Goal: Task Accomplishment & Management: Use online tool/utility

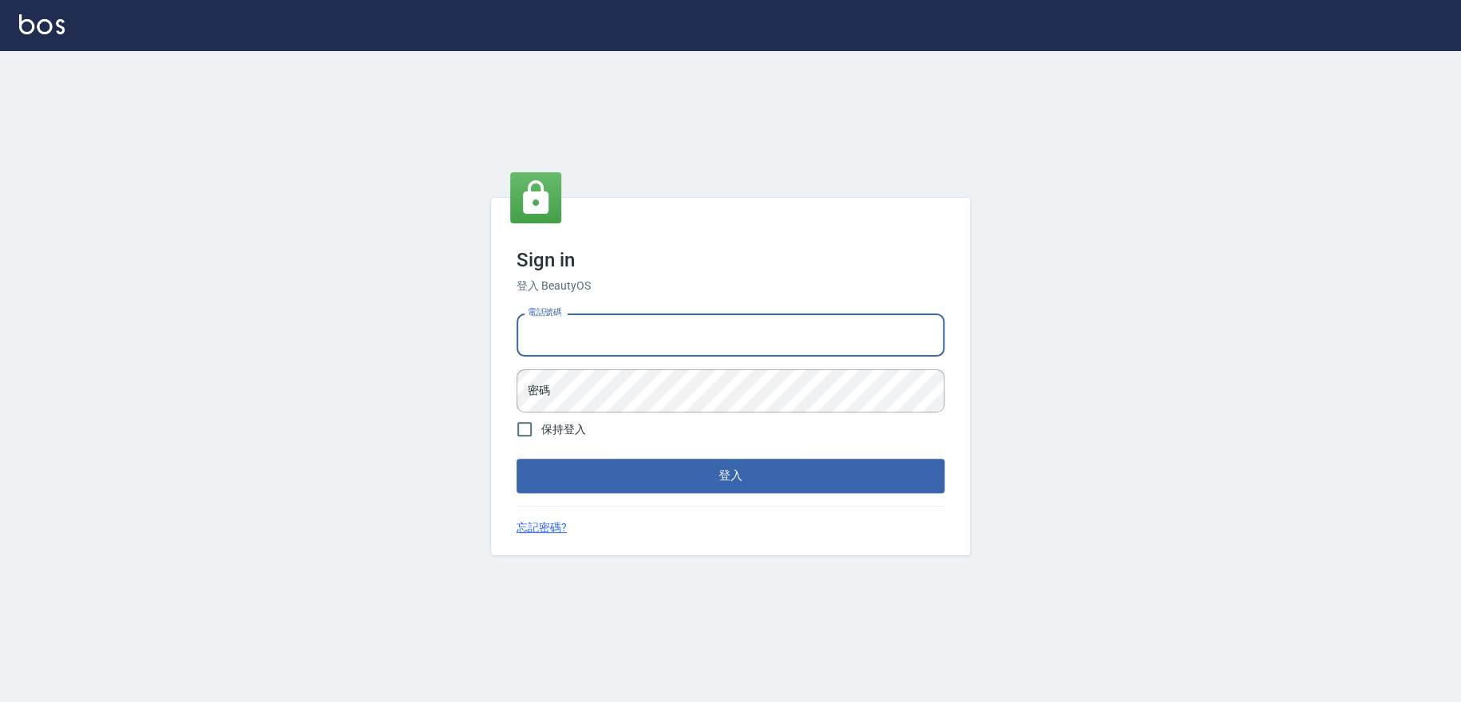
click at [619, 354] on input "電話號碼" at bounding box center [730, 335] width 428 height 43
type input "0909258357"
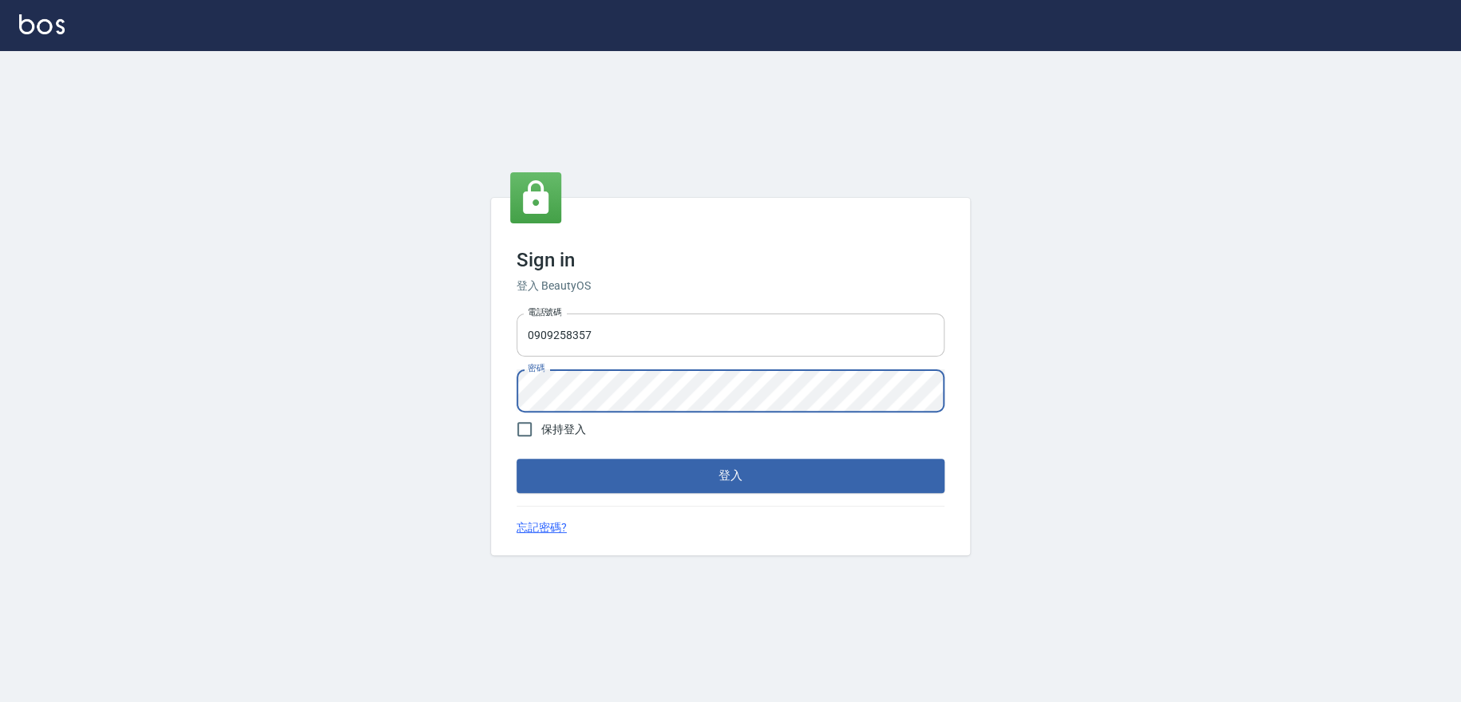
click at [516, 459] on button "登入" at bounding box center [730, 476] width 428 height 34
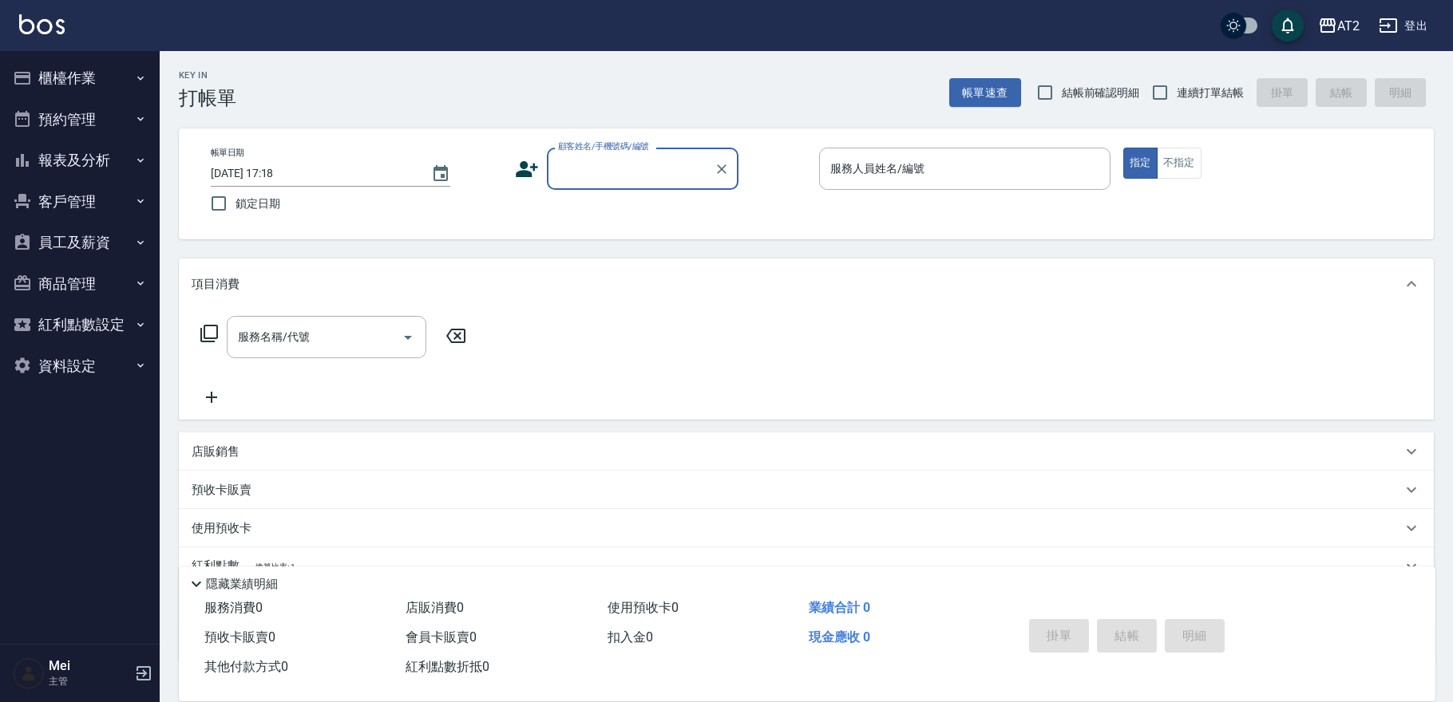
type input "ㄑ"
click at [1118, 82] on label "結帳前確認明細" at bounding box center [1084, 93] width 112 height 34
click at [1062, 82] on input "結帳前確認明細" at bounding box center [1045, 93] width 34 height 34
checkbox input "true"
click at [1173, 90] on input "連續打單結帳" at bounding box center [1160, 93] width 34 height 34
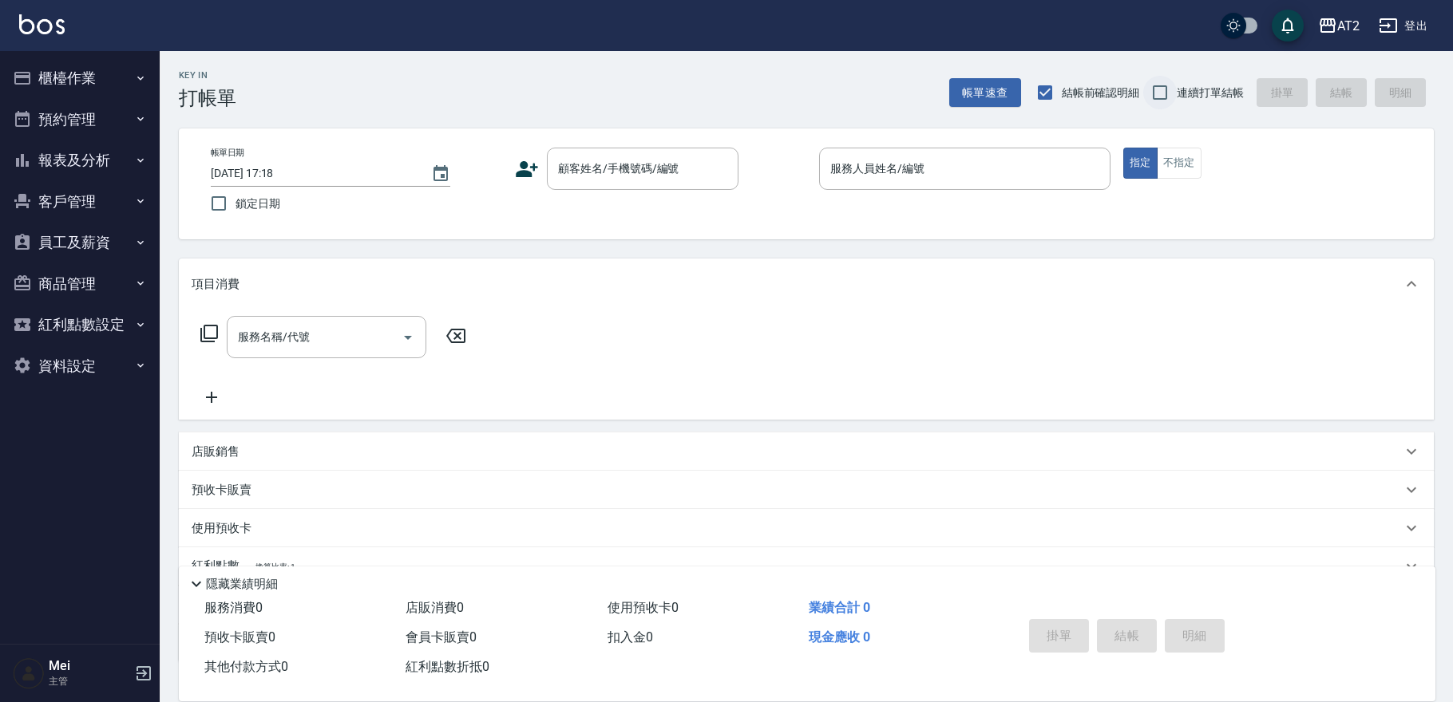
checkbox input "true"
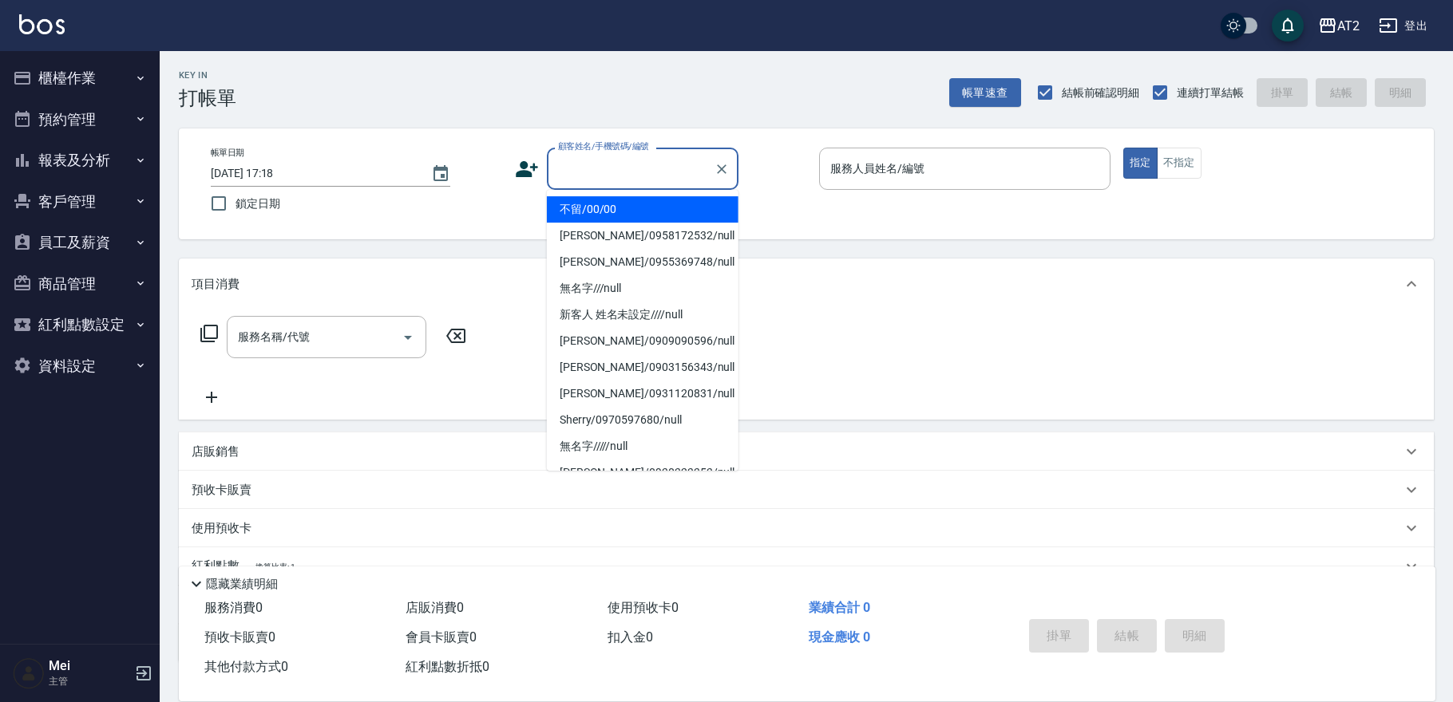
click at [621, 157] on div "顧客姓名/手機號碼/編號 顧客姓名/手機號碼/編號" at bounding box center [643, 169] width 192 height 42
click at [626, 216] on li "不留/00/00" at bounding box center [643, 209] width 192 height 26
type input "不留/00/00"
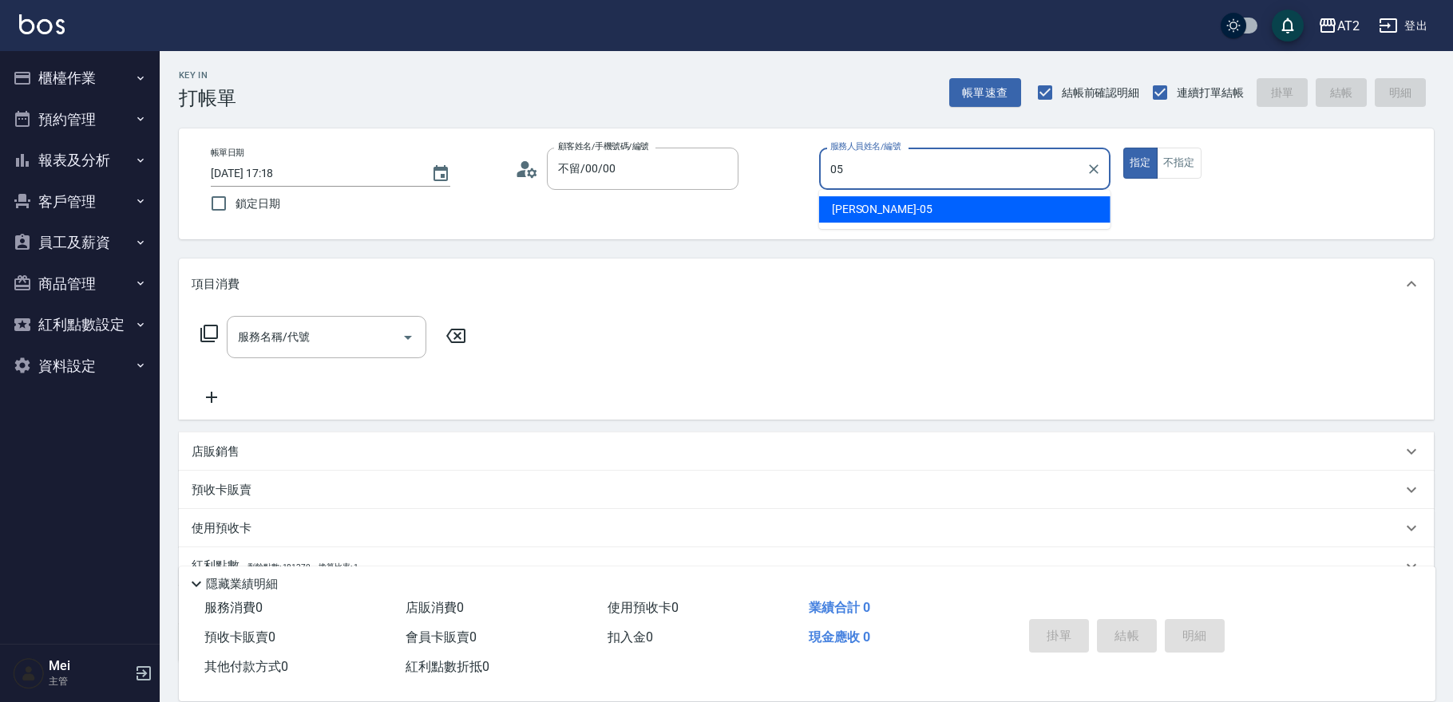
type input "[PERSON_NAME]-05"
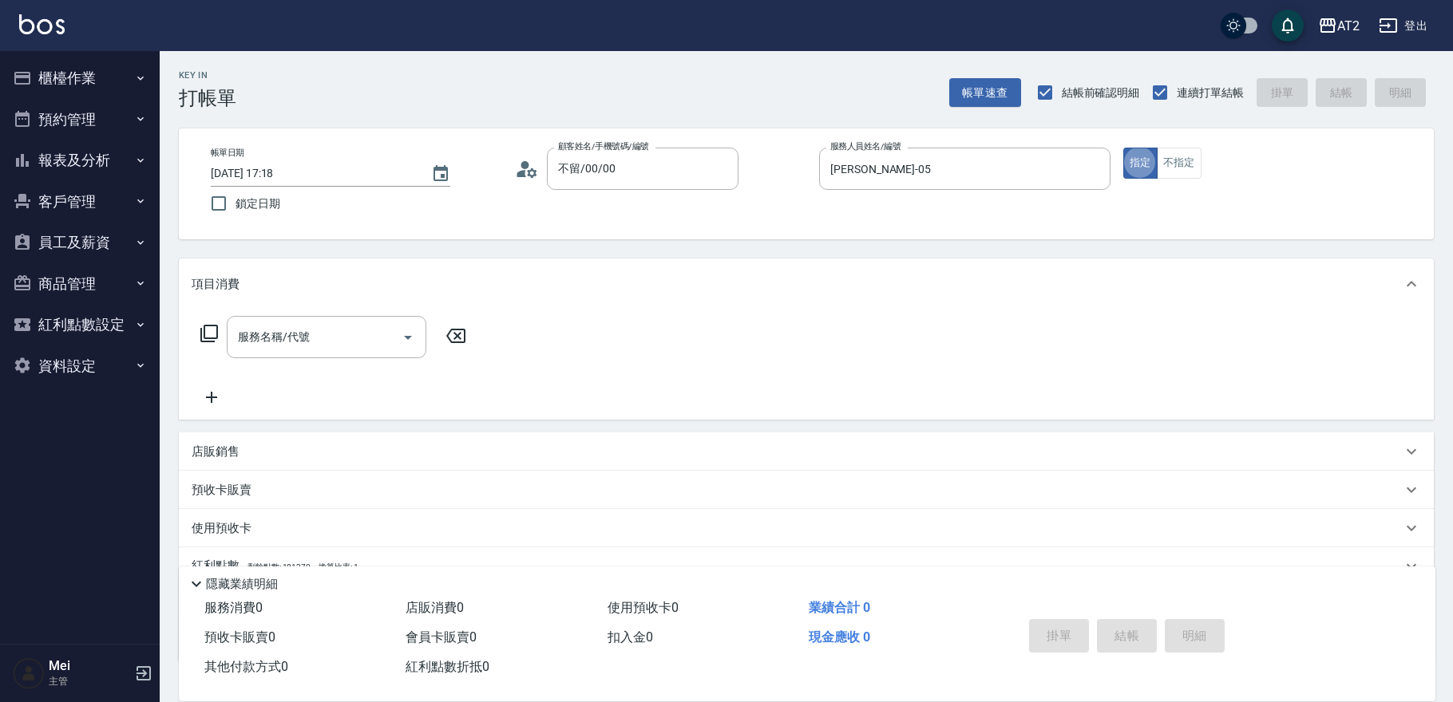
type button "true"
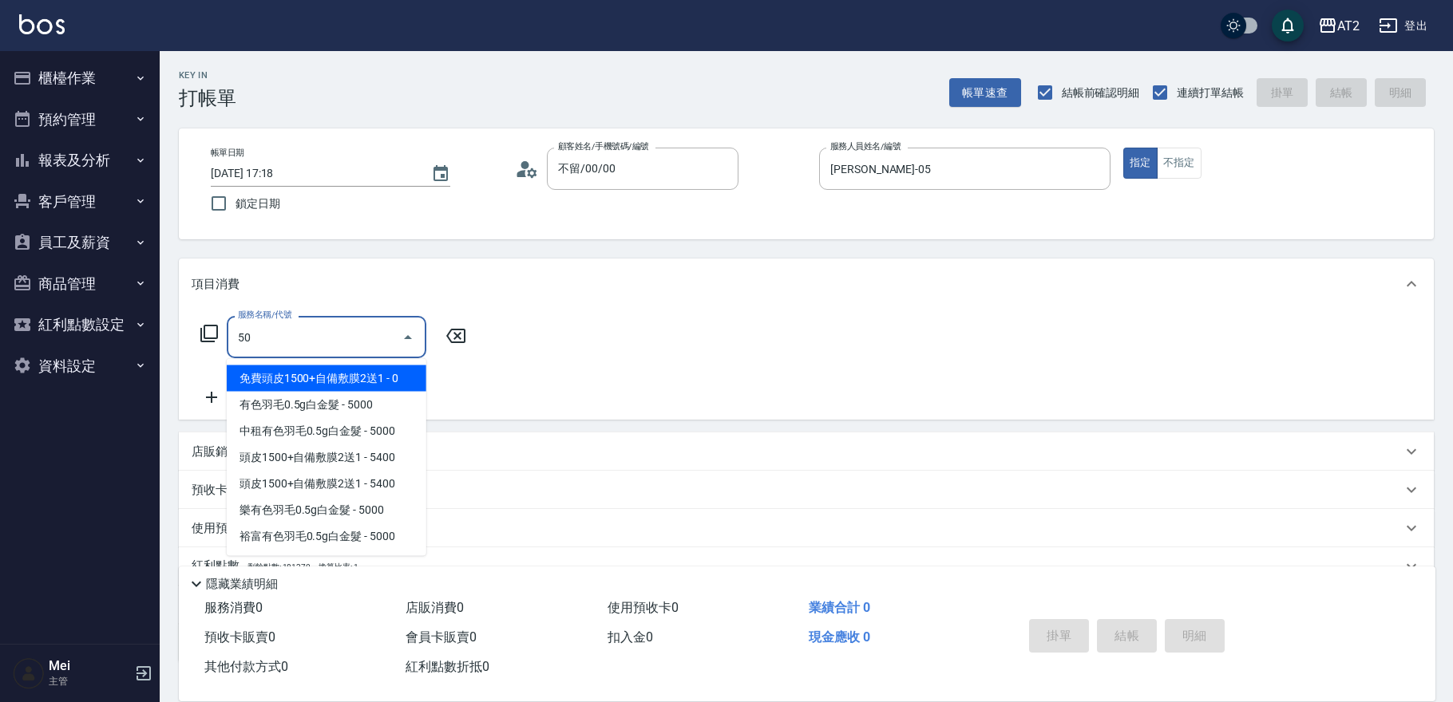
type input "501"
type input "100"
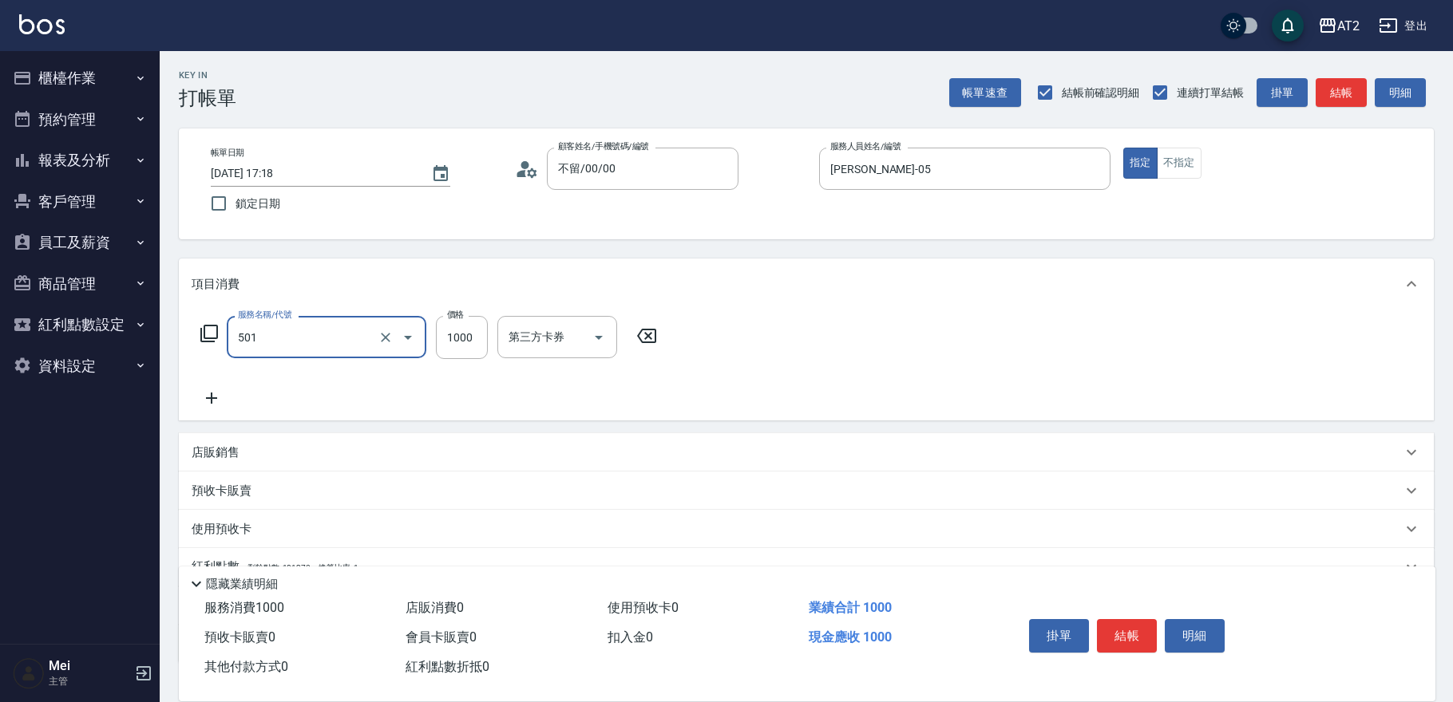
type input "染髮(501)"
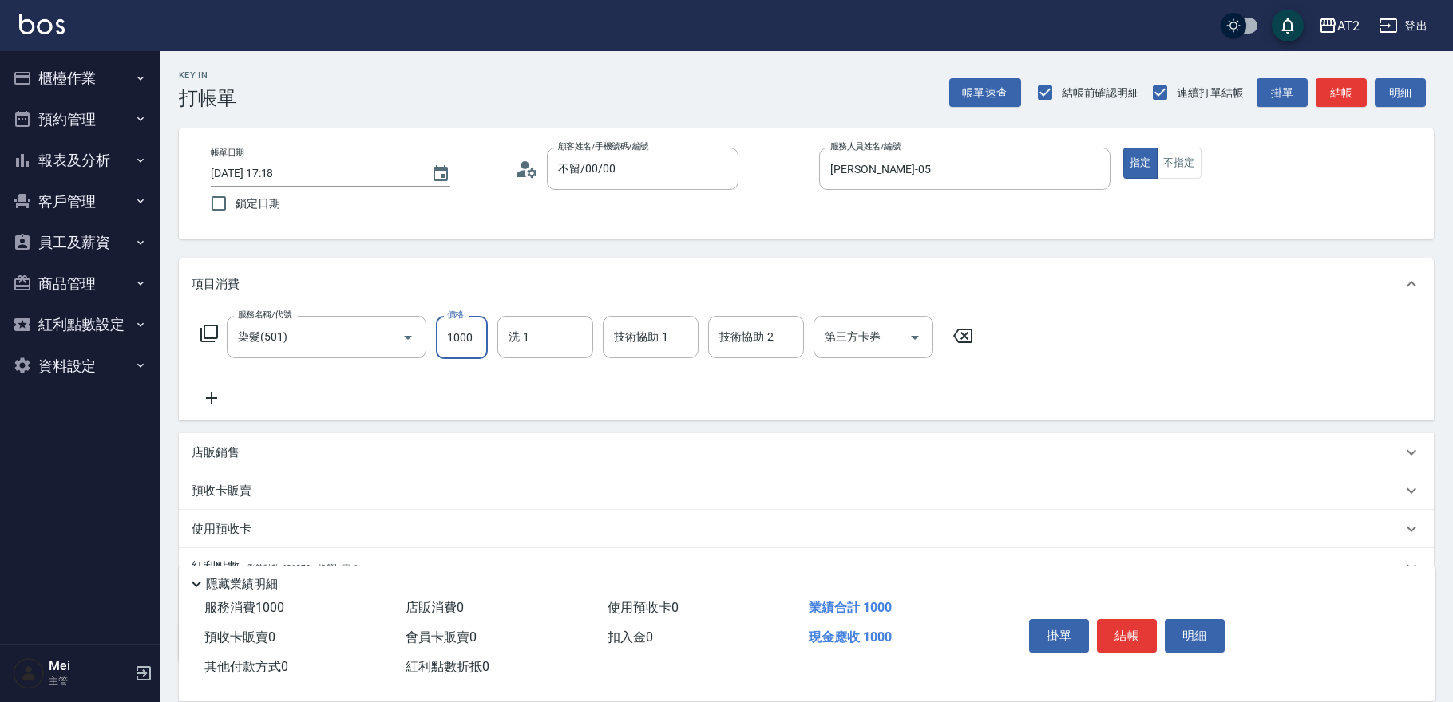
type input "0"
type input "23"
type input "20"
type input "238"
type input "230"
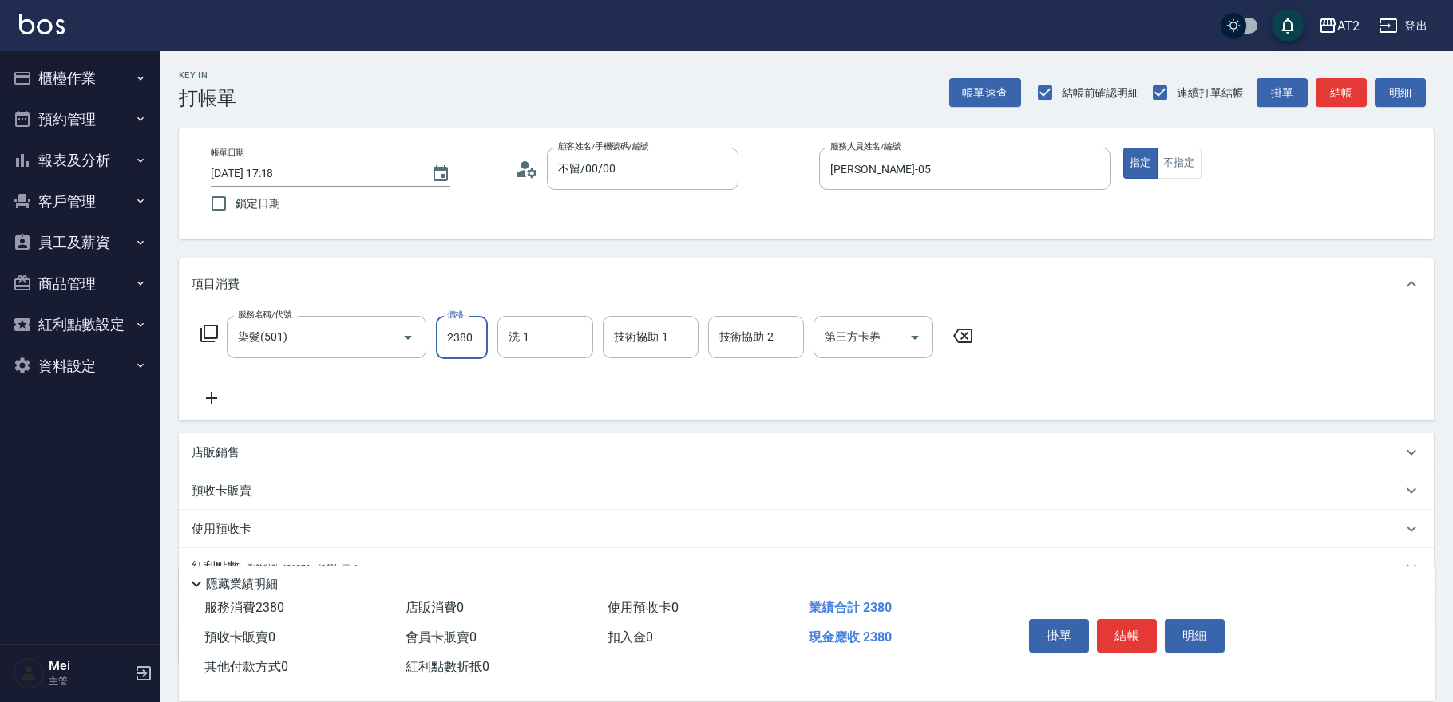
type input "2380"
type input "[PERSON_NAME]-43"
type input "343"
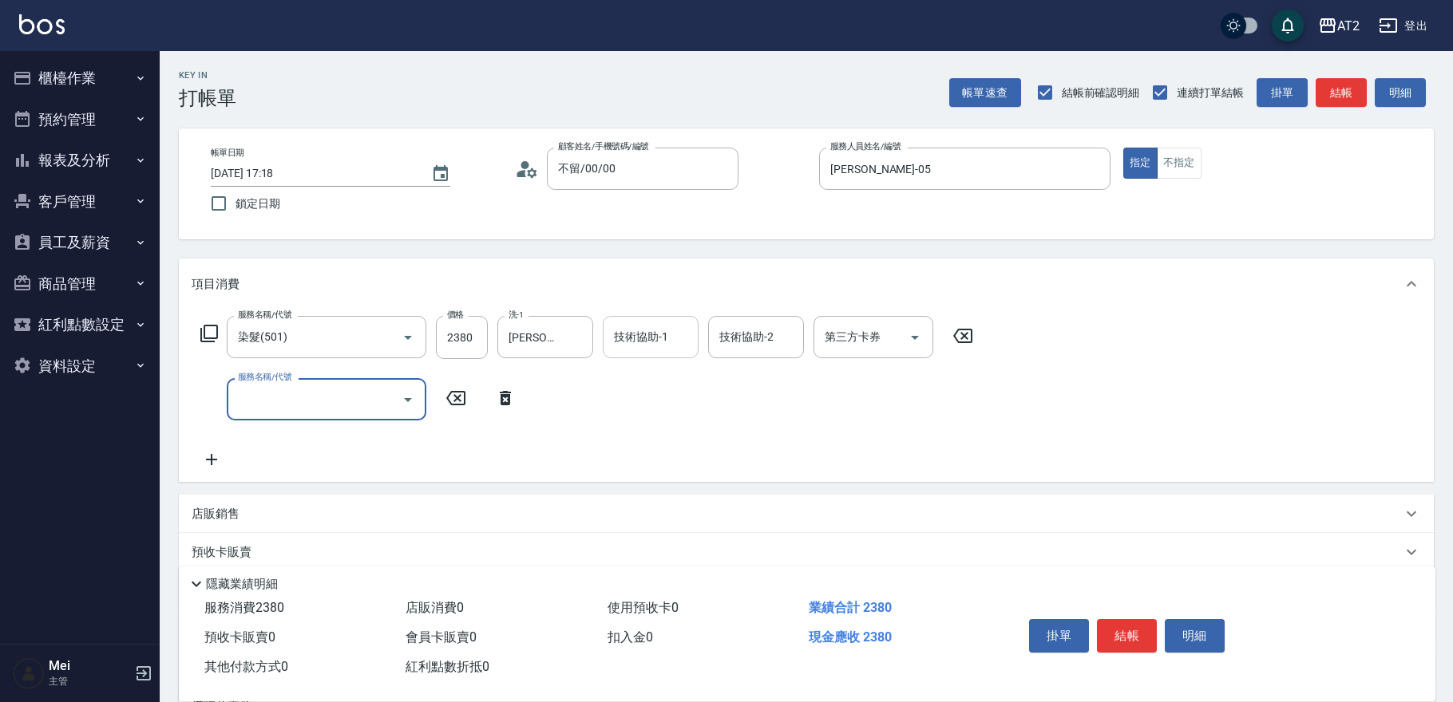
click at [668, 334] on input "技術協助-1" at bounding box center [650, 337] width 81 height 28
type input "[PERSON_NAME]-43"
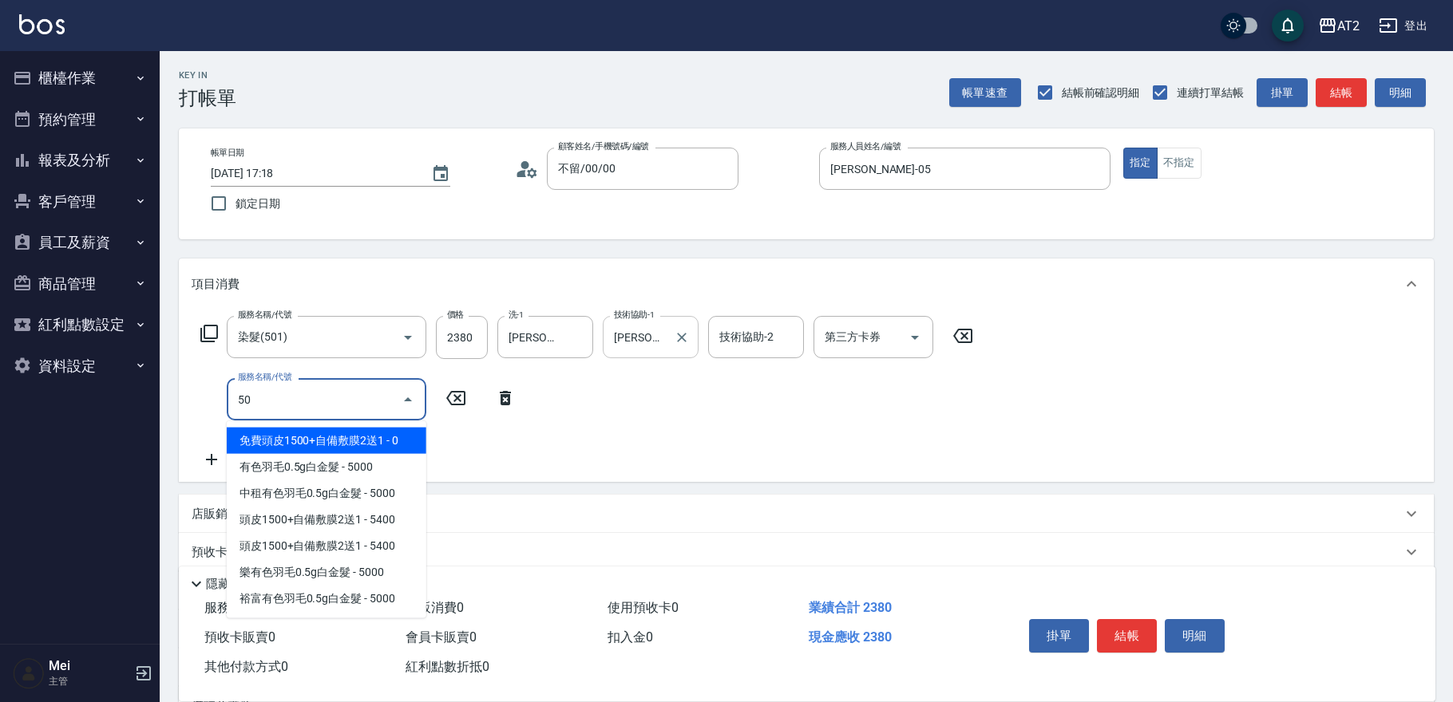
type input "502"
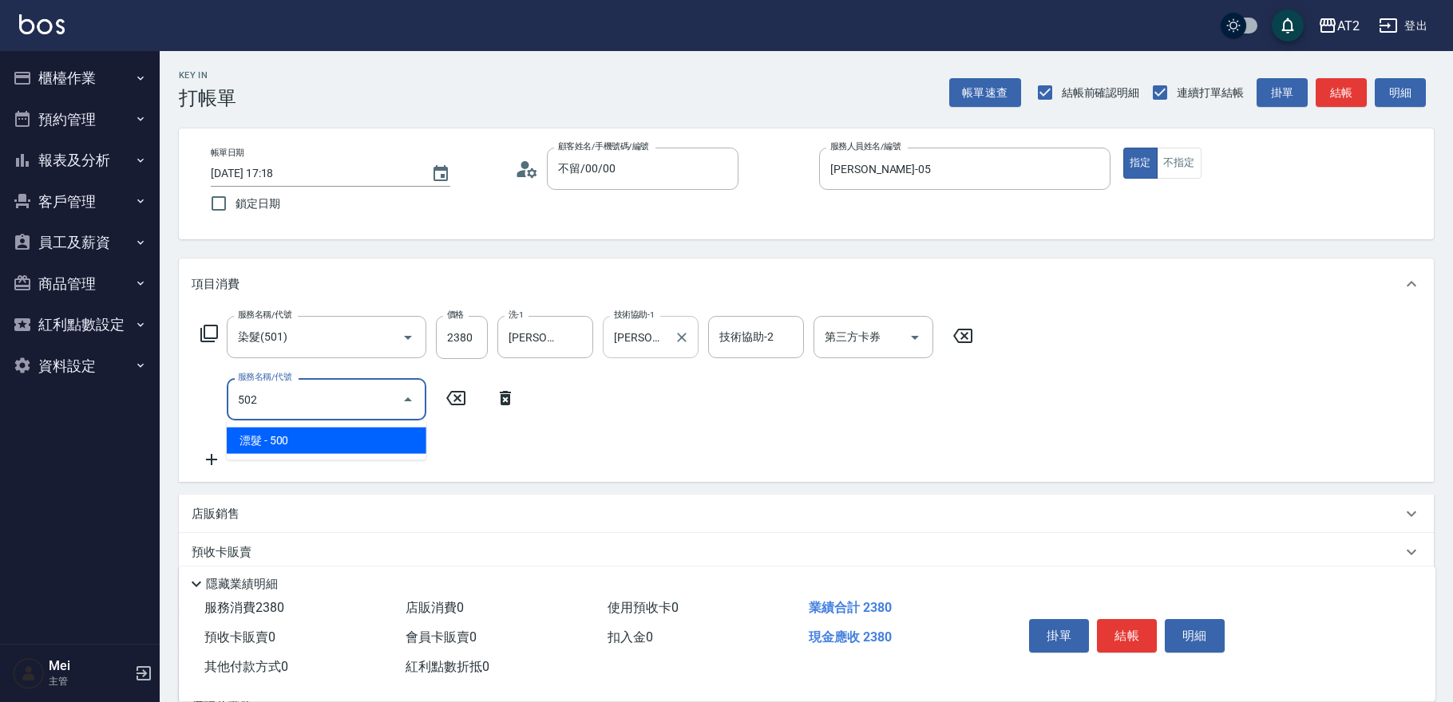
type input "280"
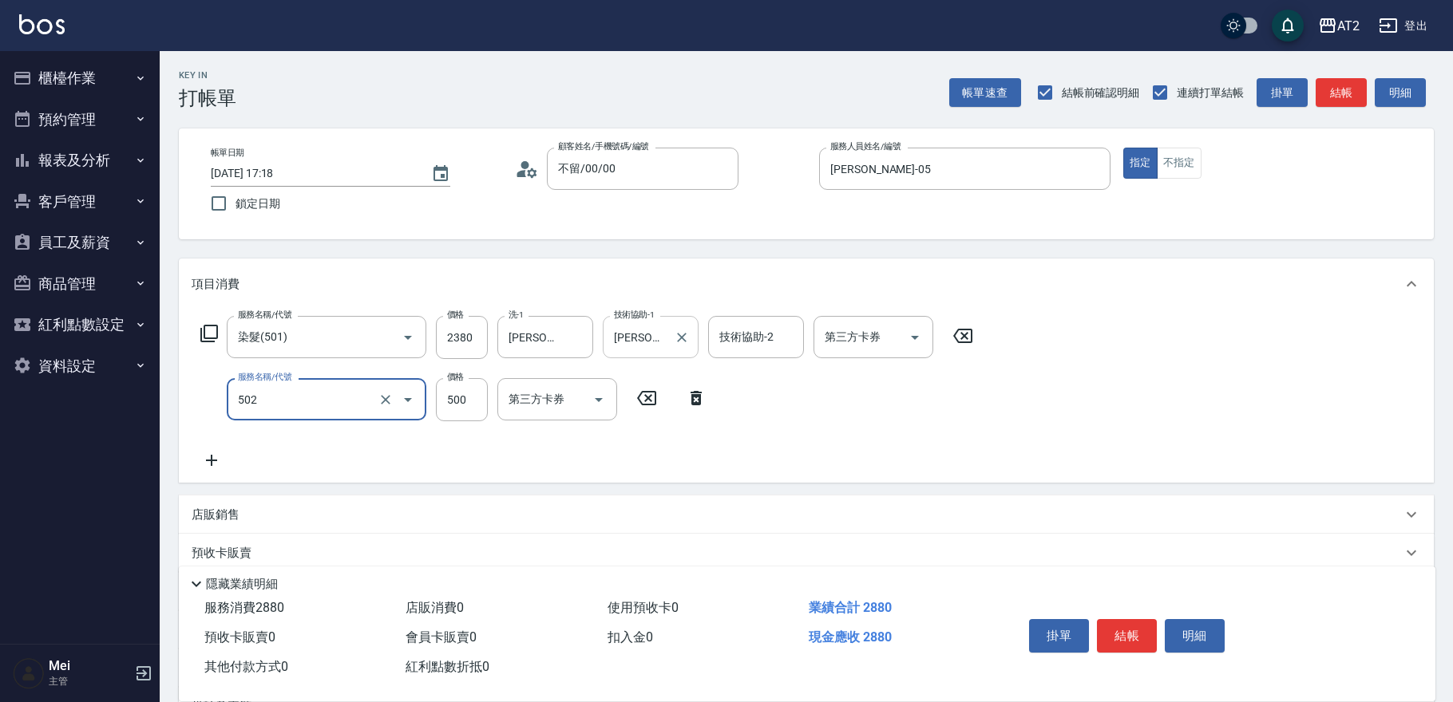
type input "漂髮(502)"
type input "230"
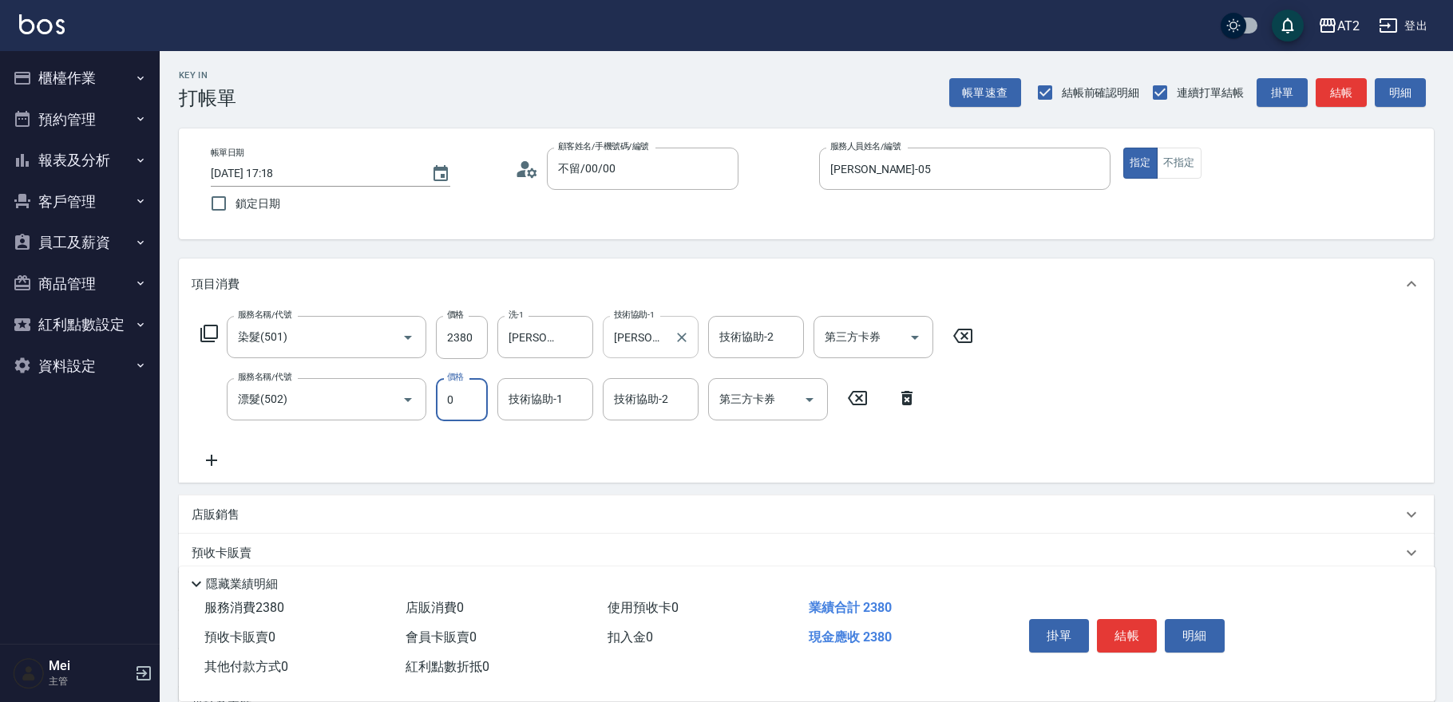
type input "0"
type input "[PERSON_NAME]-43"
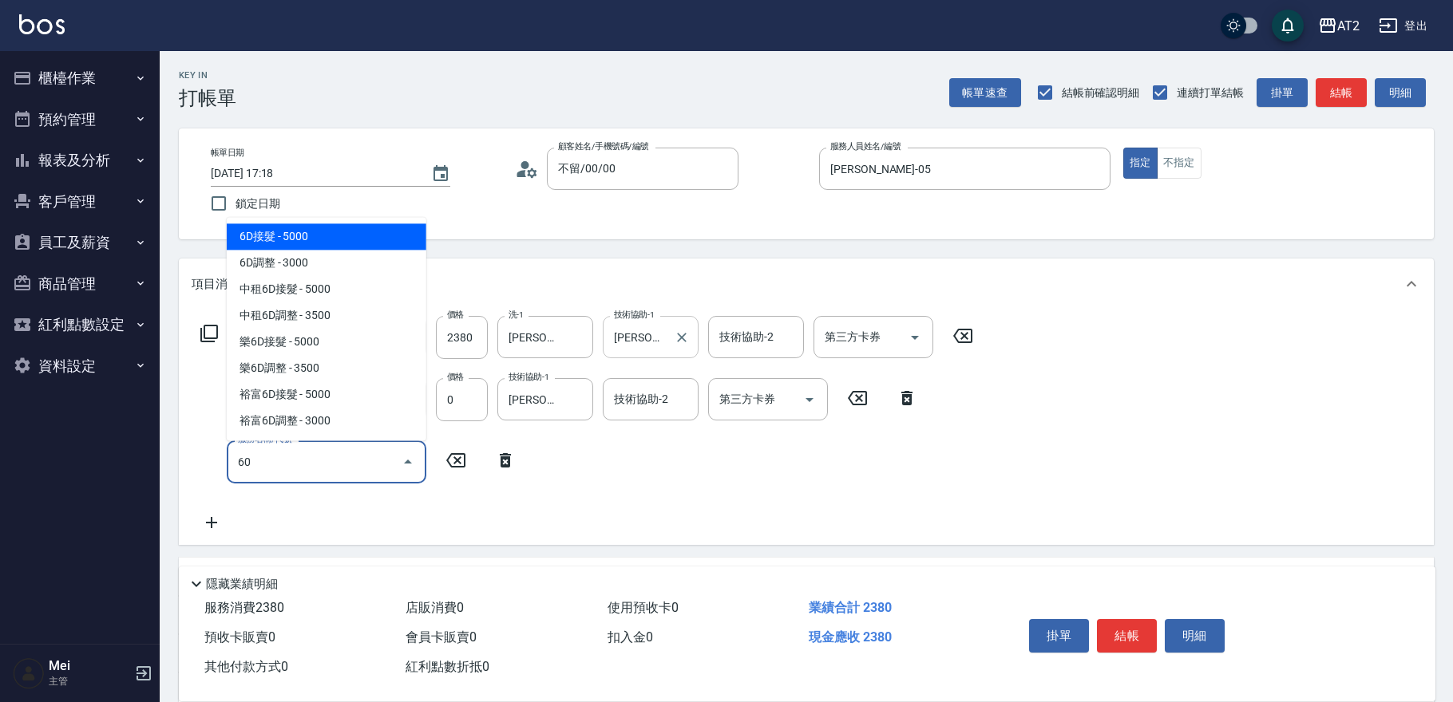
type input "601"
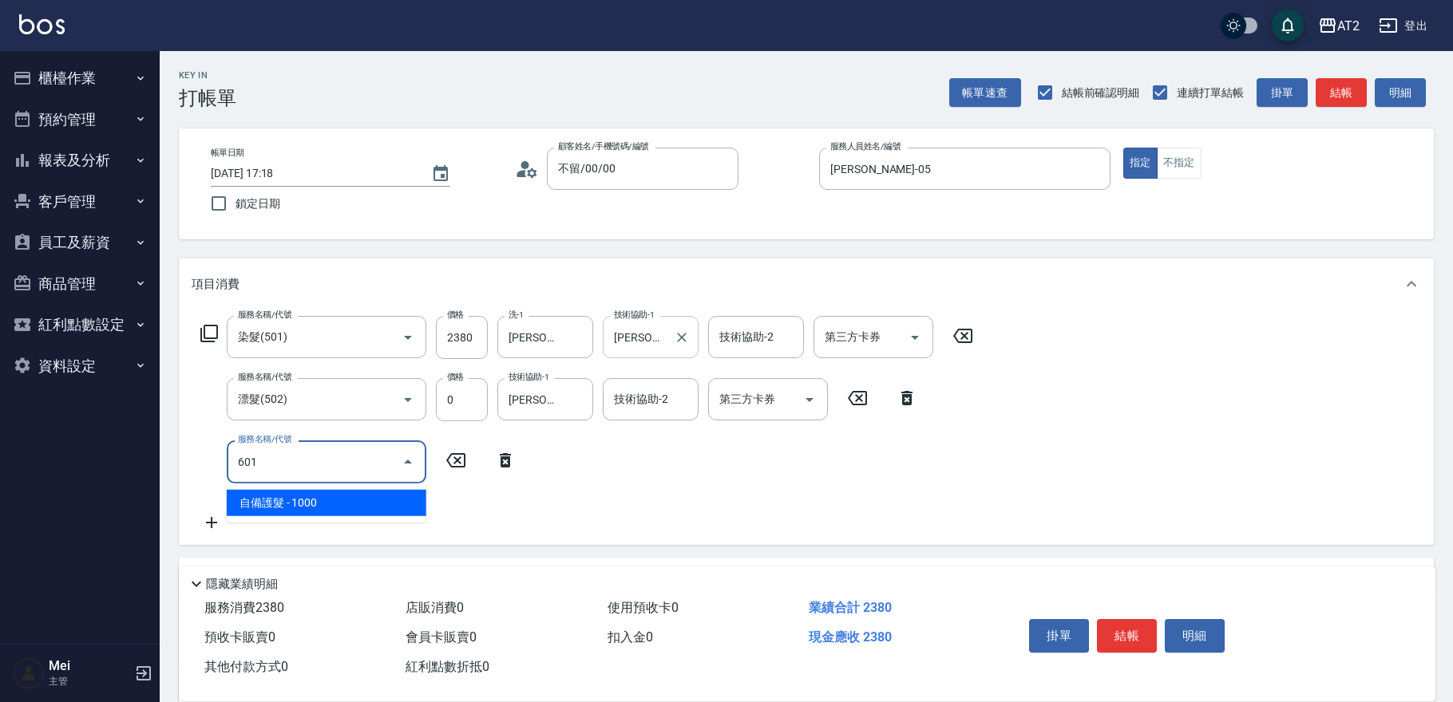
type input "330"
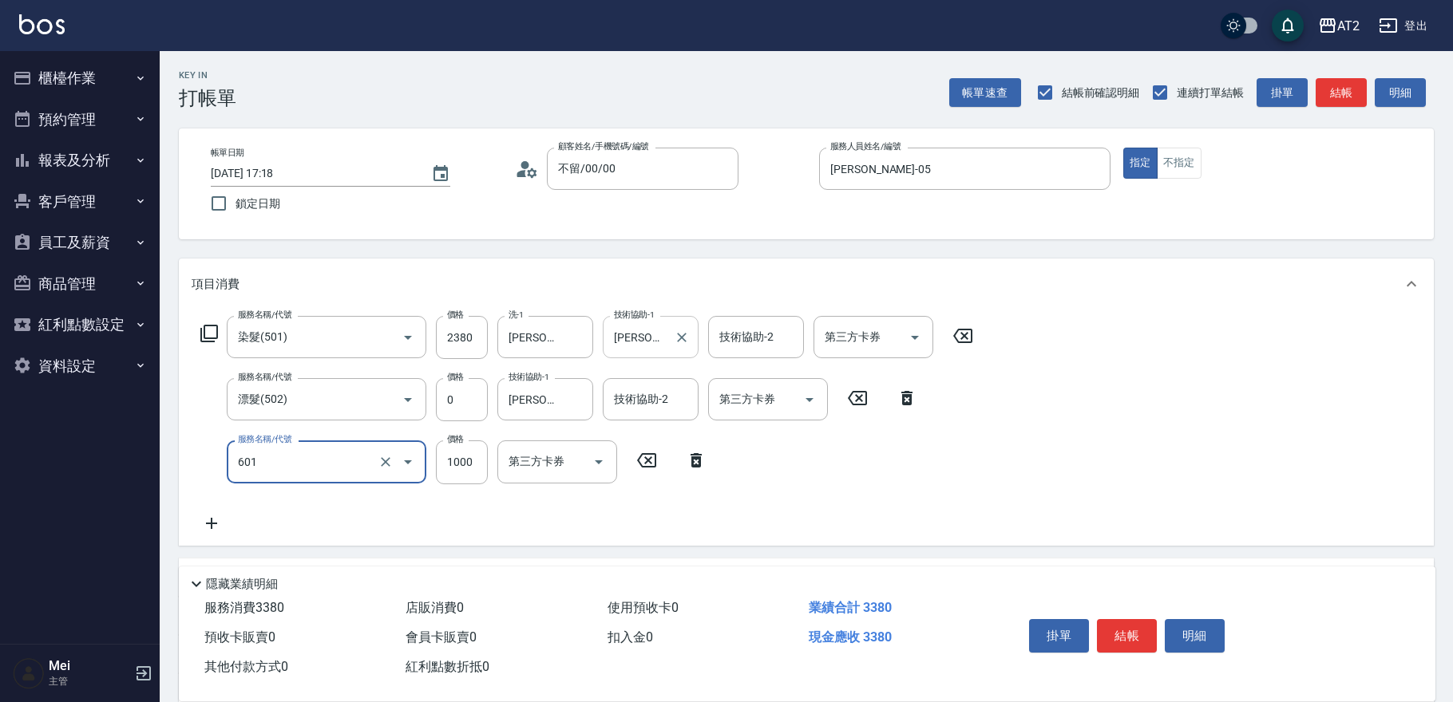
type input "自備護髮(601)"
type input "2"
type input "230"
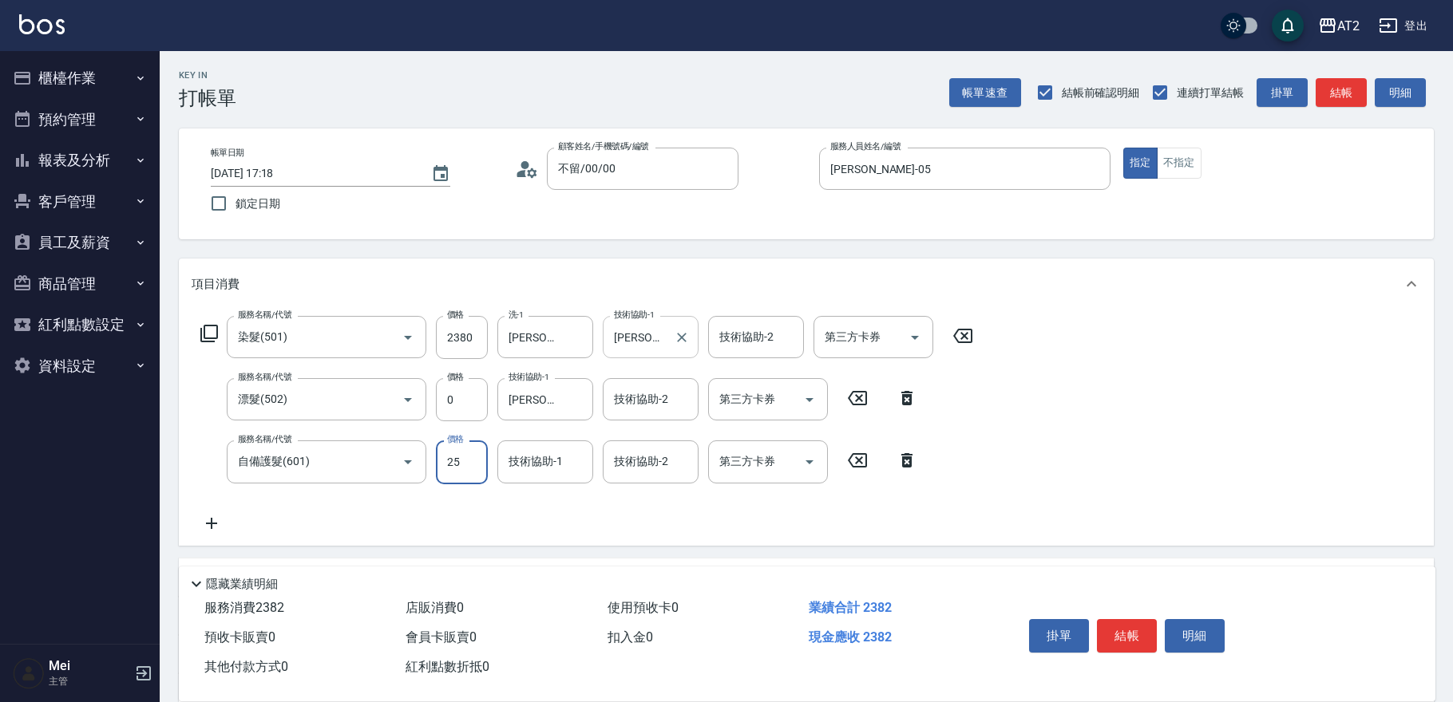
type input "250"
type input "260"
type input "2500"
type input "480"
type input "[PERSON_NAME]-43"
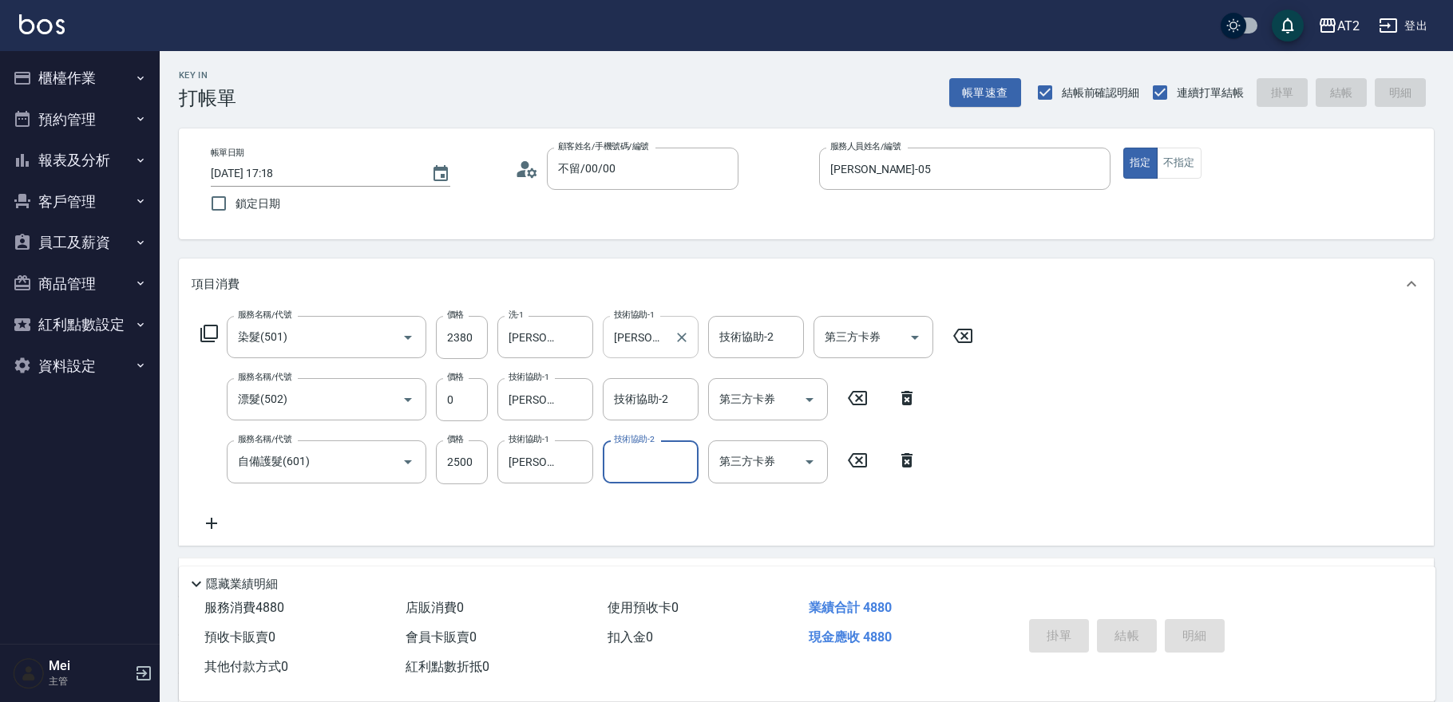
type input "[DATE] 17:20"
type input "0"
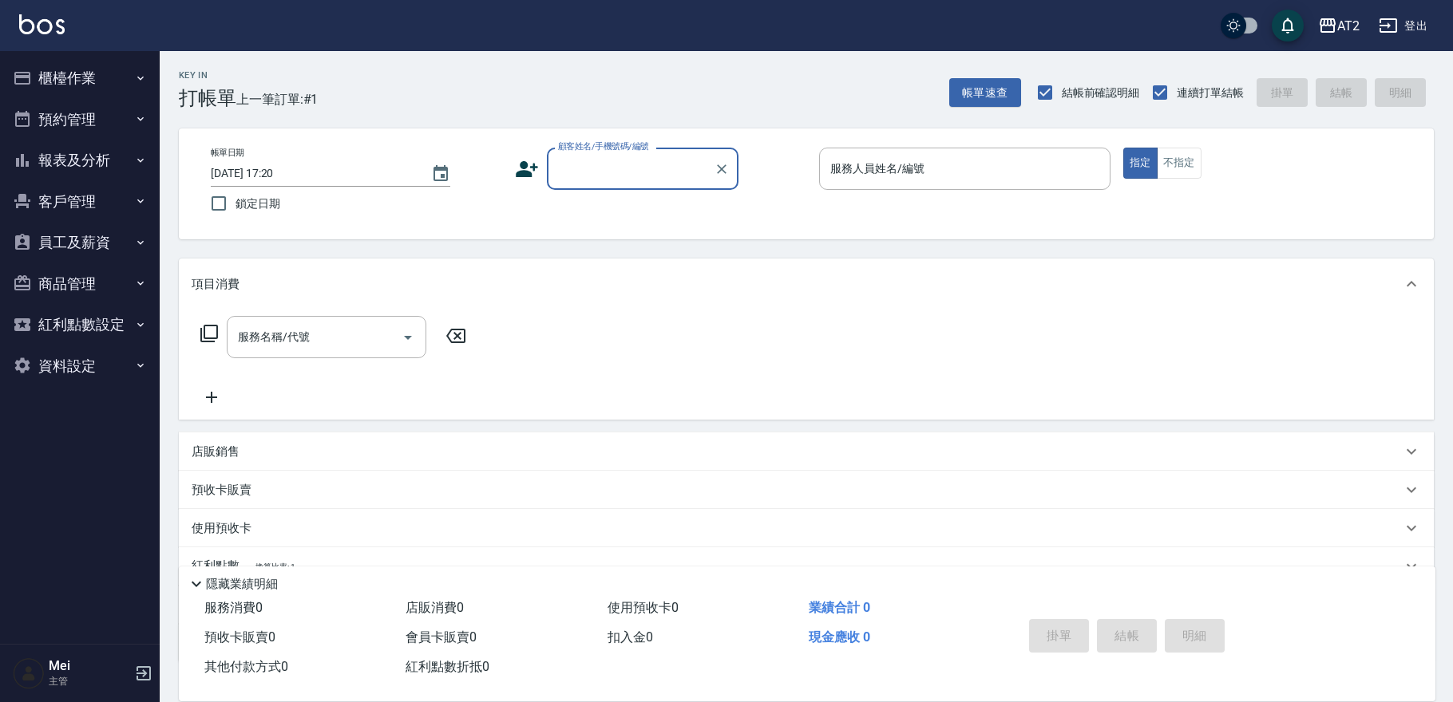
click at [597, 188] on div "顧客姓名/手機號碼/編號" at bounding box center [643, 169] width 192 height 42
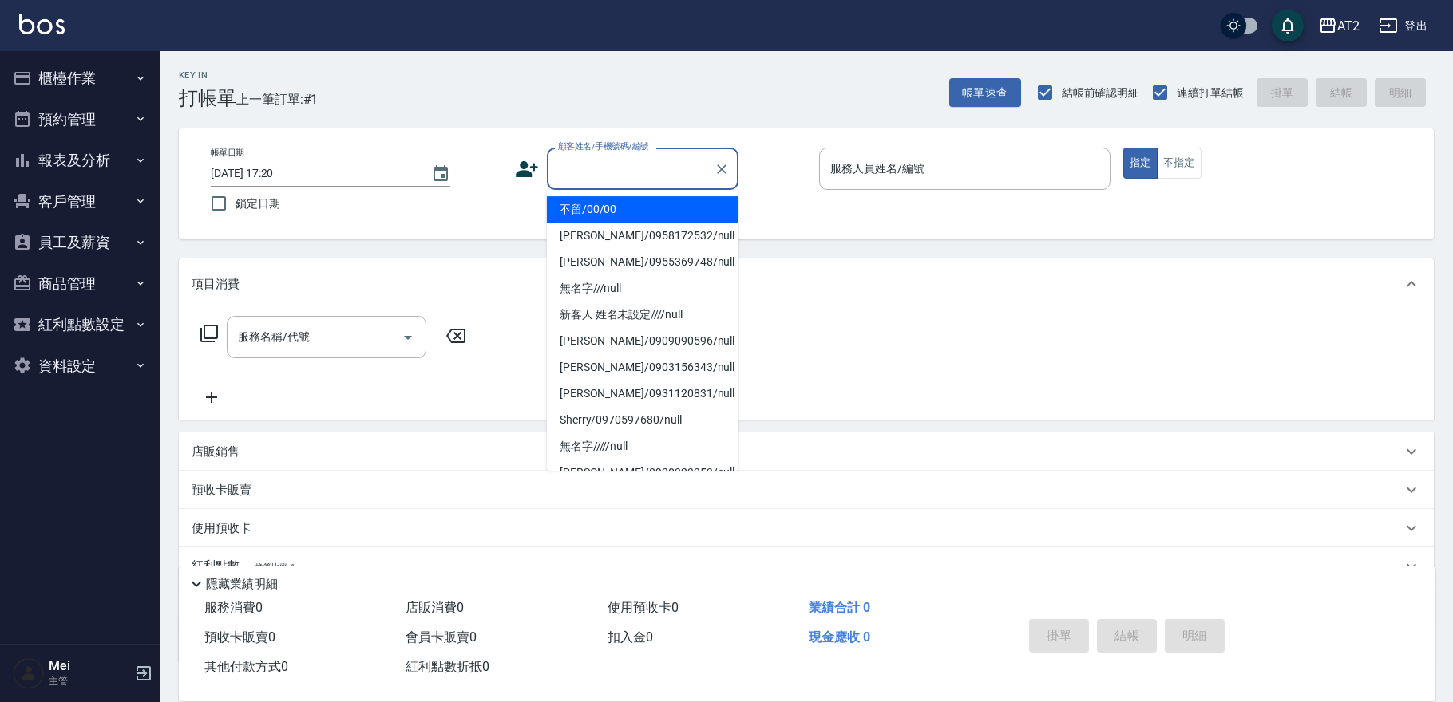
click at [597, 220] on li "不留/00/00" at bounding box center [643, 209] width 192 height 26
type input "不留/00/00"
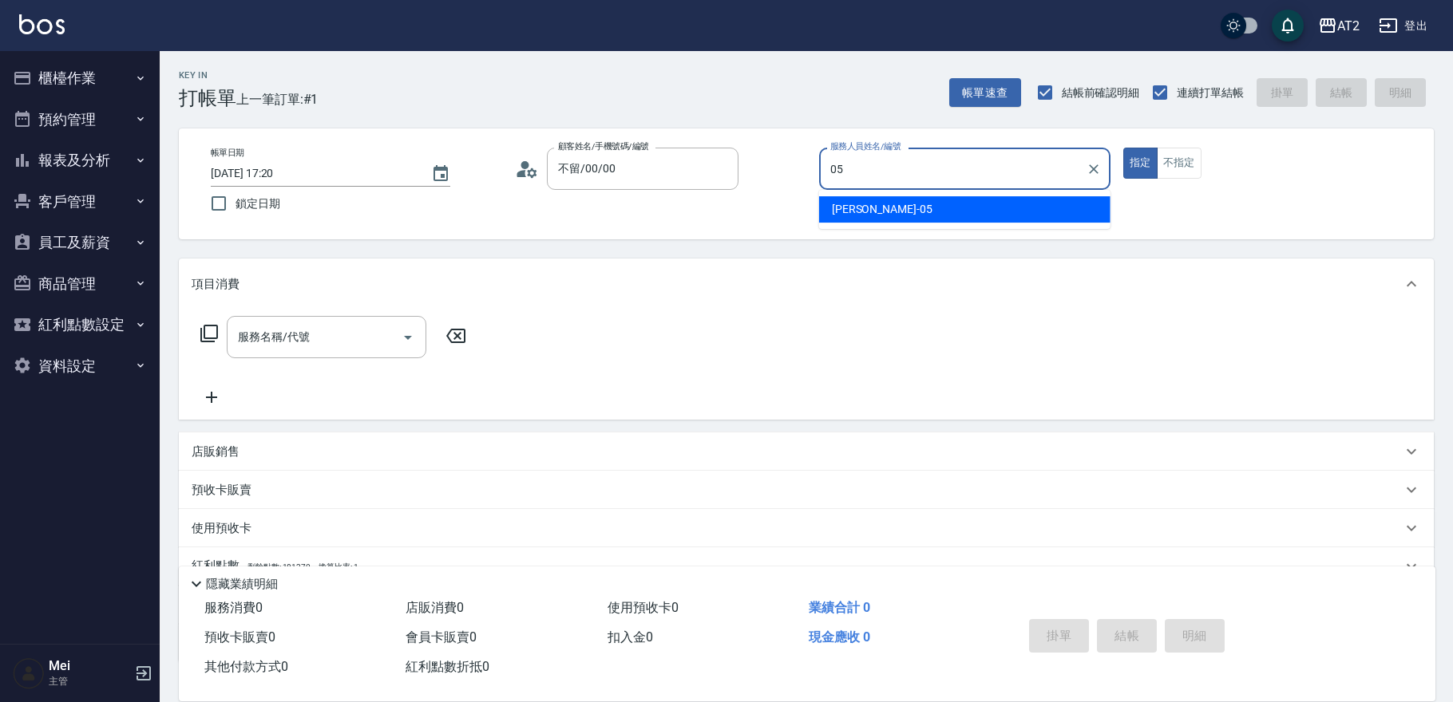
type input "[PERSON_NAME]-05"
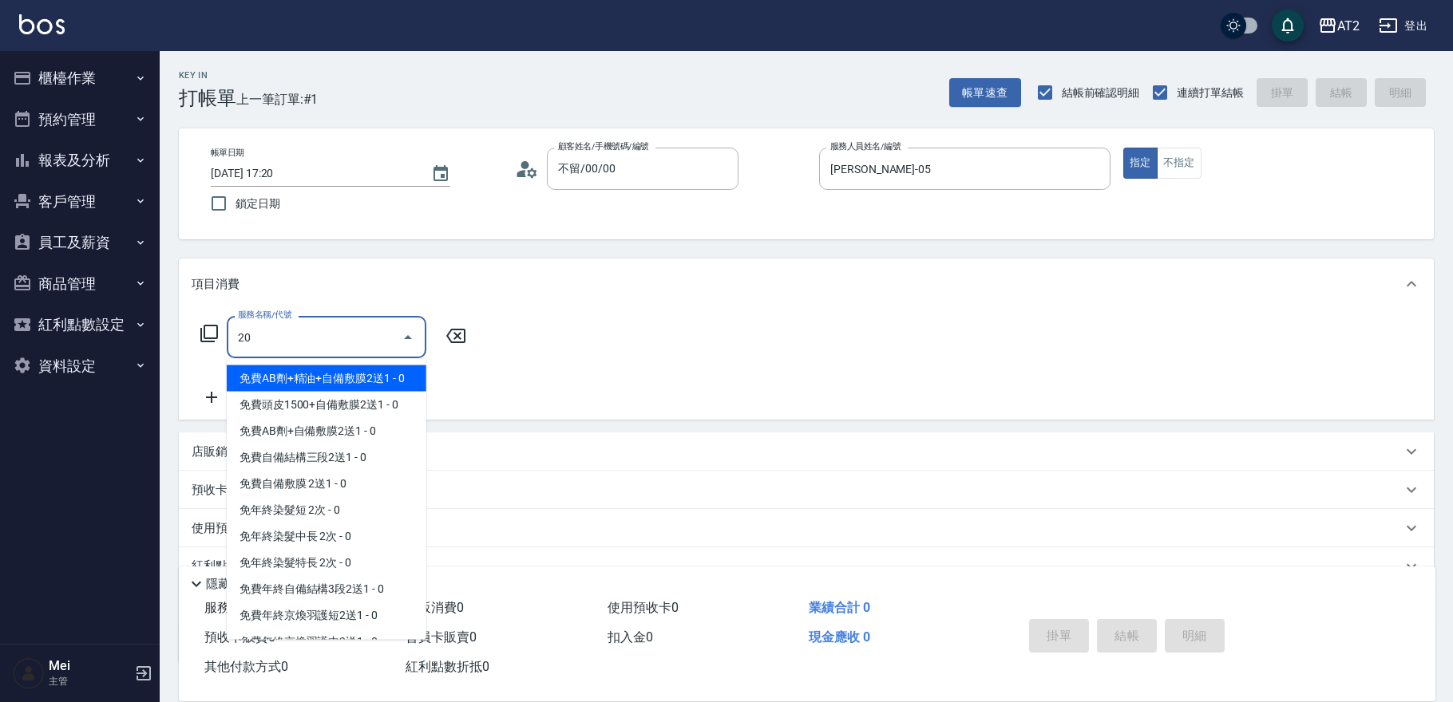
type input "201"
type input "20"
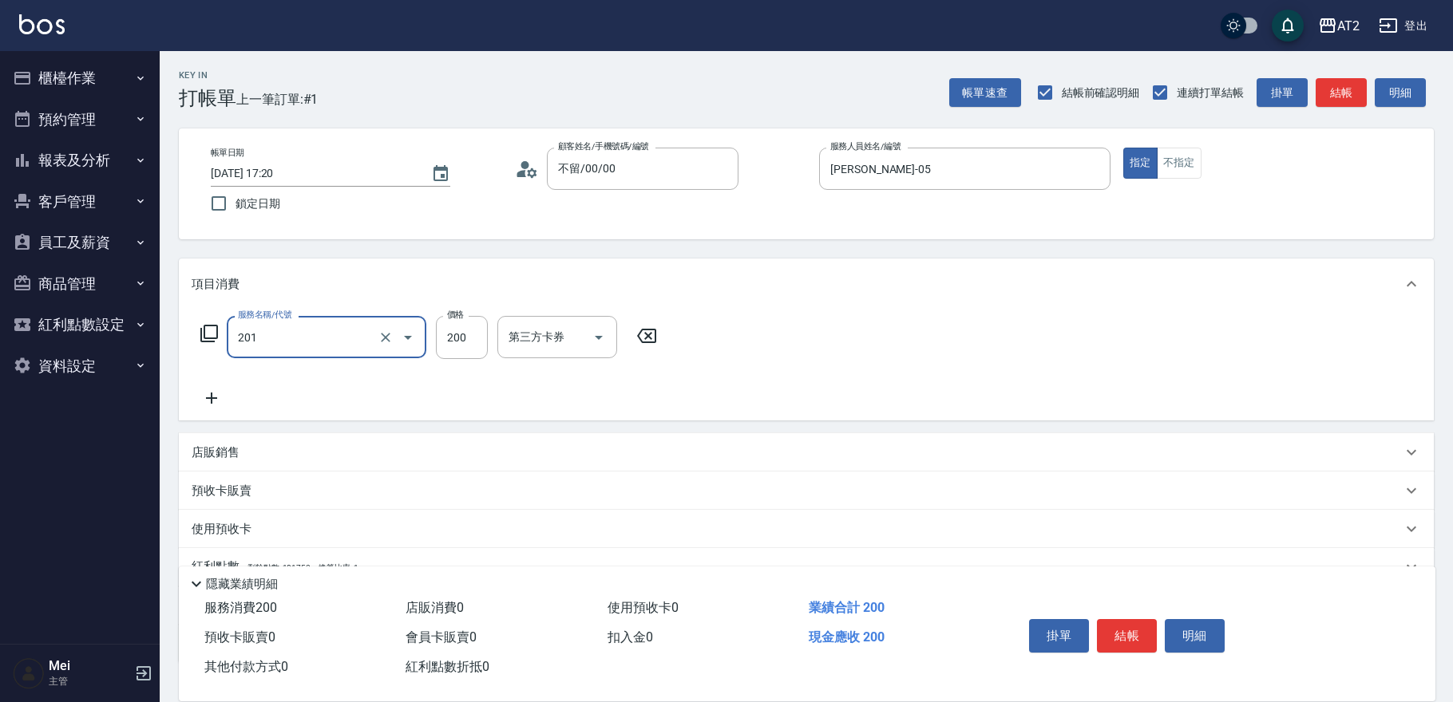
type input "洗髮(201)"
type input "0"
type input "40"
type input "400"
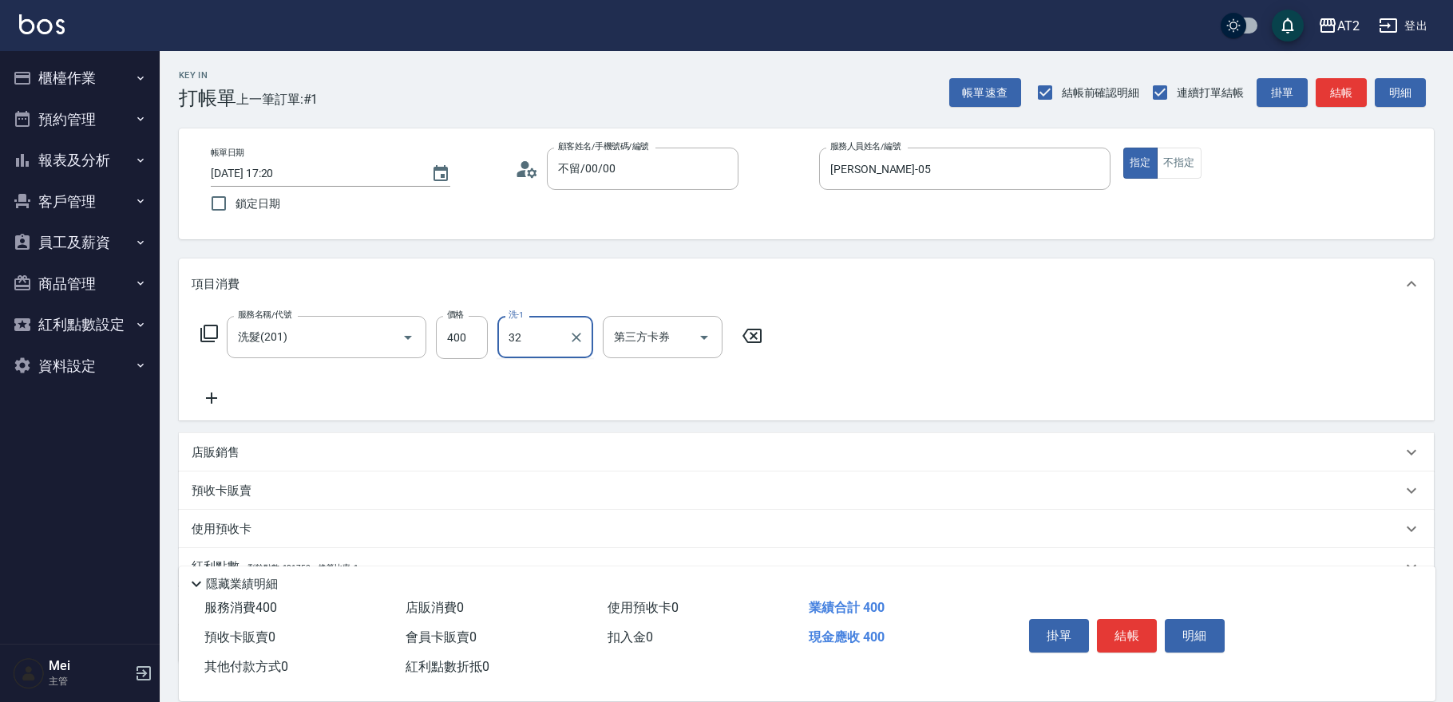
type input "[PERSON_NAME]-32"
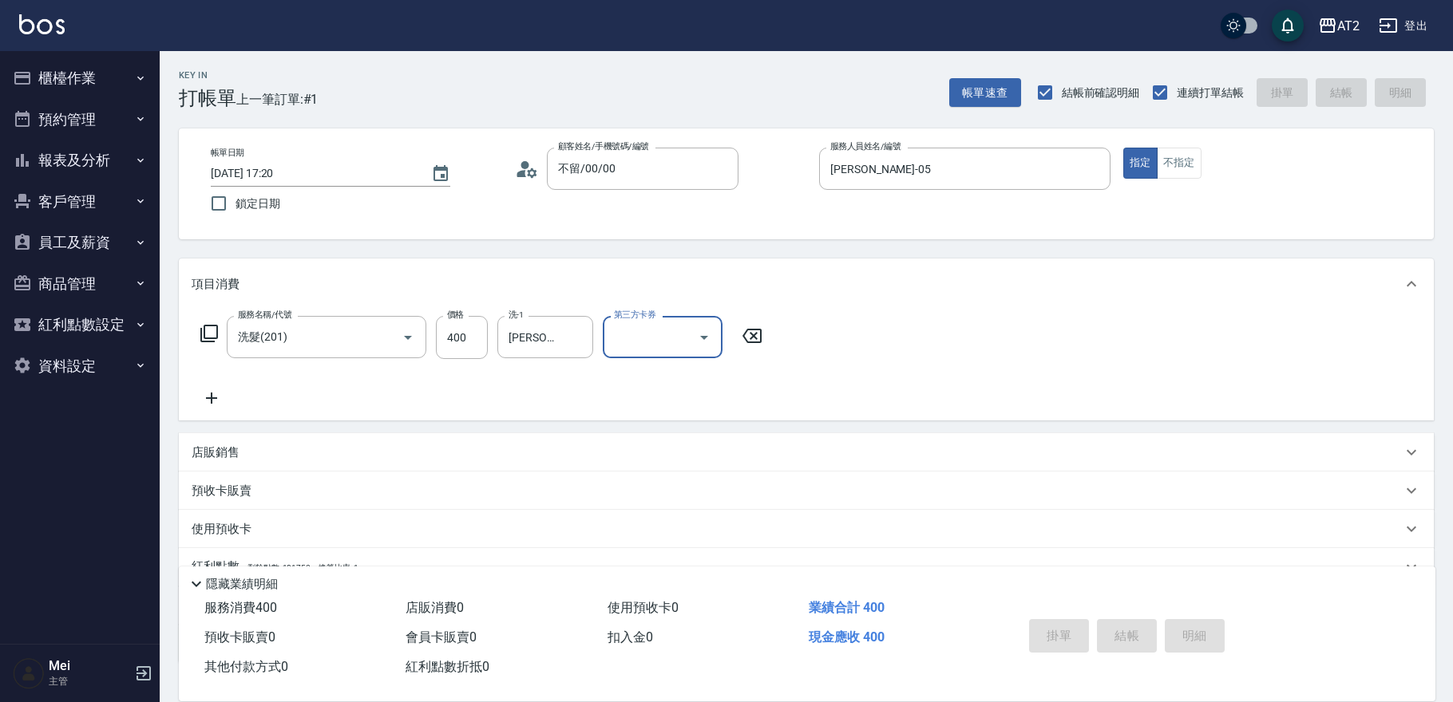
type input "0"
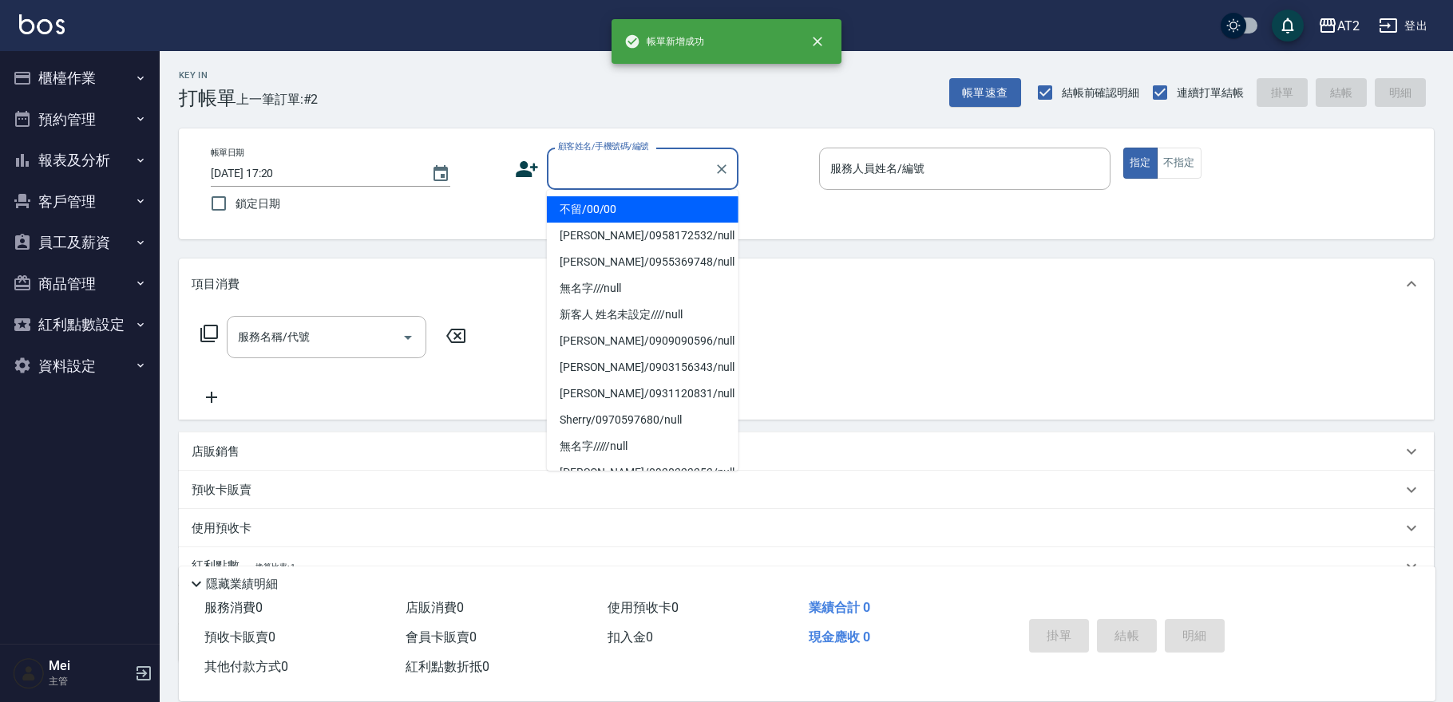
click at [592, 167] on input "顧客姓名/手機號碼/編號" at bounding box center [630, 169] width 153 height 28
click at [607, 207] on li "不留/00/00" at bounding box center [643, 209] width 192 height 26
type input "不留/00/00"
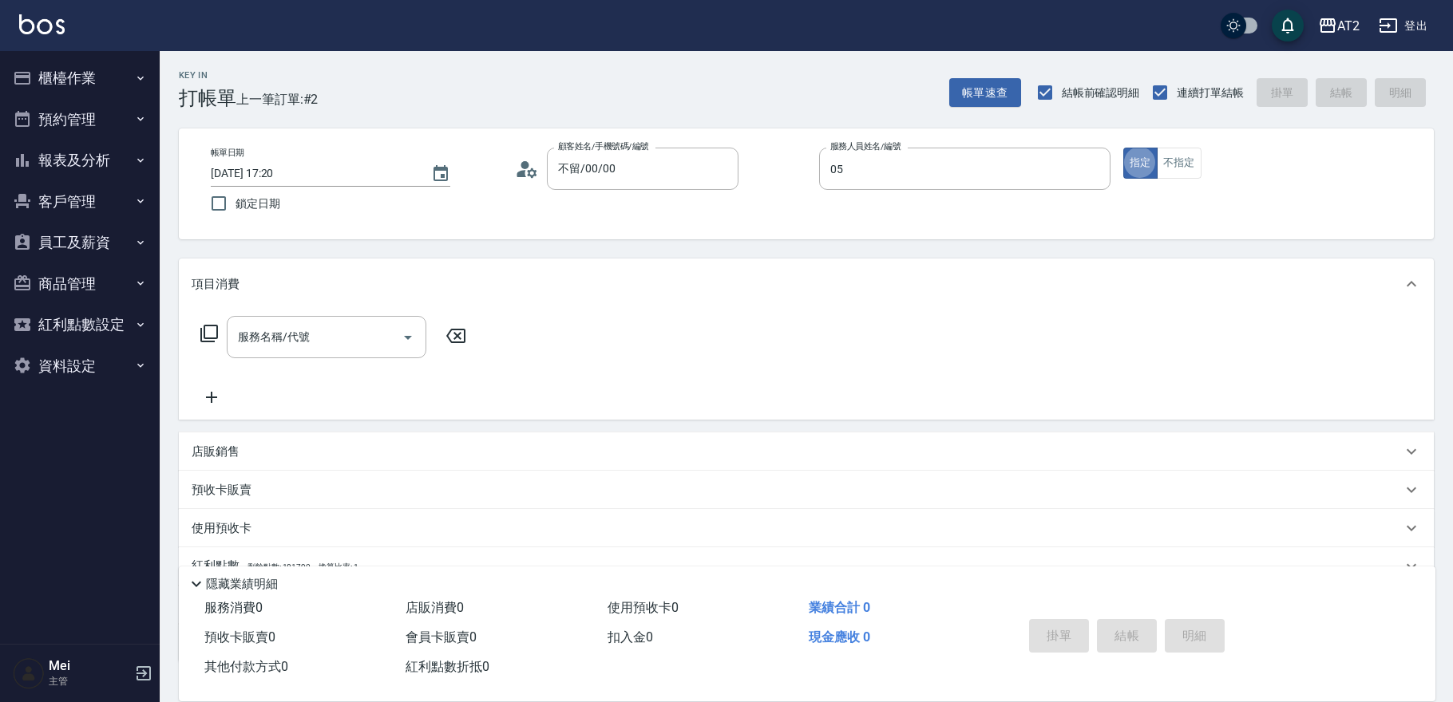
type input "[PERSON_NAME]-05"
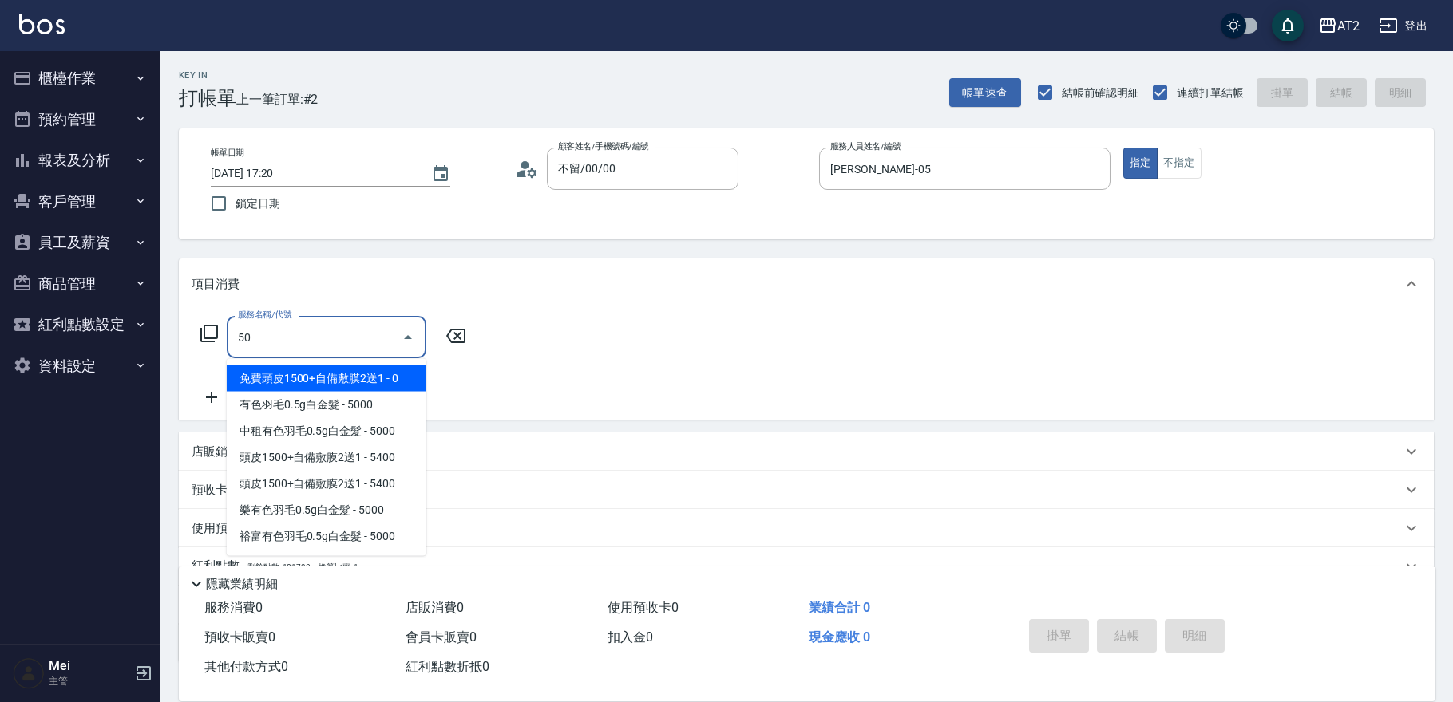
type input "501"
type input "100"
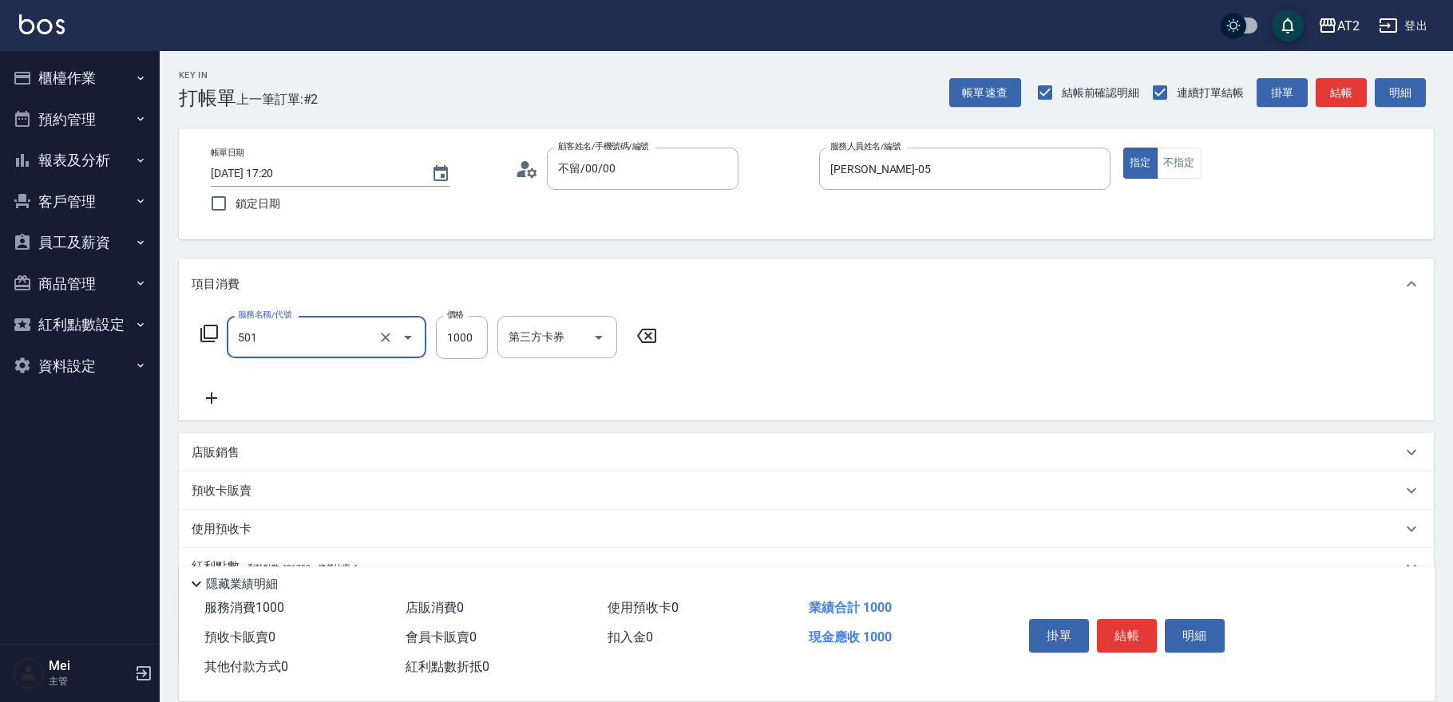
type input "染髮(501)"
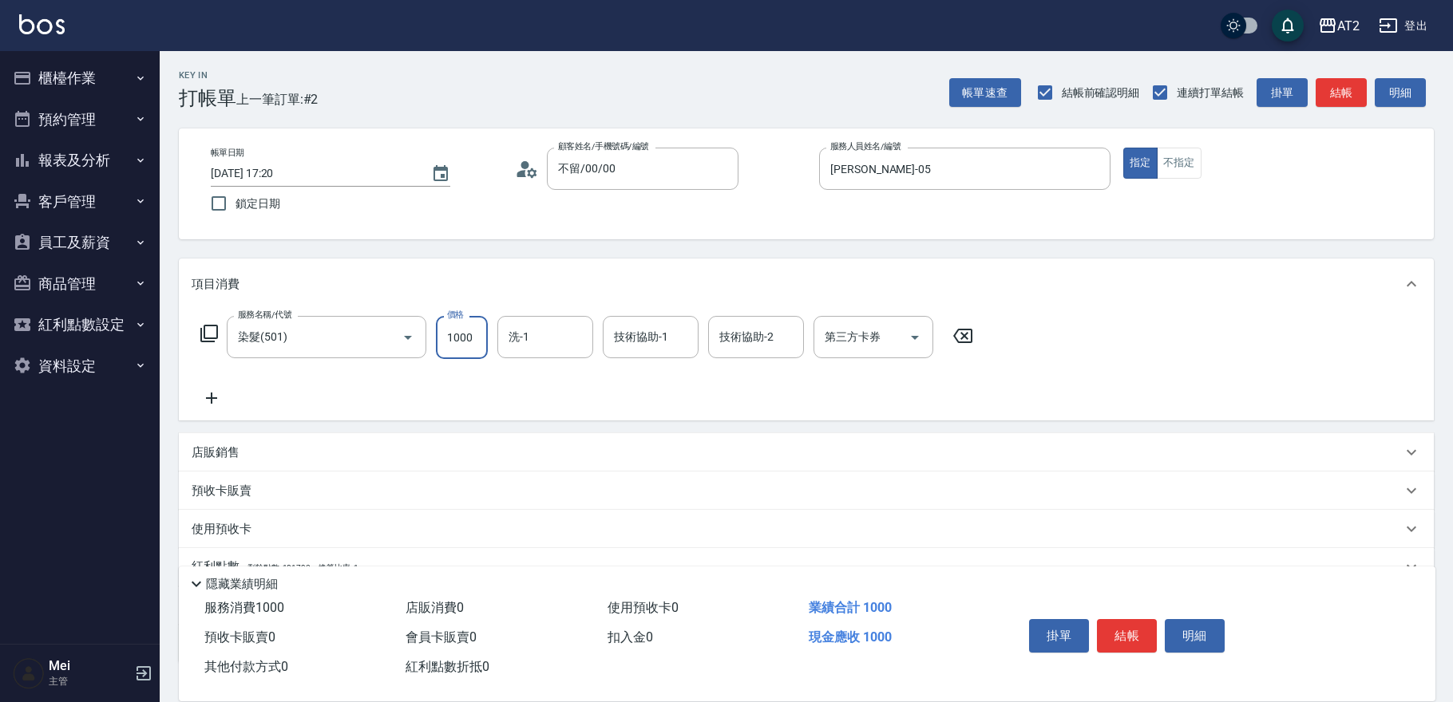
type input "0"
type input "19"
type input "10"
type input "198"
type input "190"
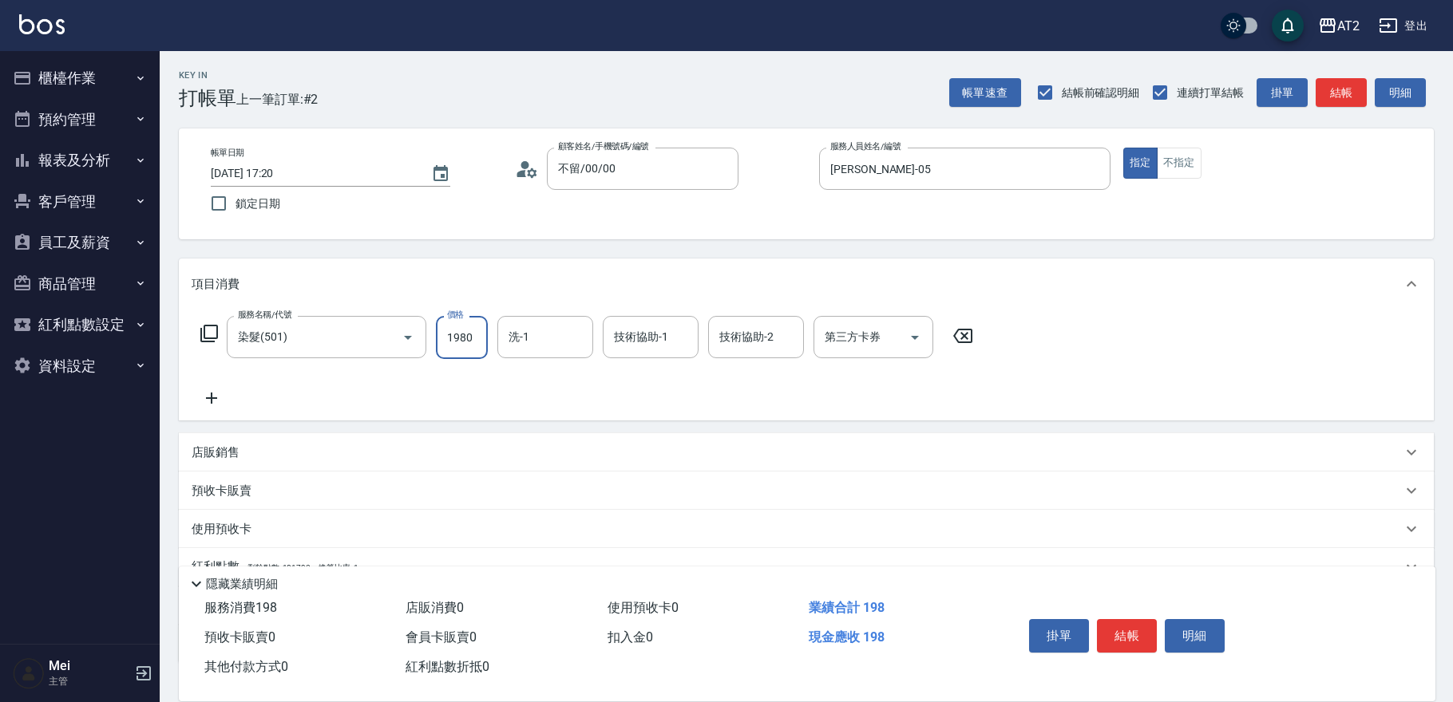
type input "1980"
type input "[PERSON_NAME]-32"
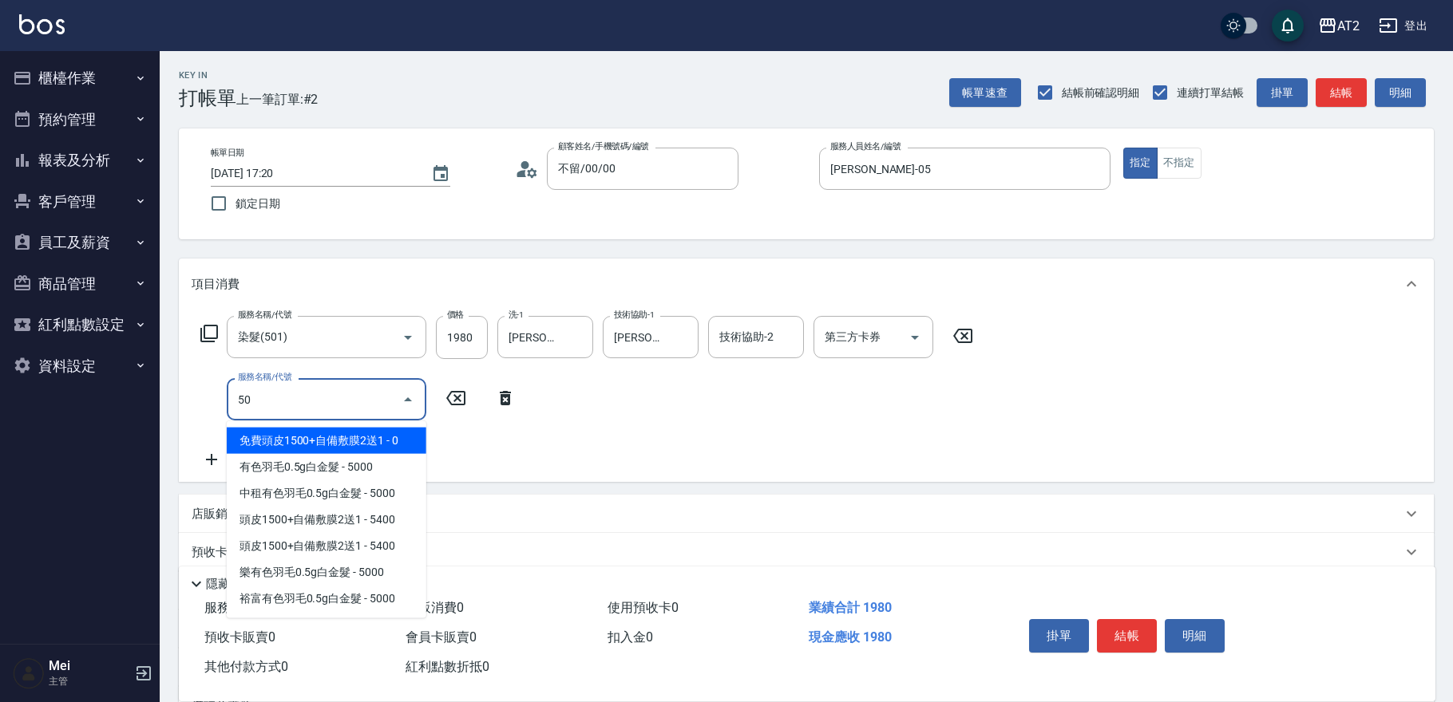
type input "502"
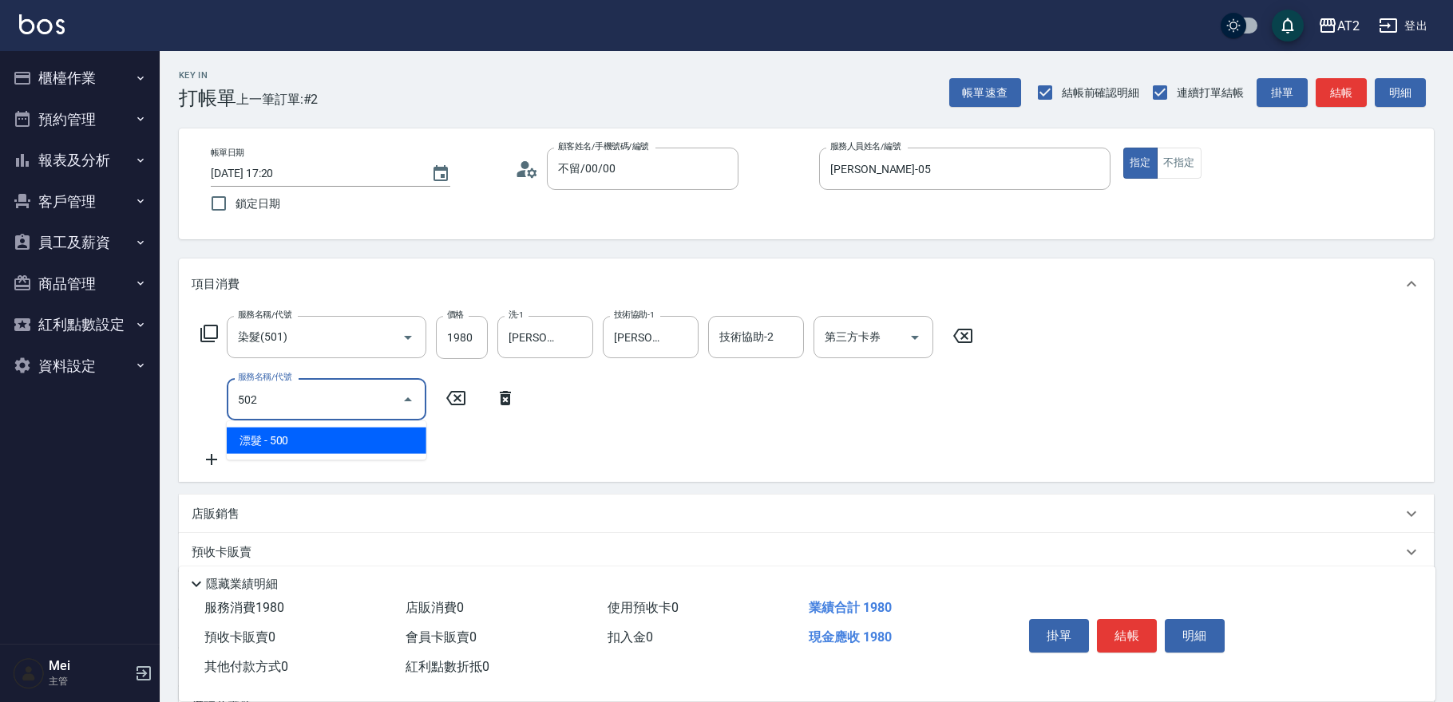
type input "240"
type input "漂髮(502)"
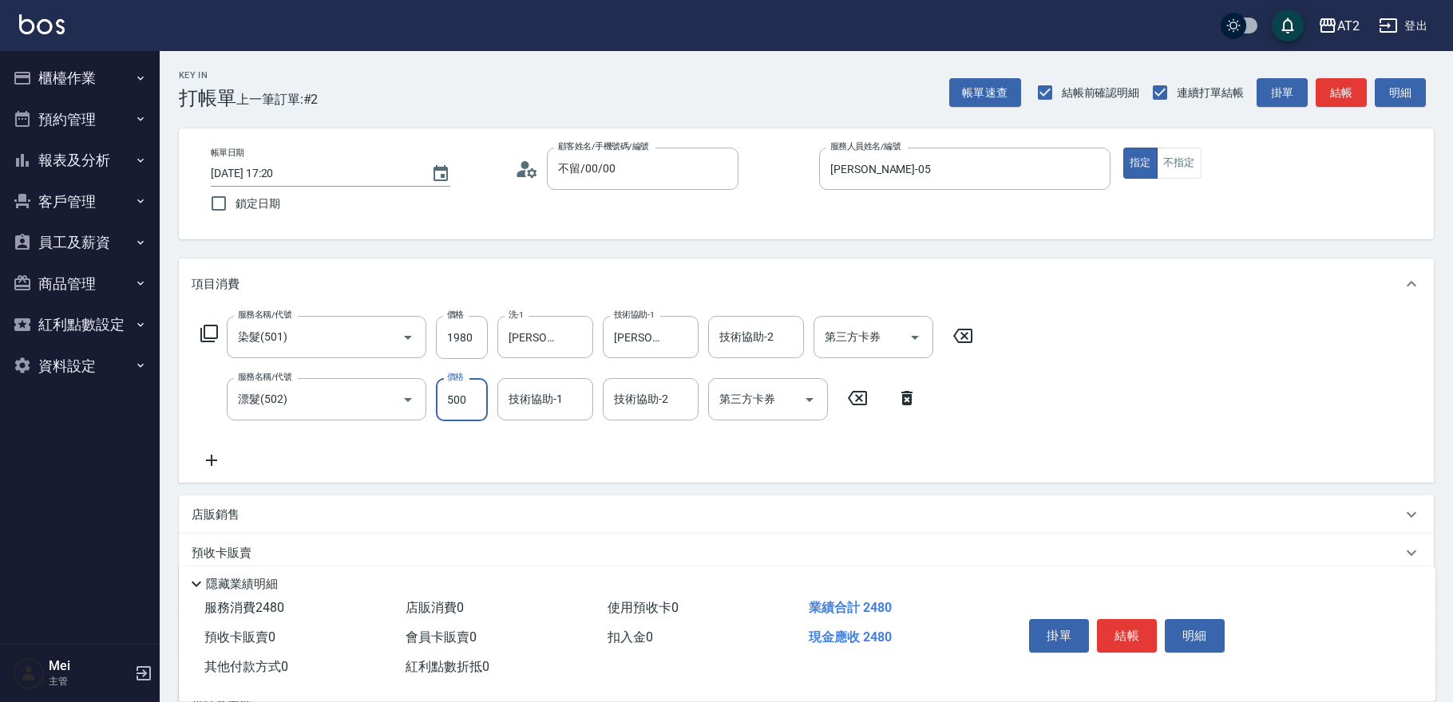
type input "190"
type input "0"
type input "[PERSON_NAME]-32"
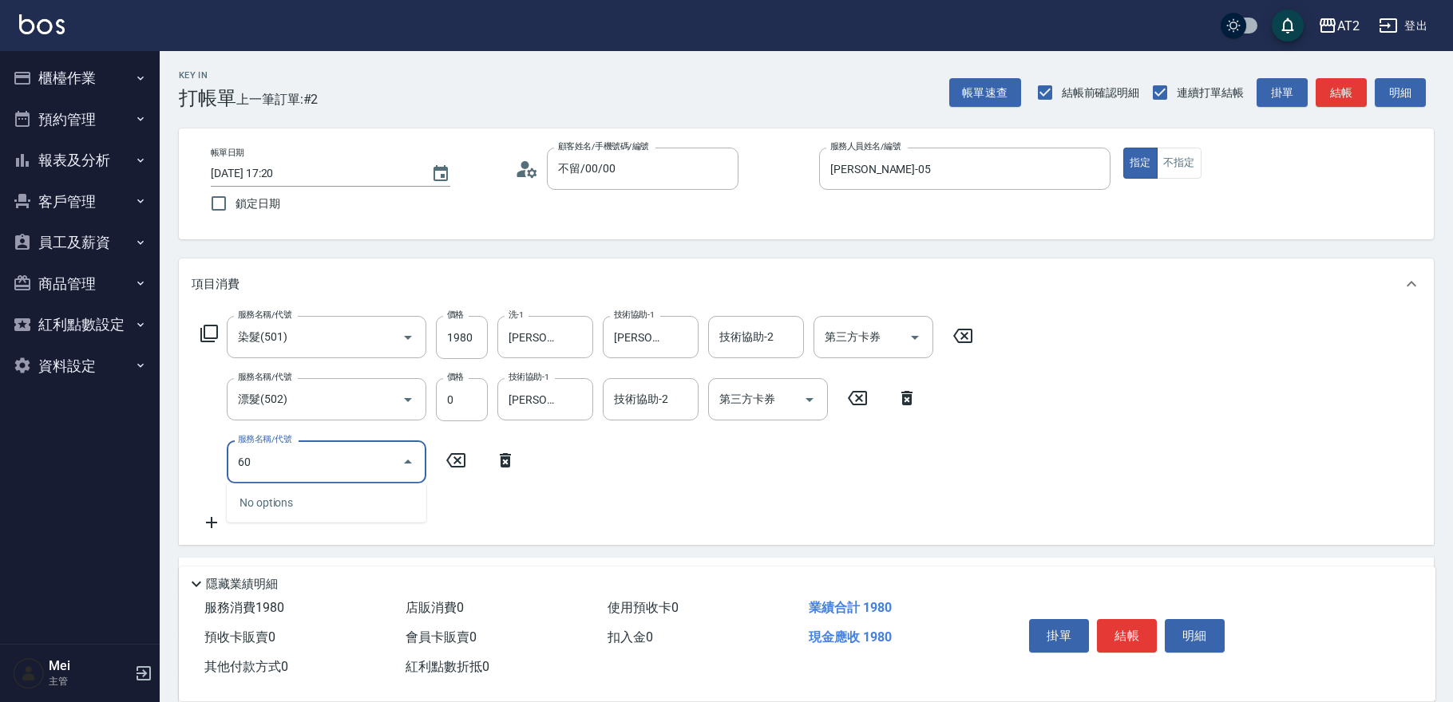
type input "601"
type input "290"
type input "自備護髮(601)"
type input "2"
type input "200"
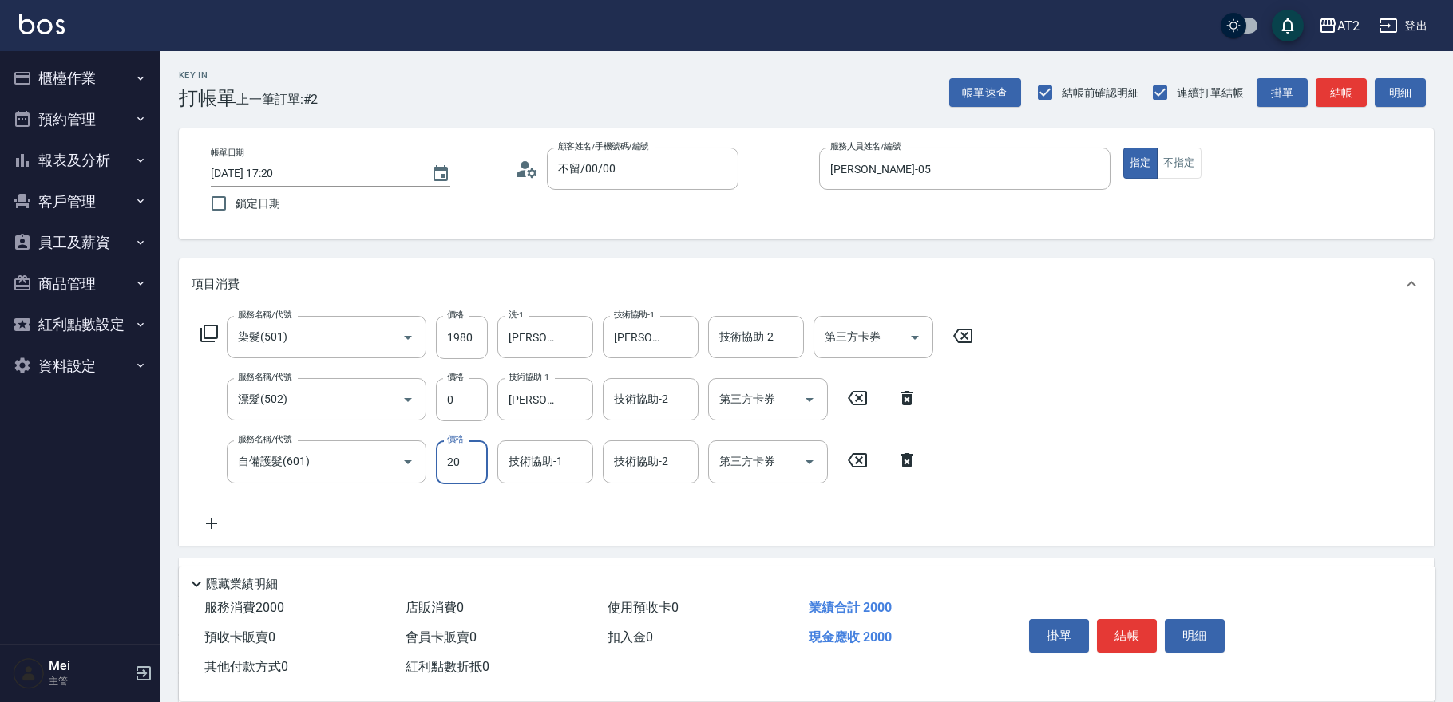
type input "200"
type input "210"
type input "2000"
type input "390"
type input "[PERSON_NAME]-32"
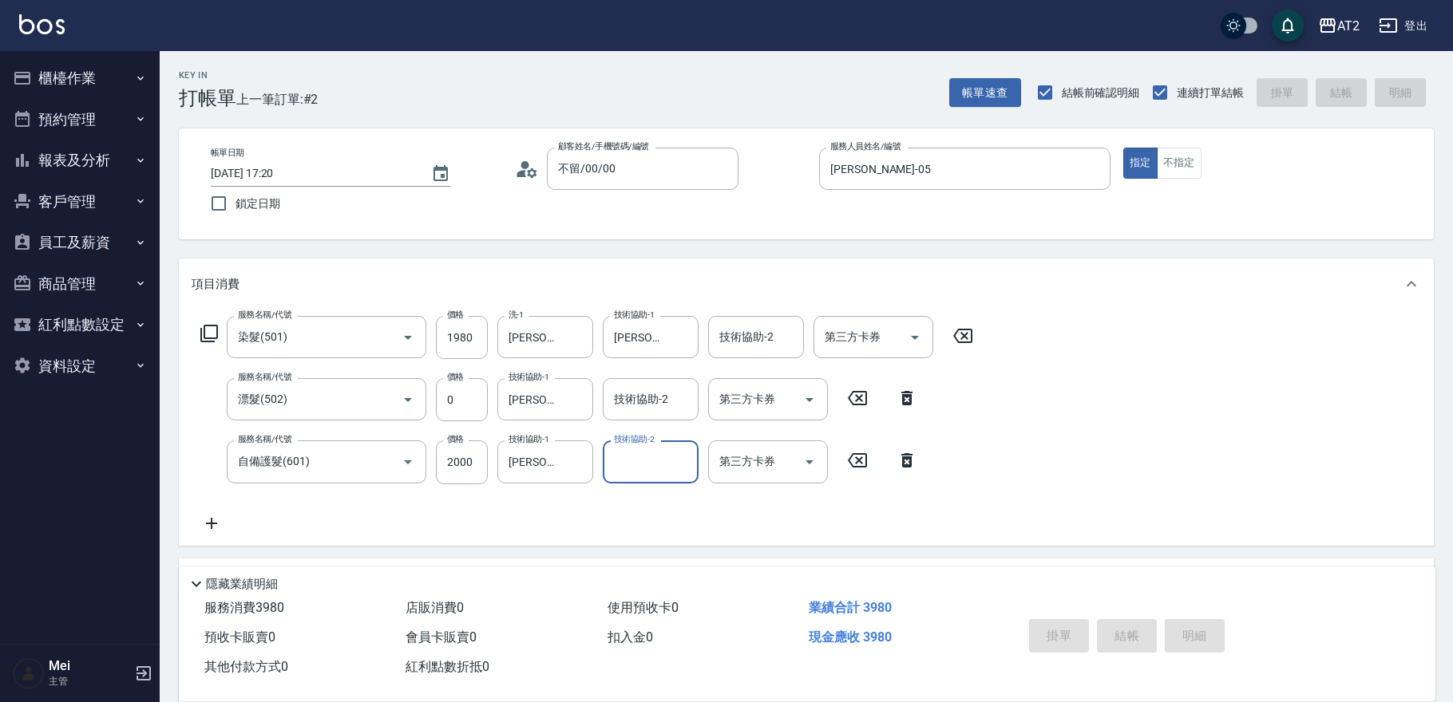
type input "0"
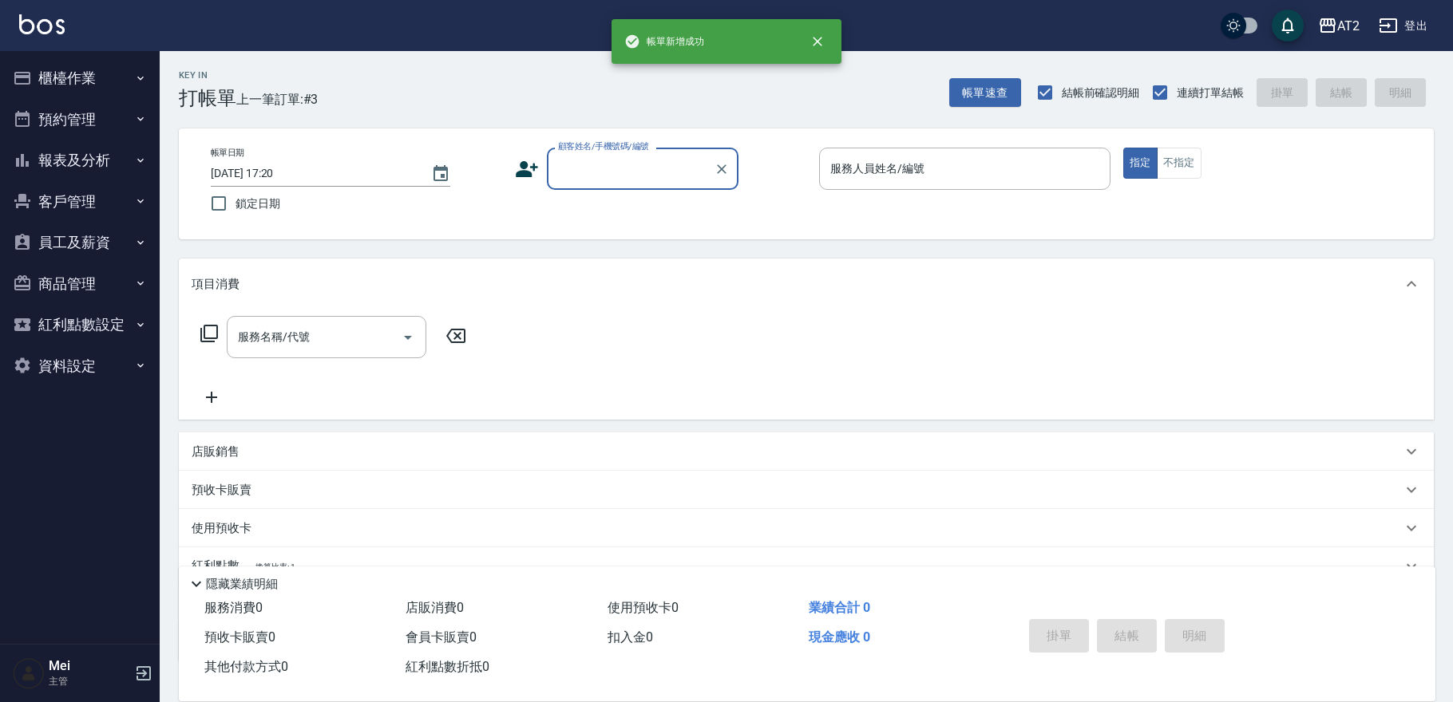
click at [611, 174] on input "顧客姓名/手機號碼/編號" at bounding box center [630, 169] width 153 height 28
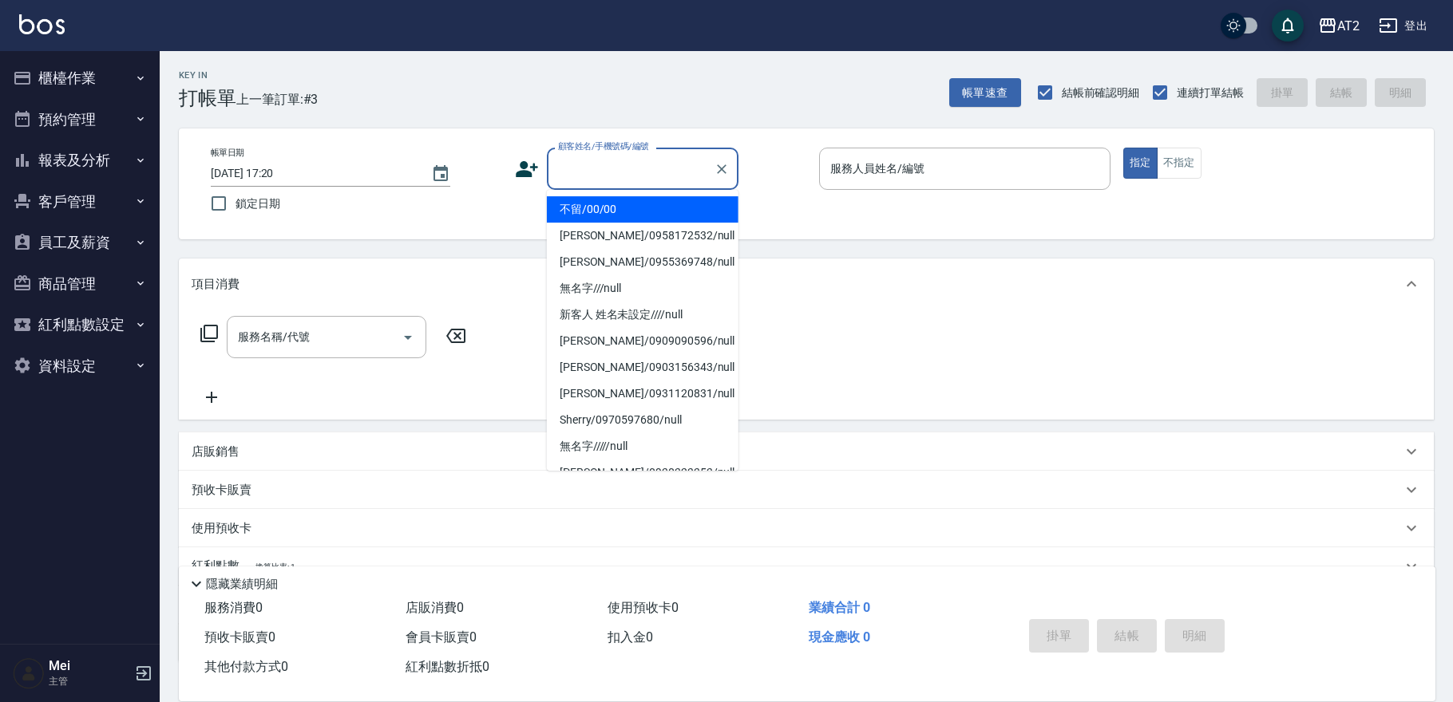
click at [611, 201] on li "不留/00/00" at bounding box center [643, 209] width 192 height 26
type input "不留/00/00"
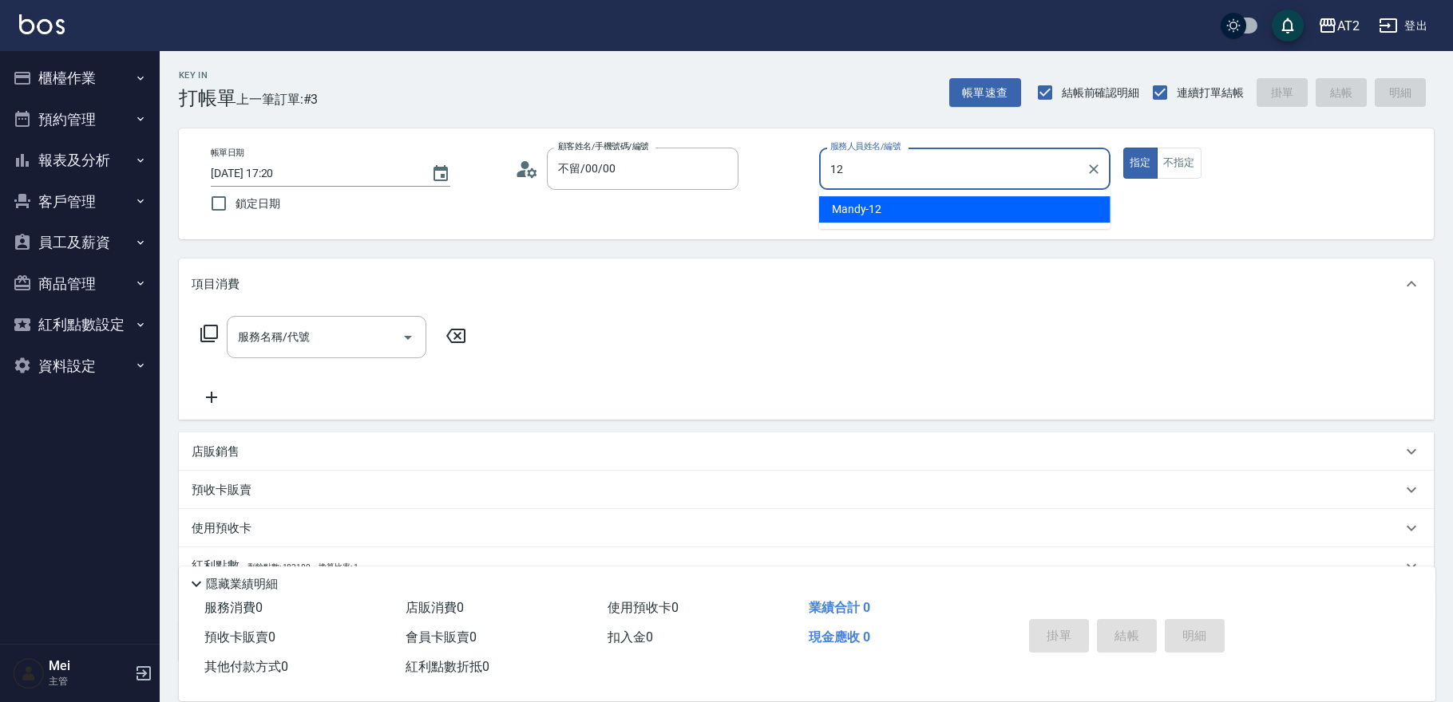
type input "Mandy-12"
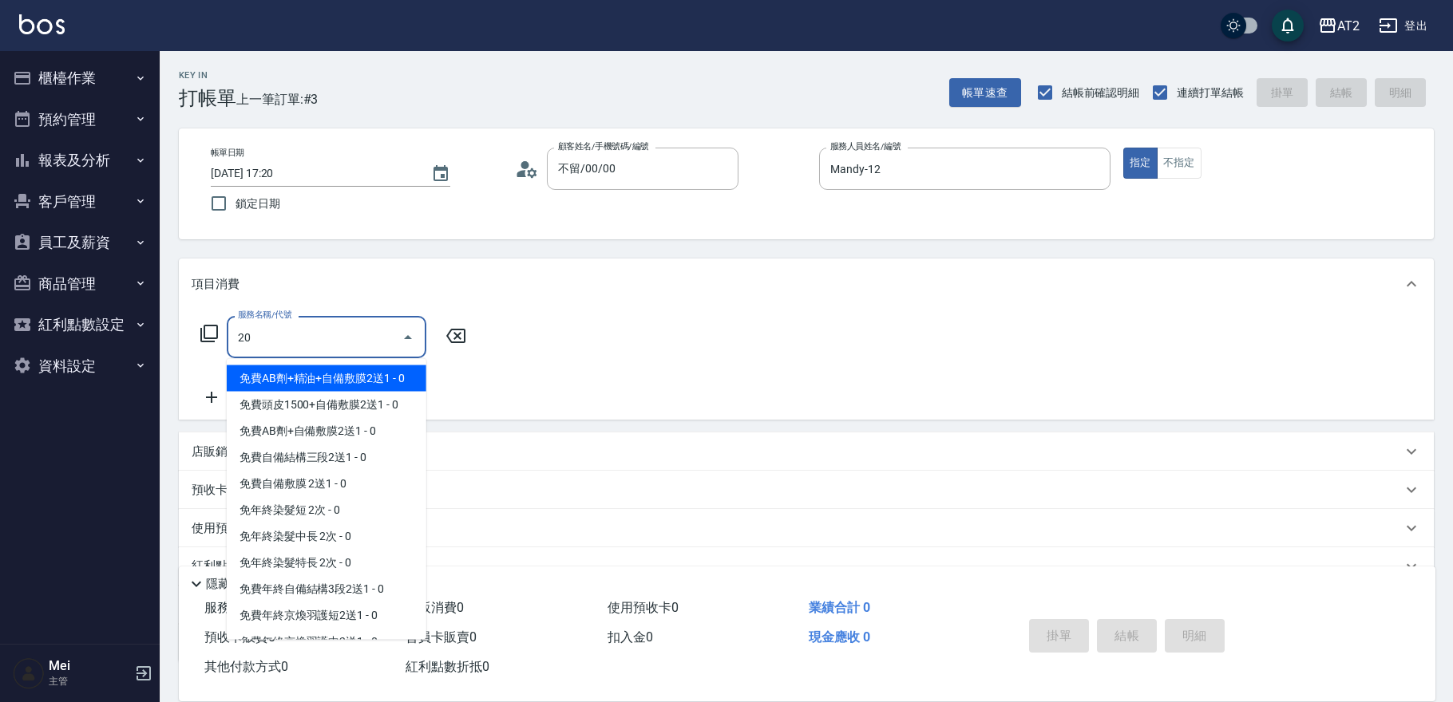
type input "201"
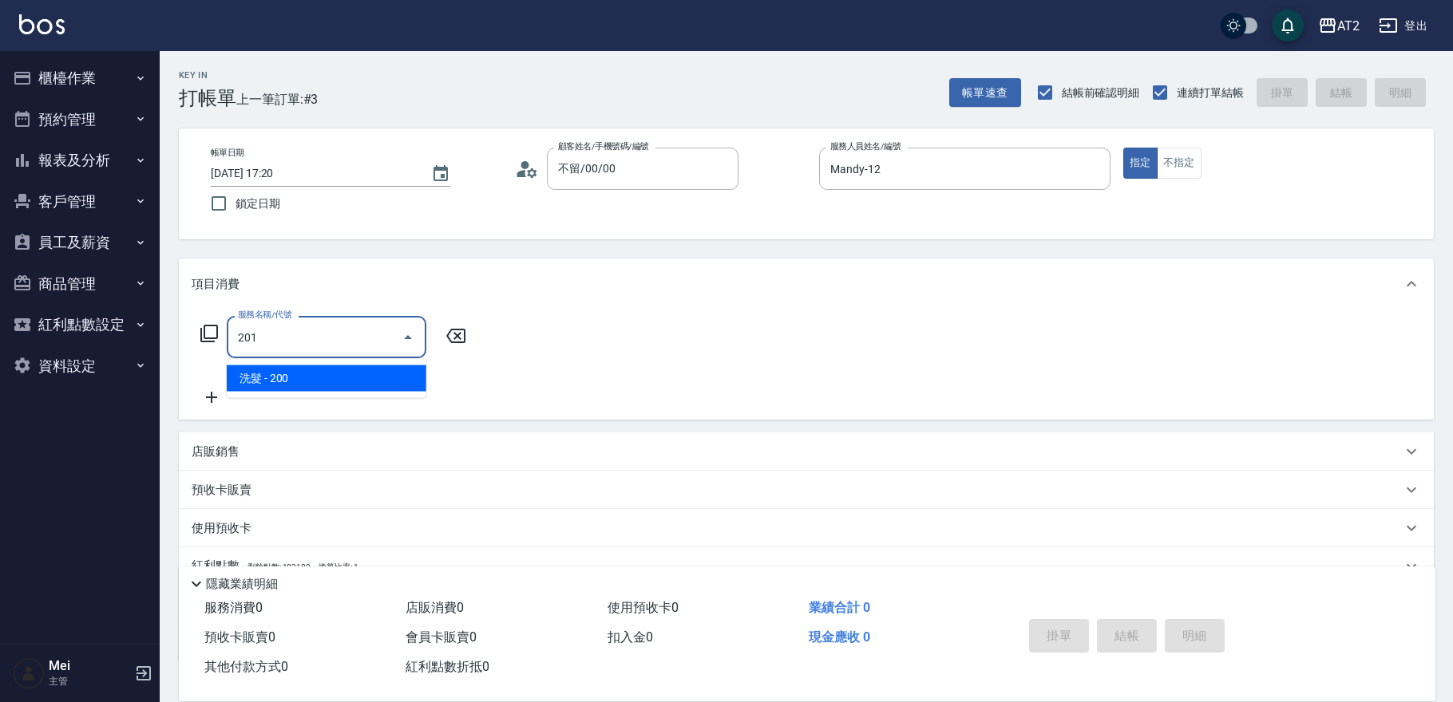
type input "20"
type input "洗髮(201)"
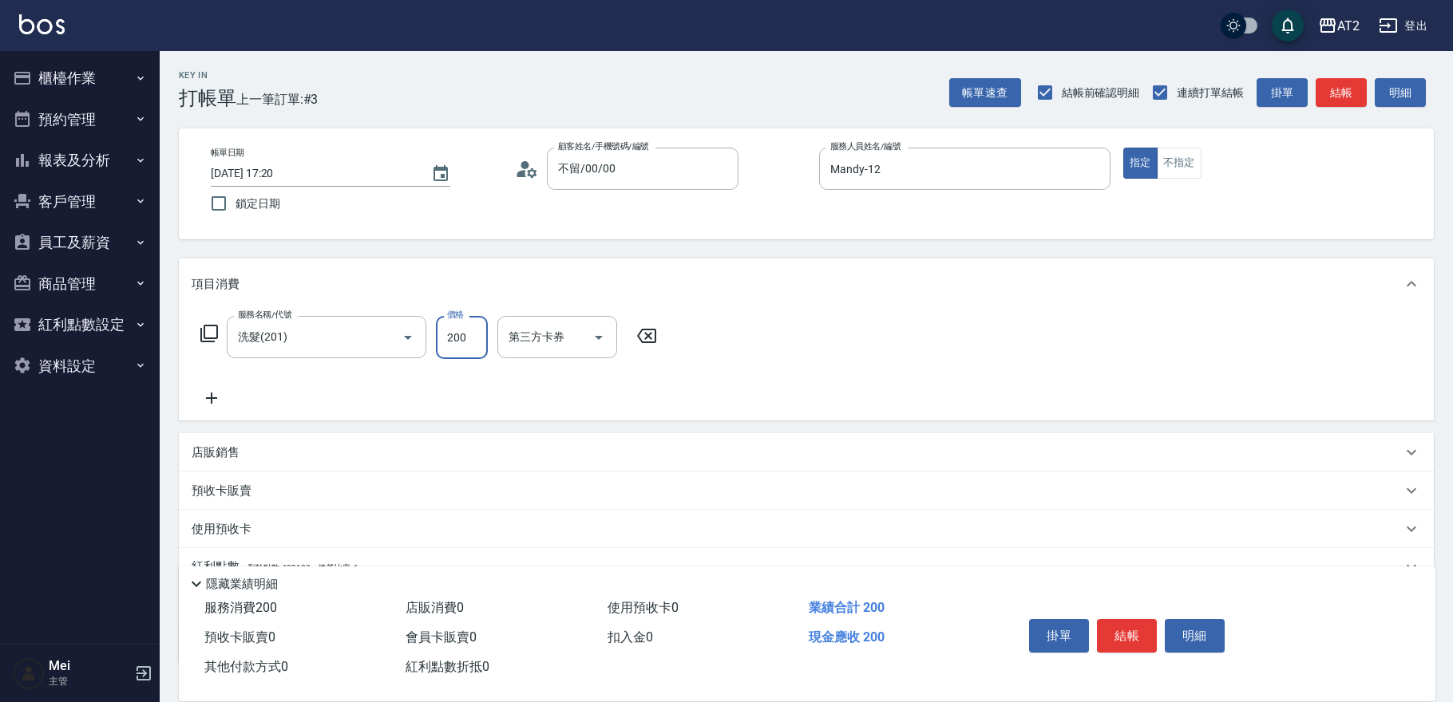
type input "0"
type input "30"
type input "300"
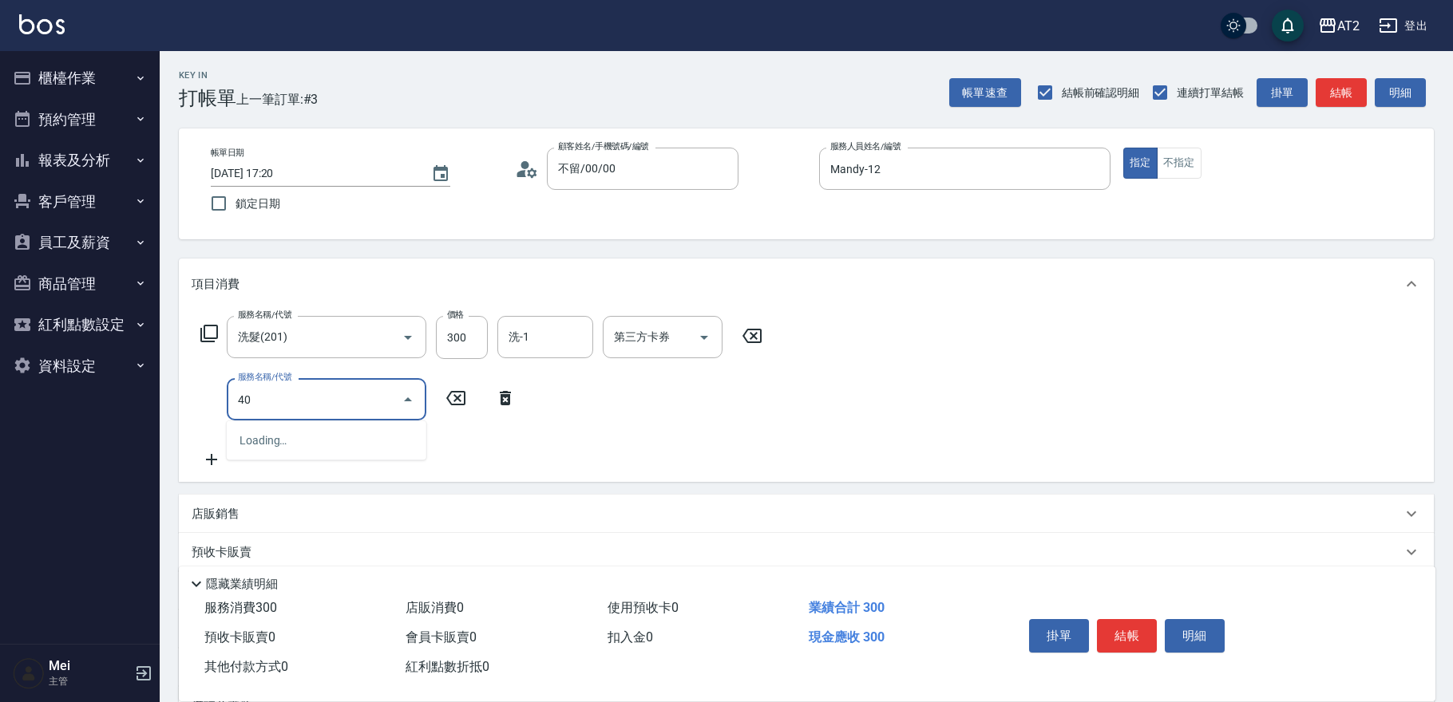
type input "401"
type input "50"
type input "剪髮(401)"
type input "30"
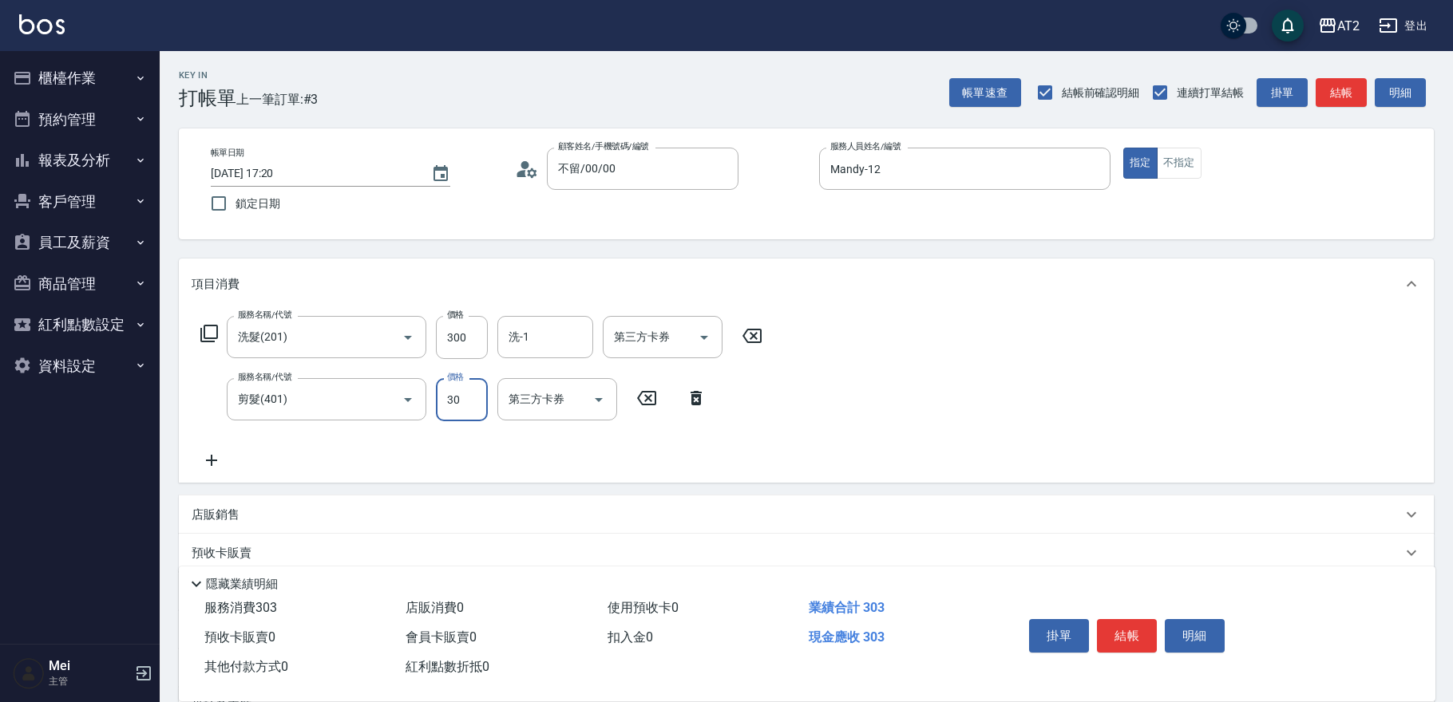
type input "60"
type input "300"
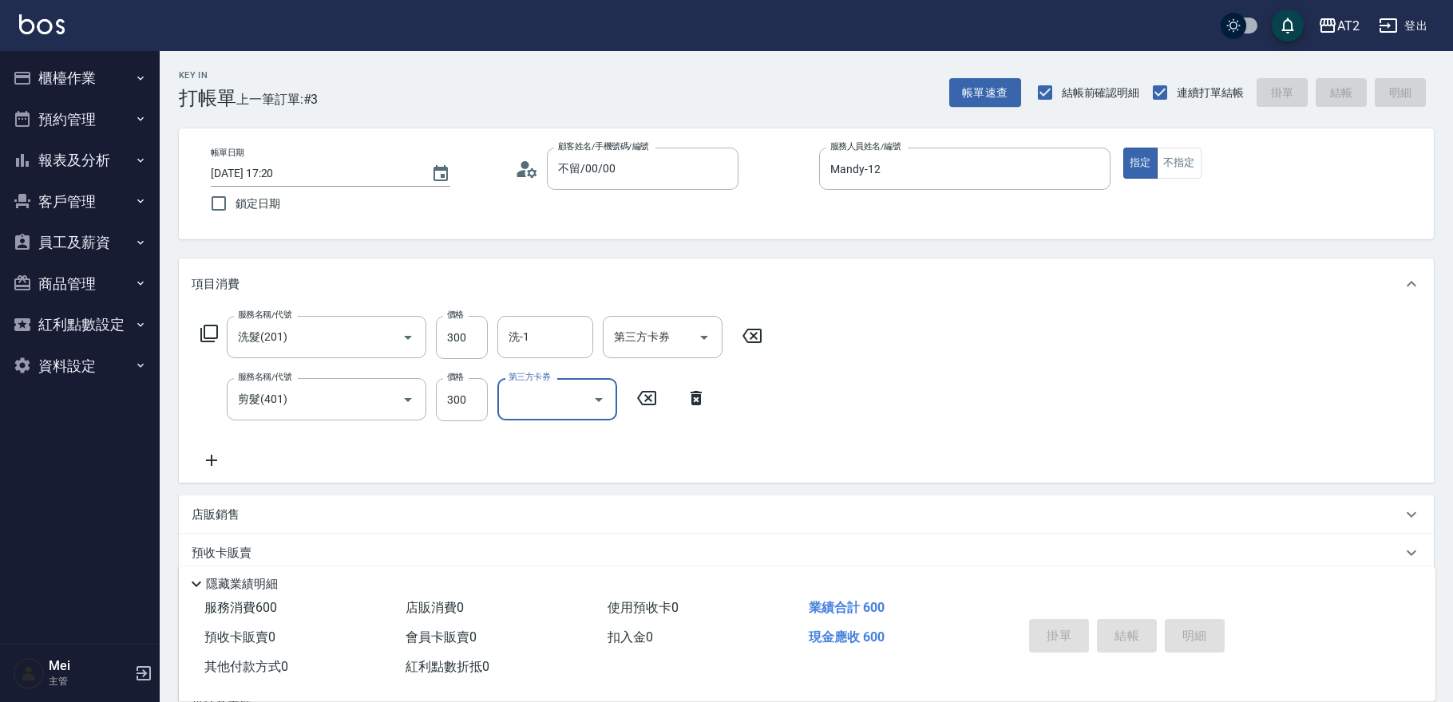
type input "0"
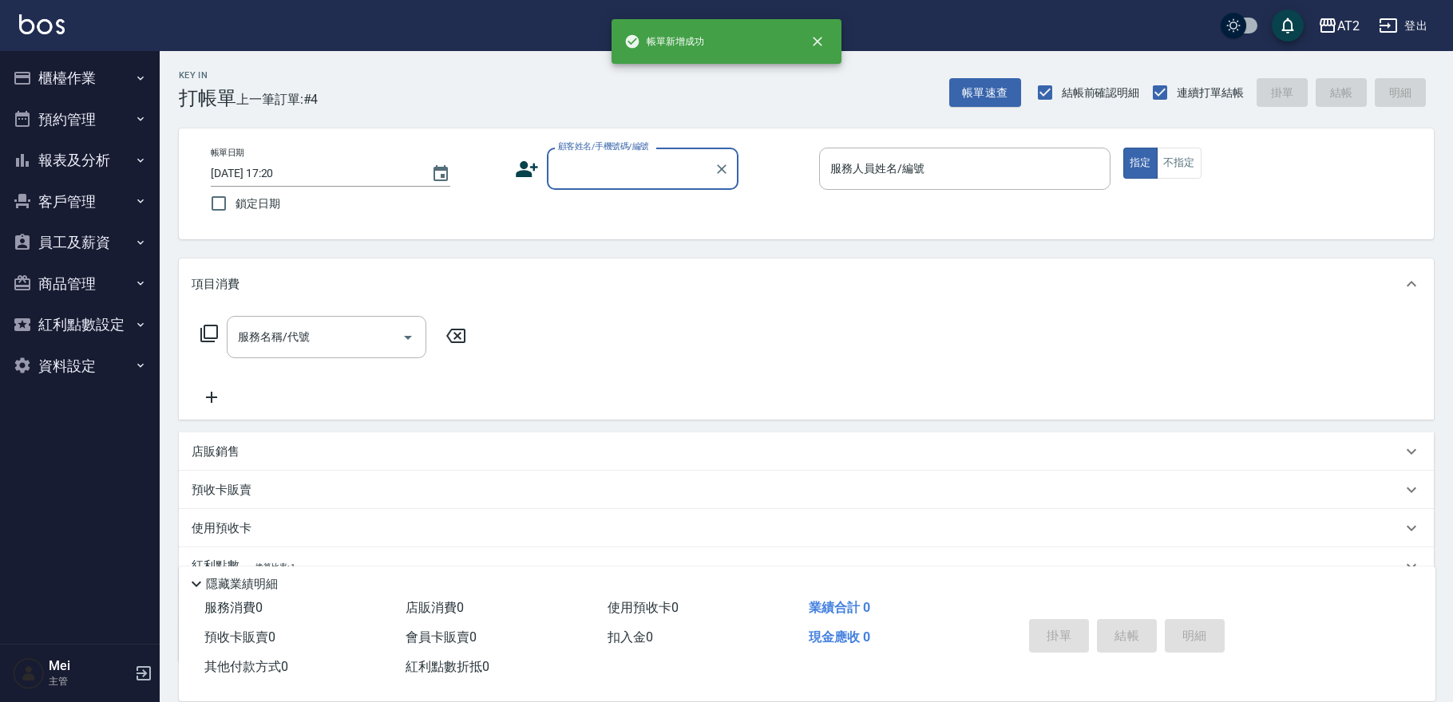
click at [607, 187] on div "顧客姓名/手機號碼/編號" at bounding box center [643, 169] width 192 height 42
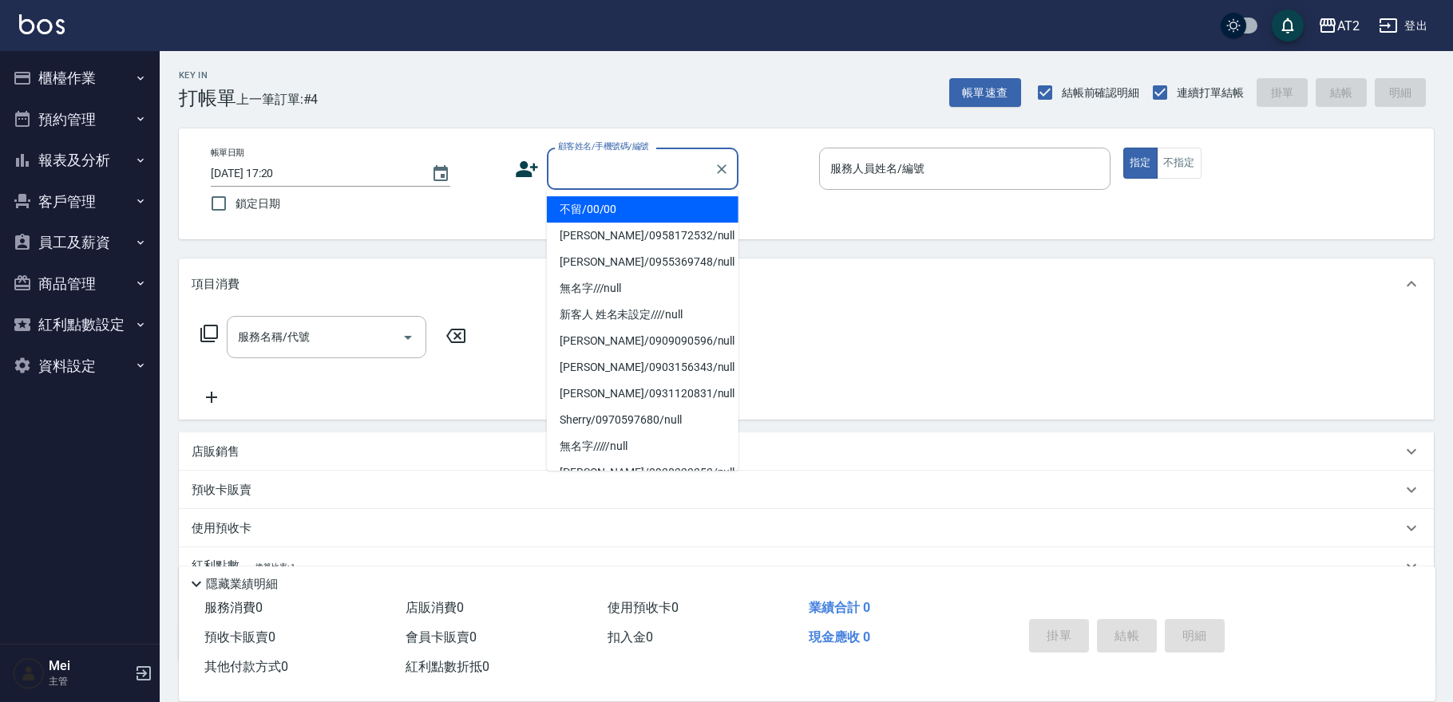
click at [600, 215] on li "不留/00/00" at bounding box center [643, 209] width 192 height 26
type input "不留/00/00"
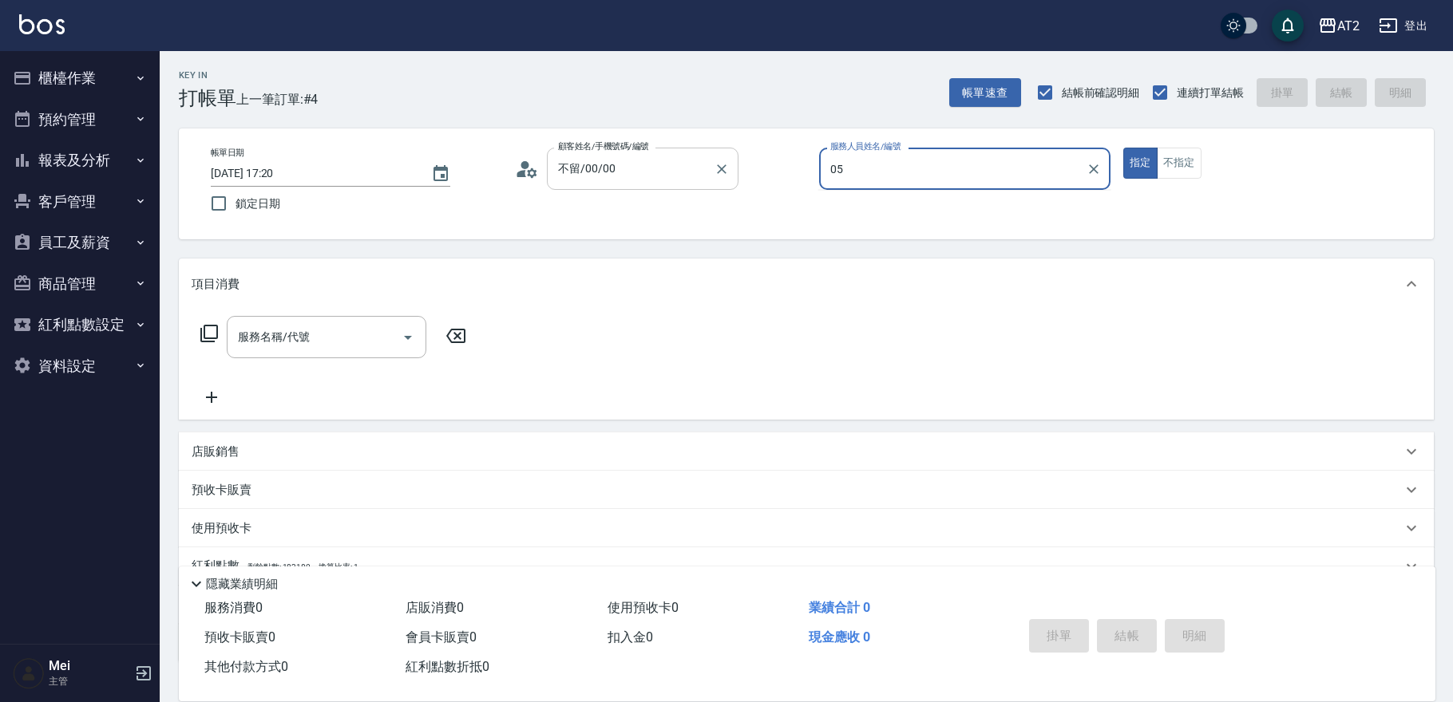
type input "[PERSON_NAME]-05"
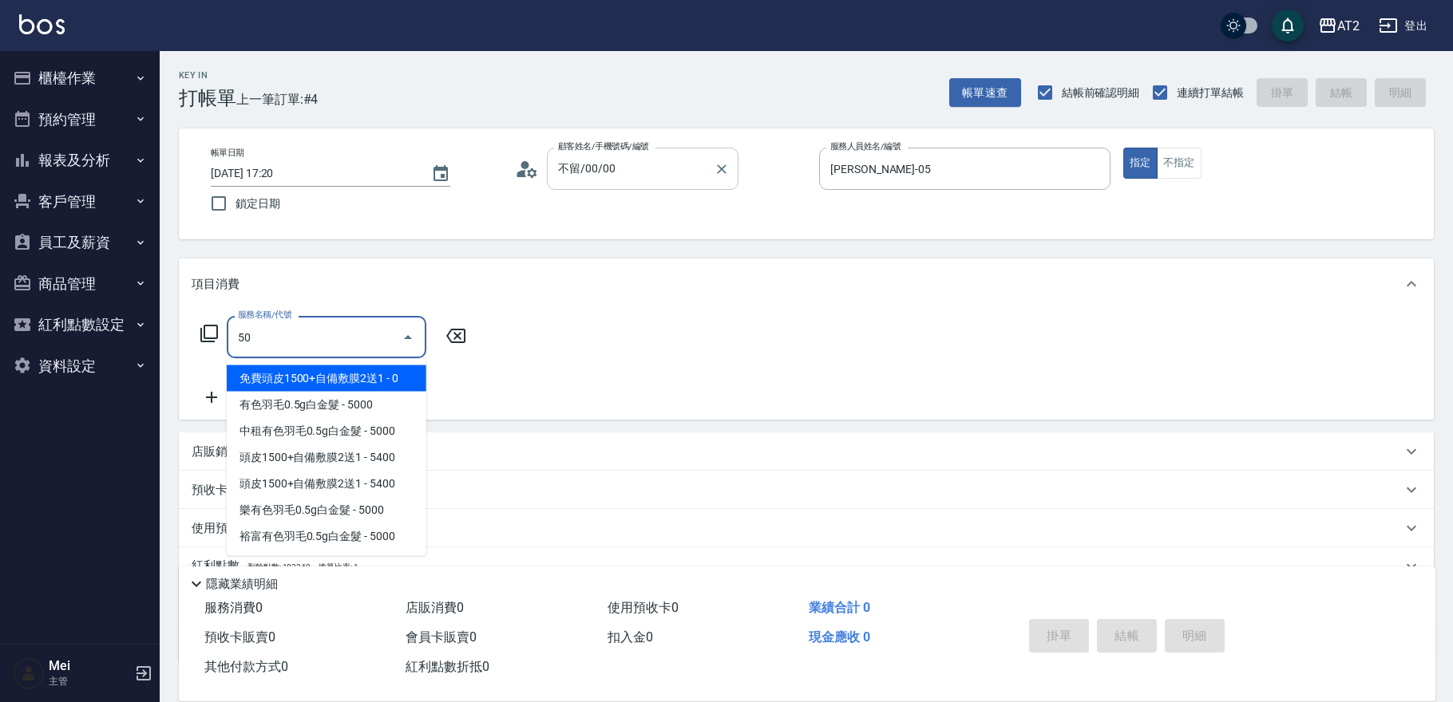
type input "501"
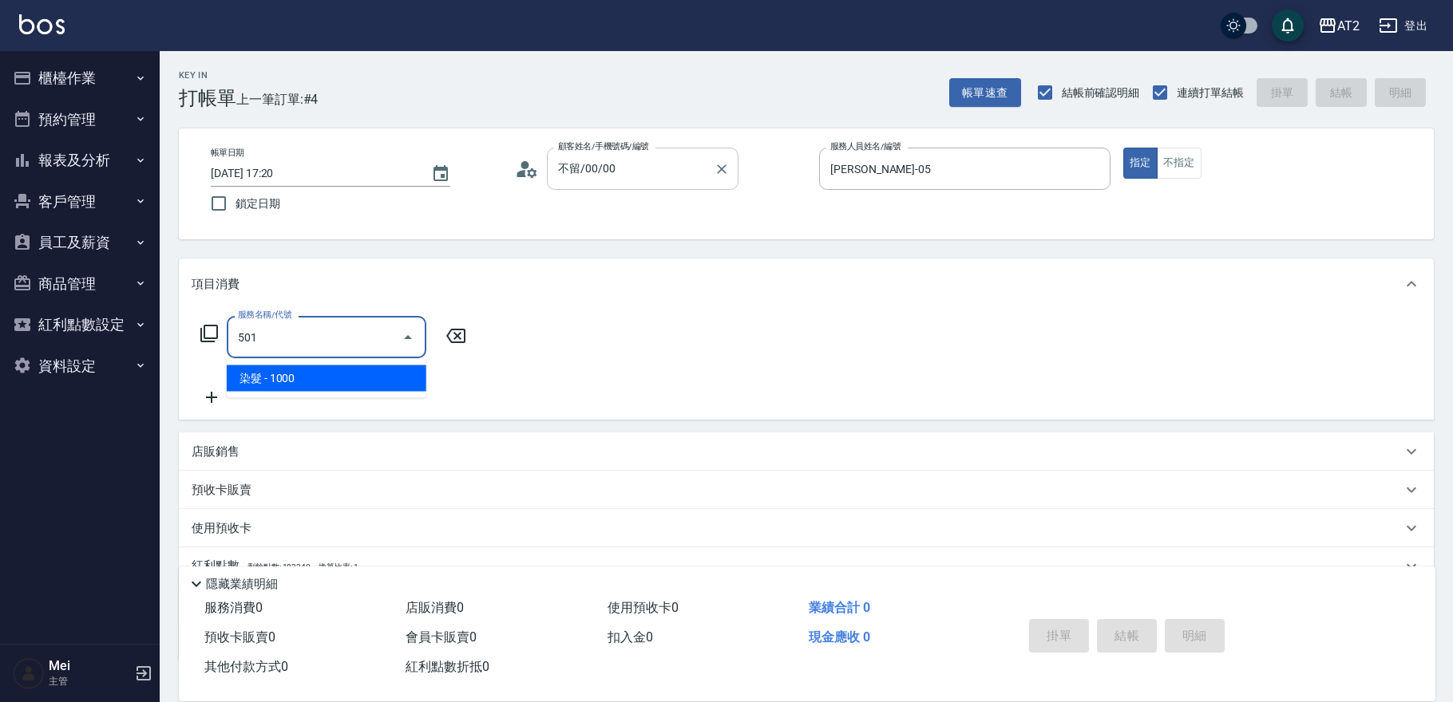
type input "100"
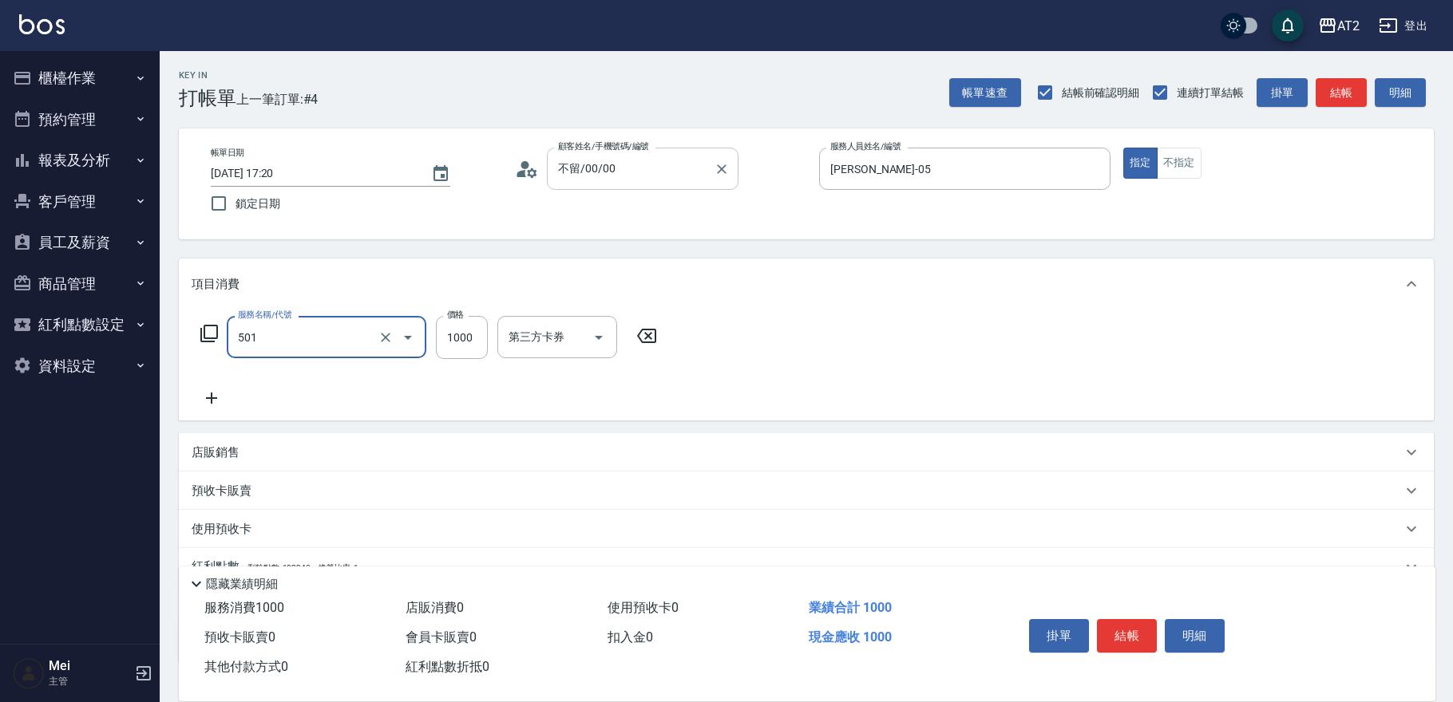
type input "染髮(501)"
type input "0"
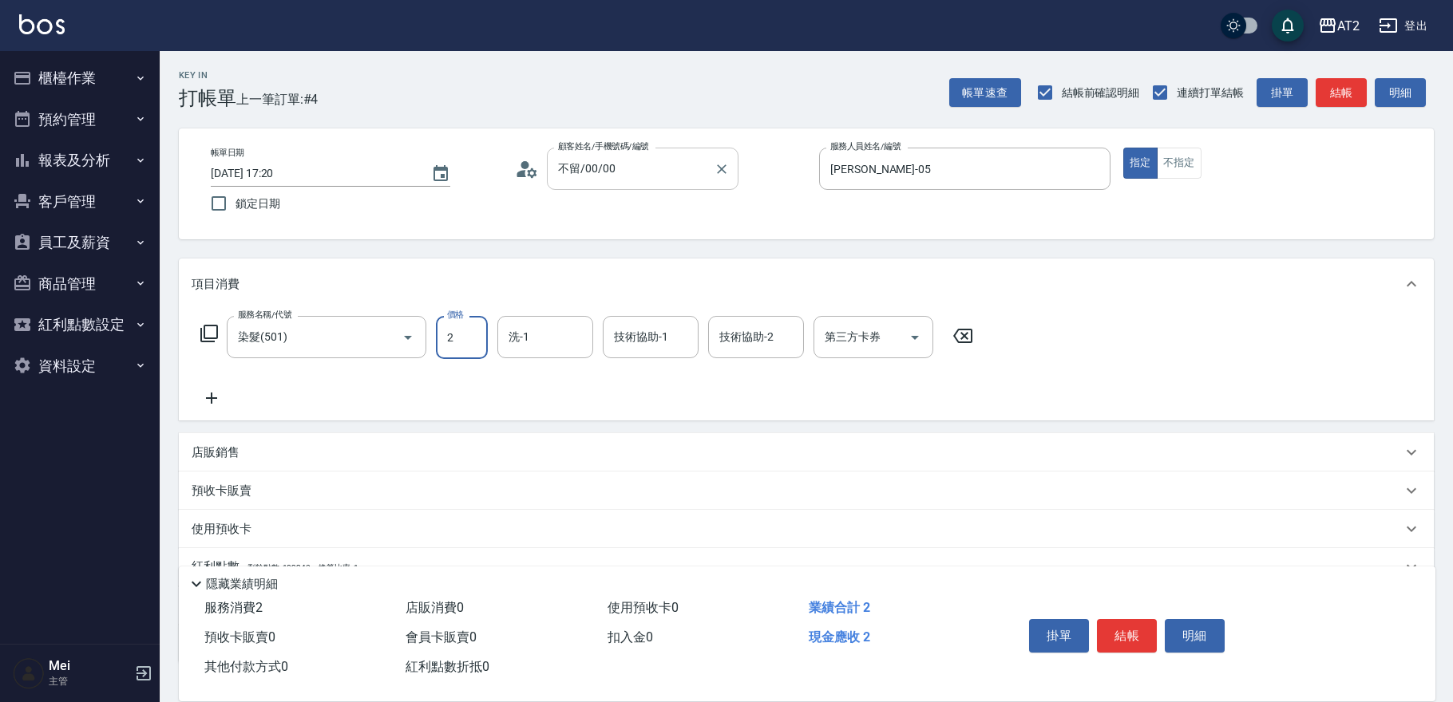
type input "23"
type input "20"
type input "238"
type input "230"
type input "2380"
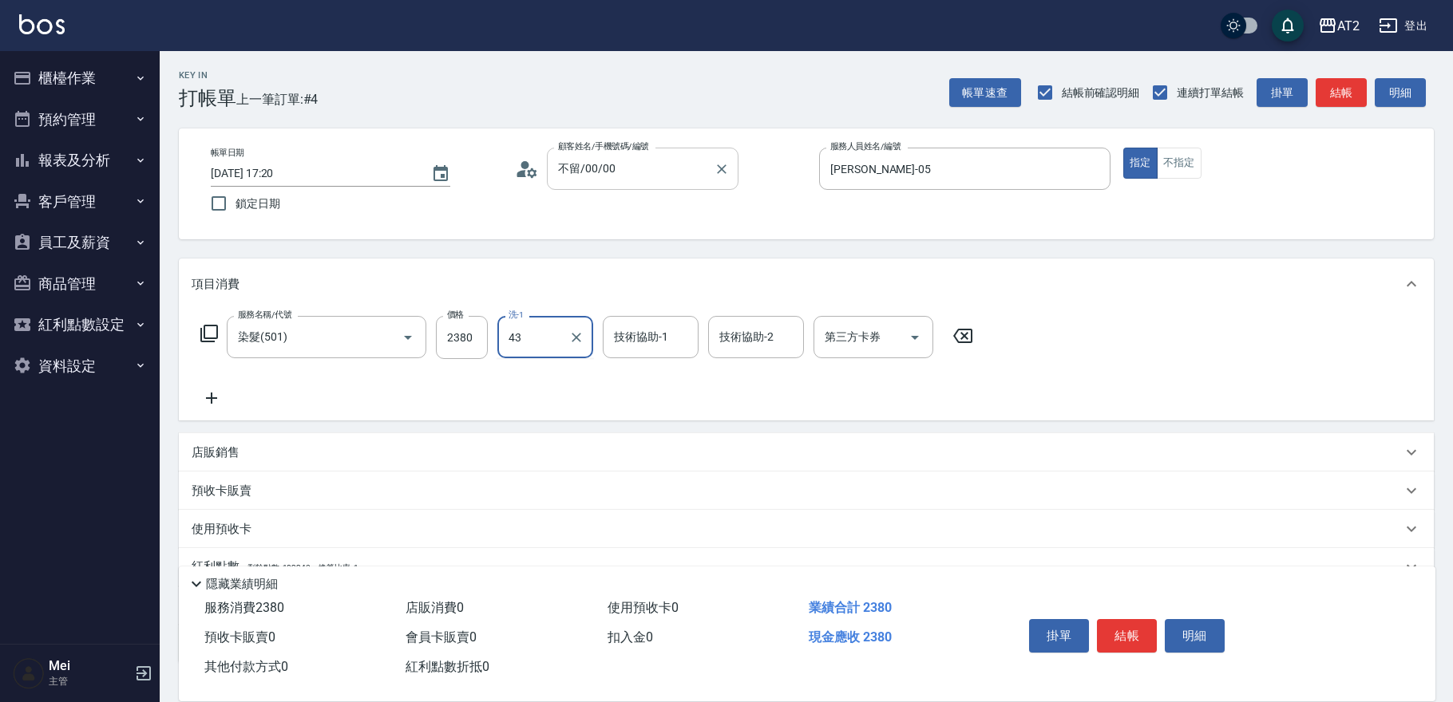
type input "[PERSON_NAME]-43"
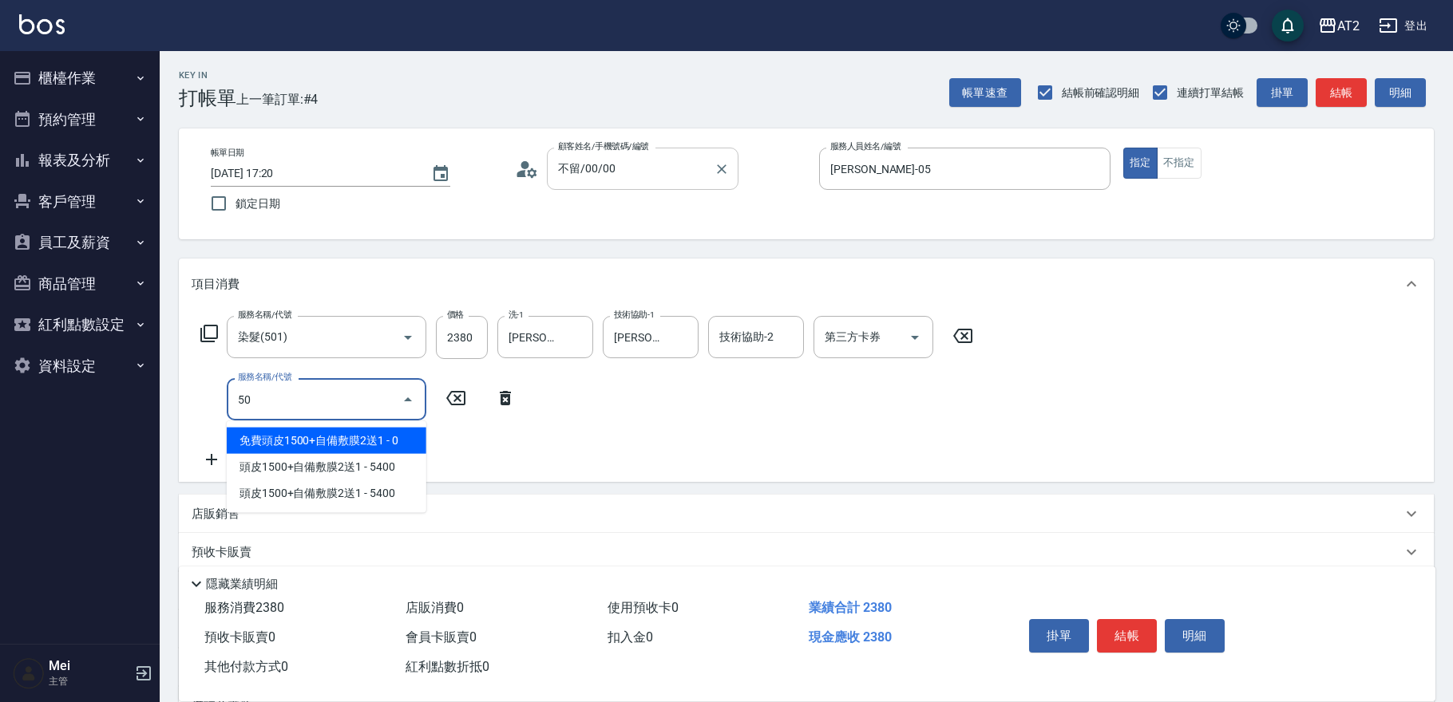
type input "502"
type input "280"
type input "漂髮(502)"
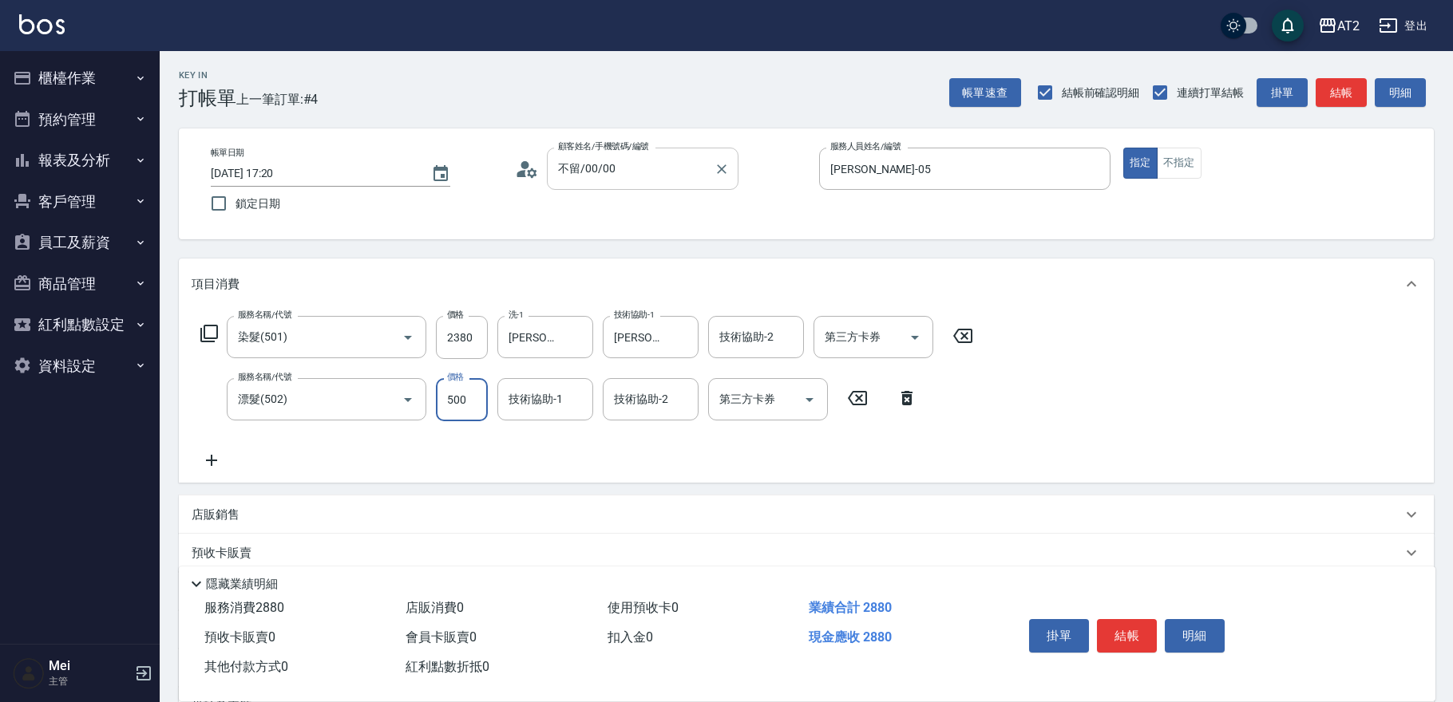
type input "230"
type input "0"
type input "[PERSON_NAME]-43"
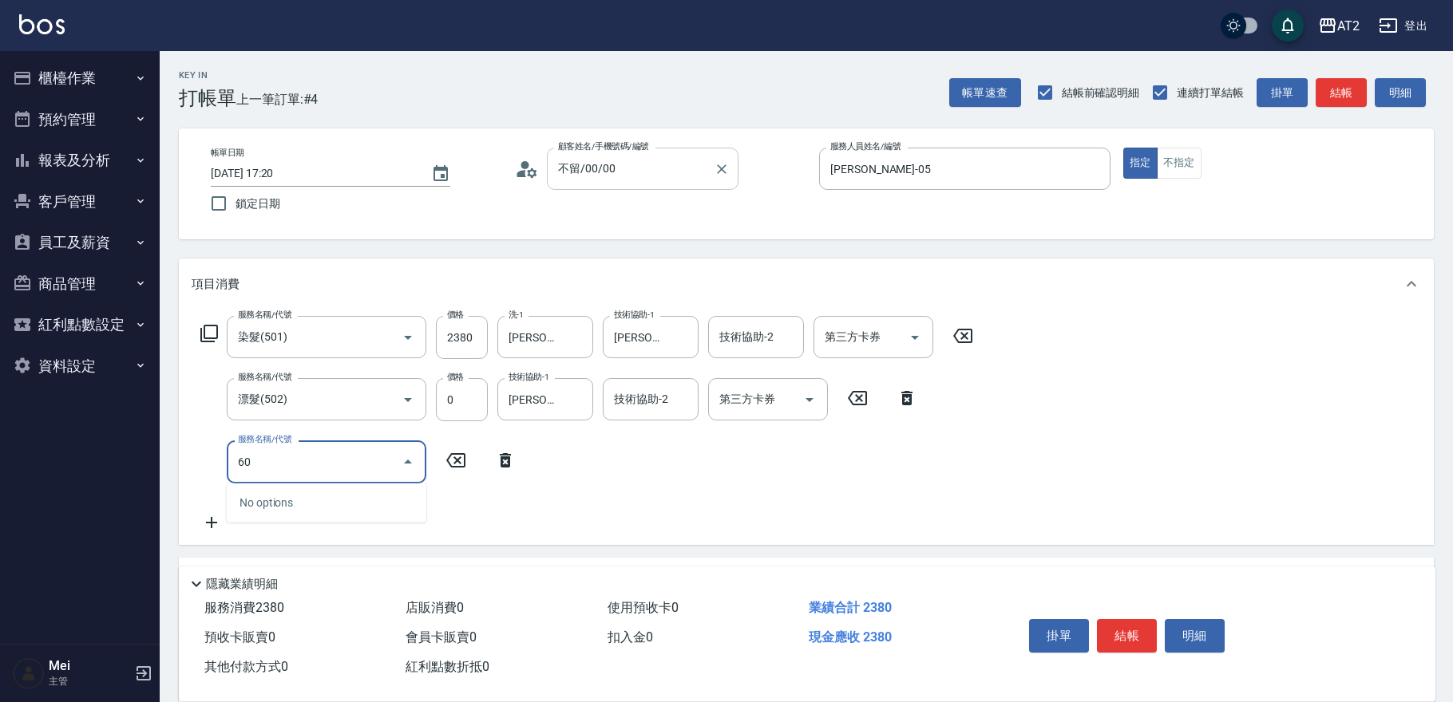
type input "601"
type input "330"
type input "自備護髮(601)"
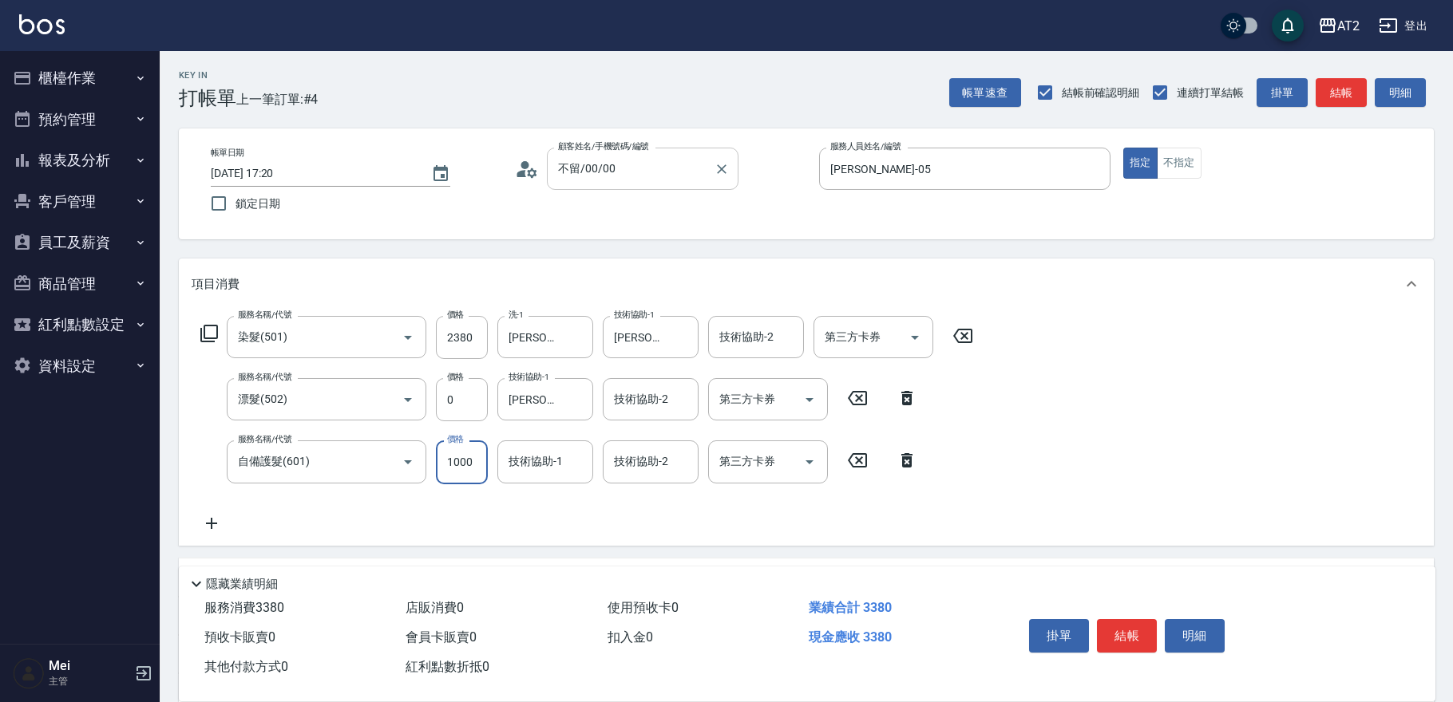
type input "2"
type input "240"
type input "250"
type input "260"
type input "2500"
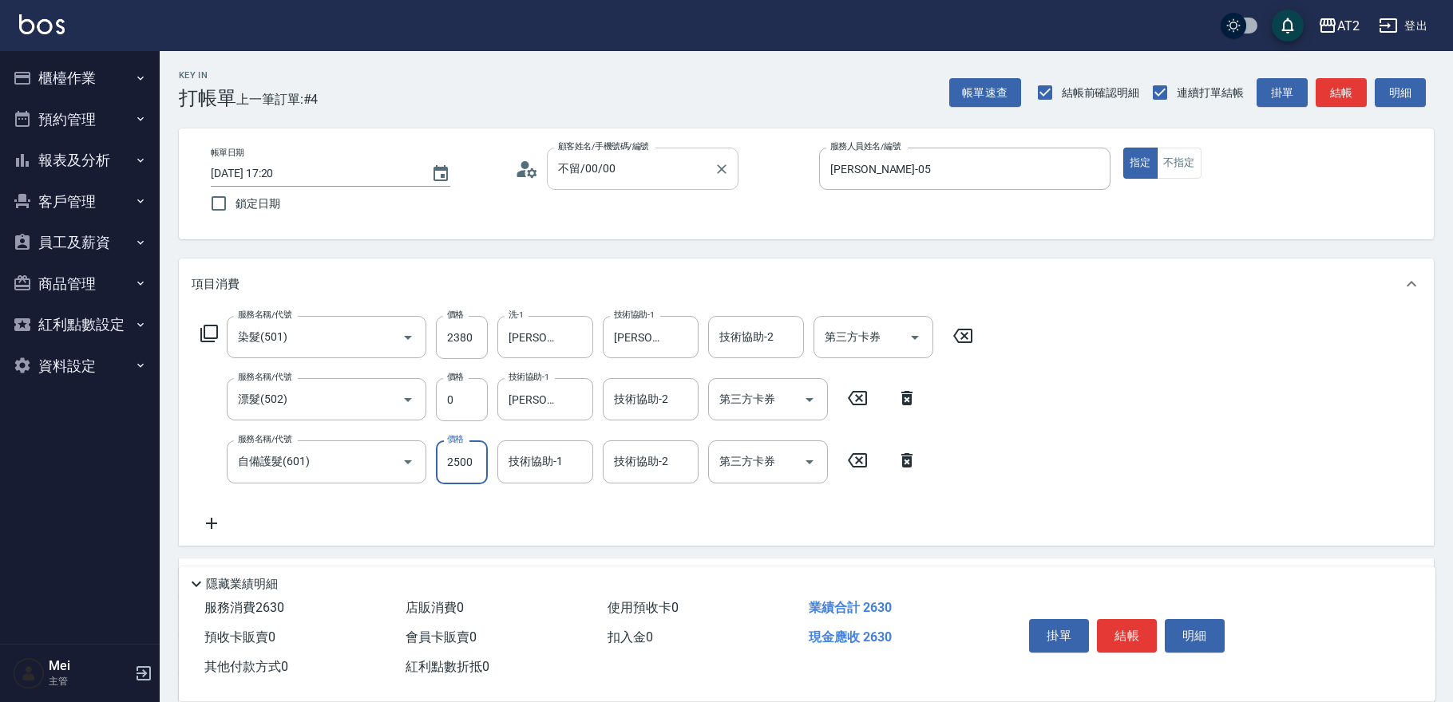
type input "480"
type input "[PERSON_NAME]-43"
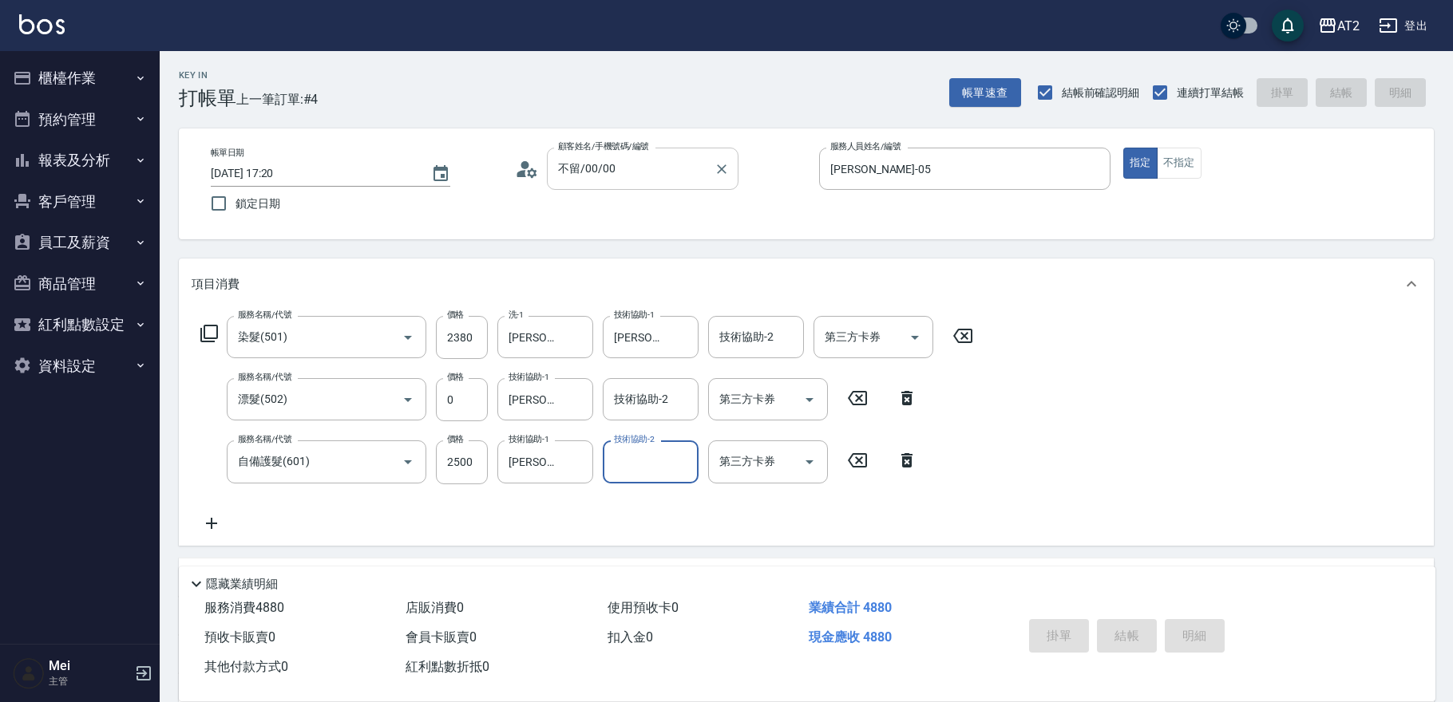
type input "0"
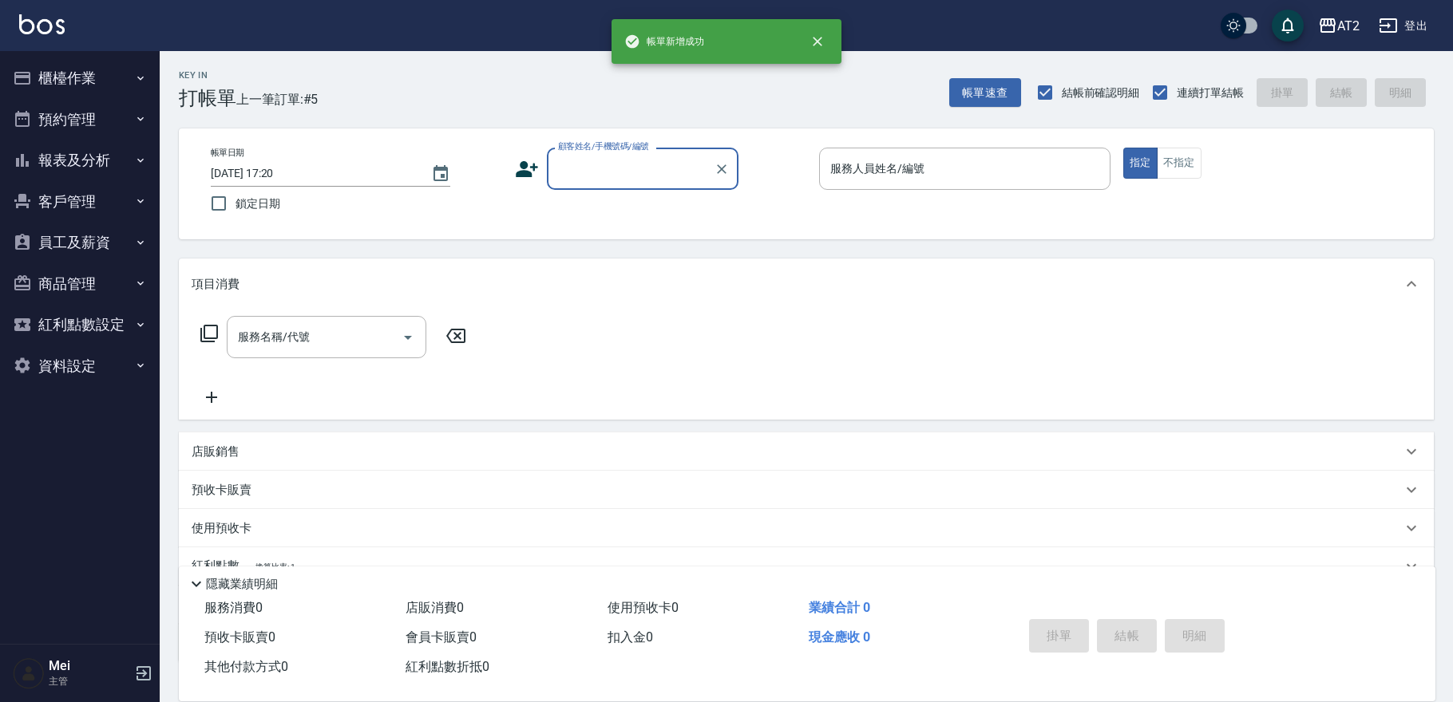
click at [595, 164] on input "顧客姓名/手機號碼/編號" at bounding box center [630, 169] width 153 height 28
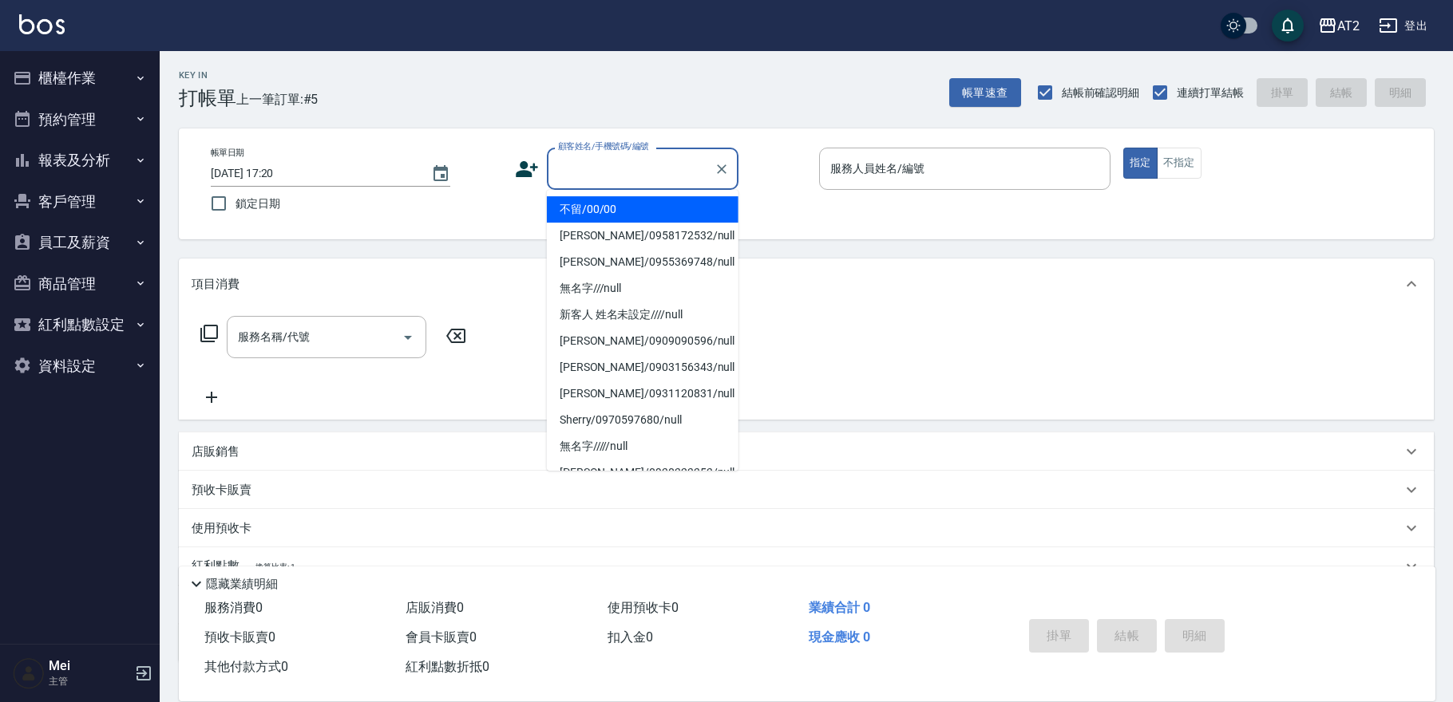
click at [600, 201] on li "不留/00/00" at bounding box center [643, 209] width 192 height 26
type input "不留/00/00"
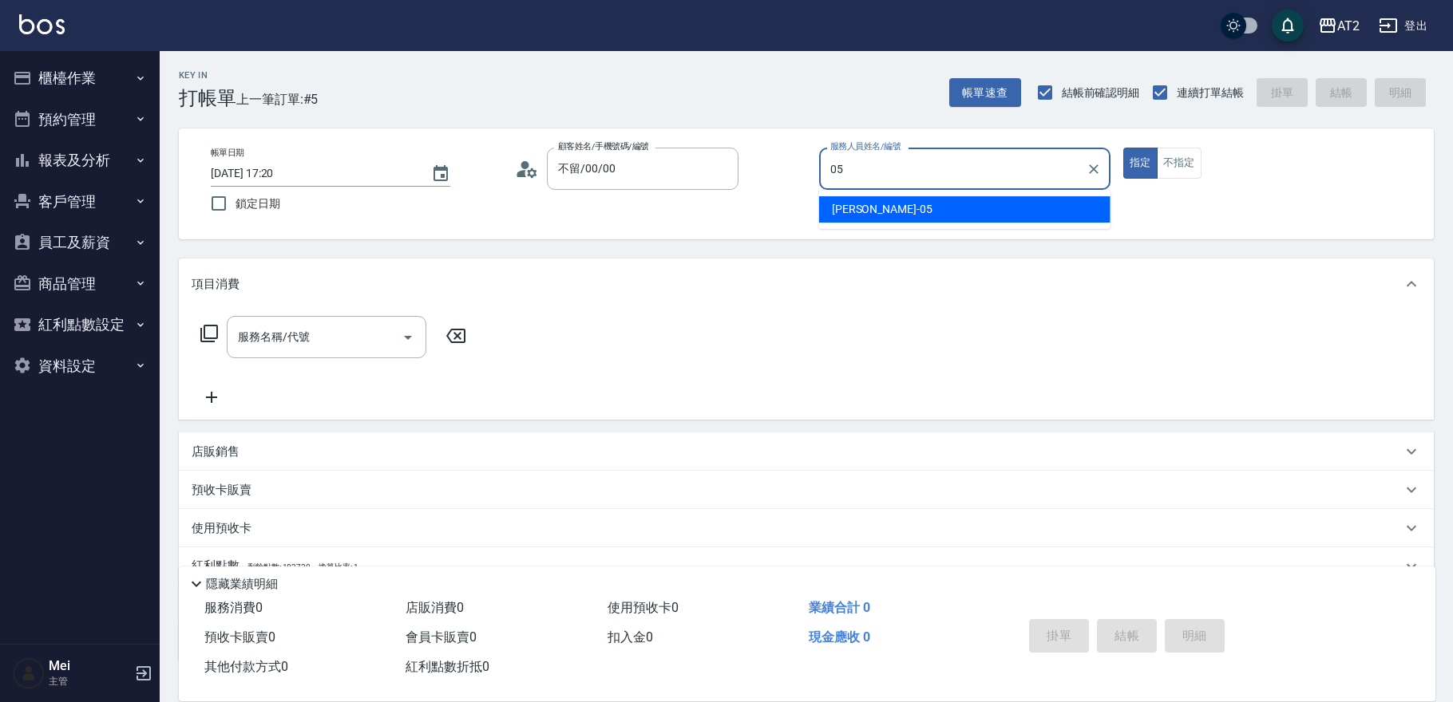
type input "[PERSON_NAME]-05"
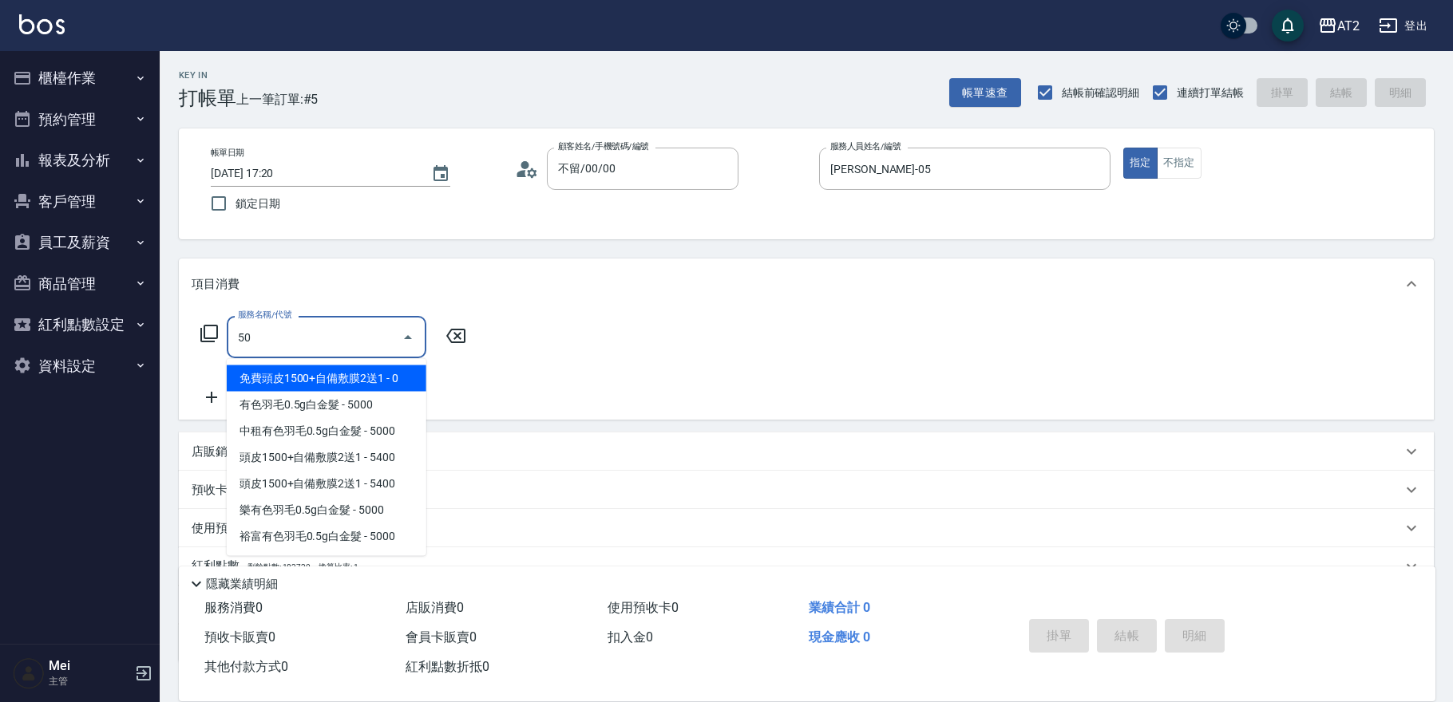
type input "501"
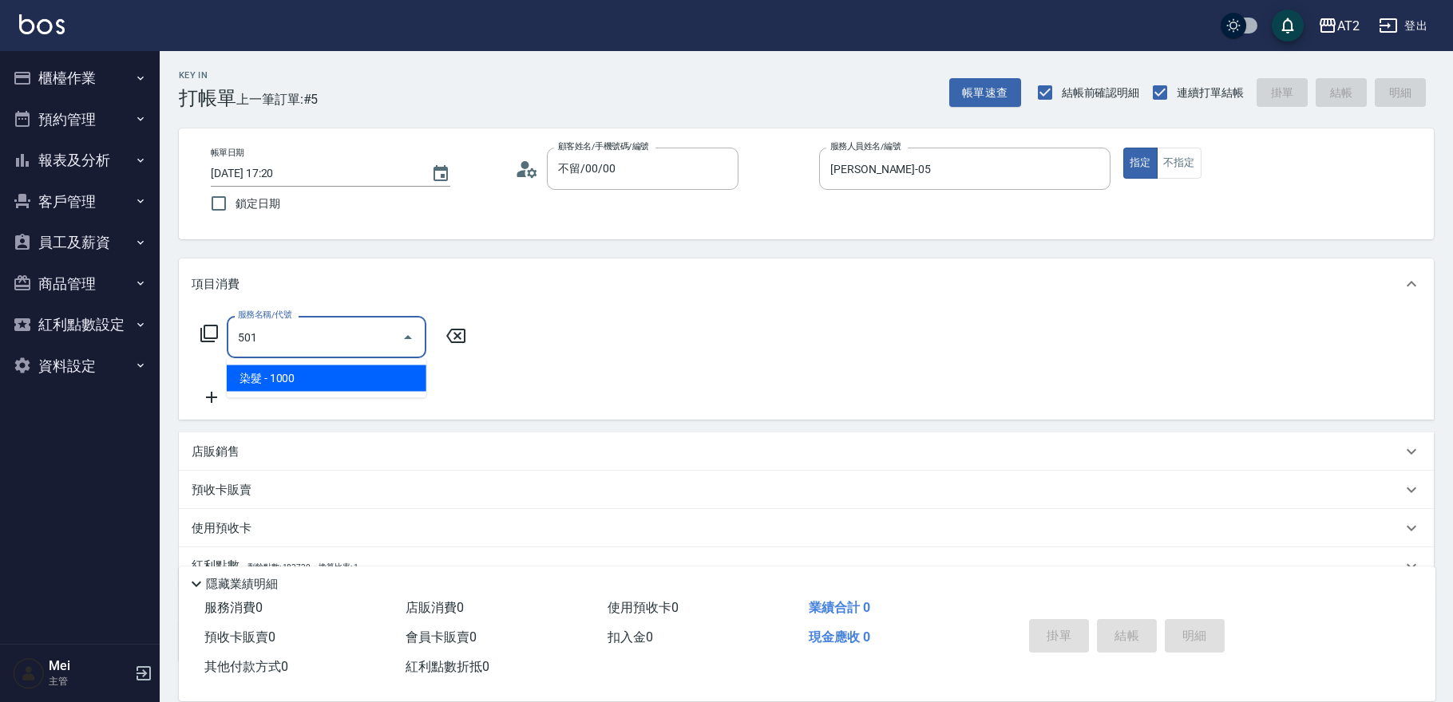
type input "100"
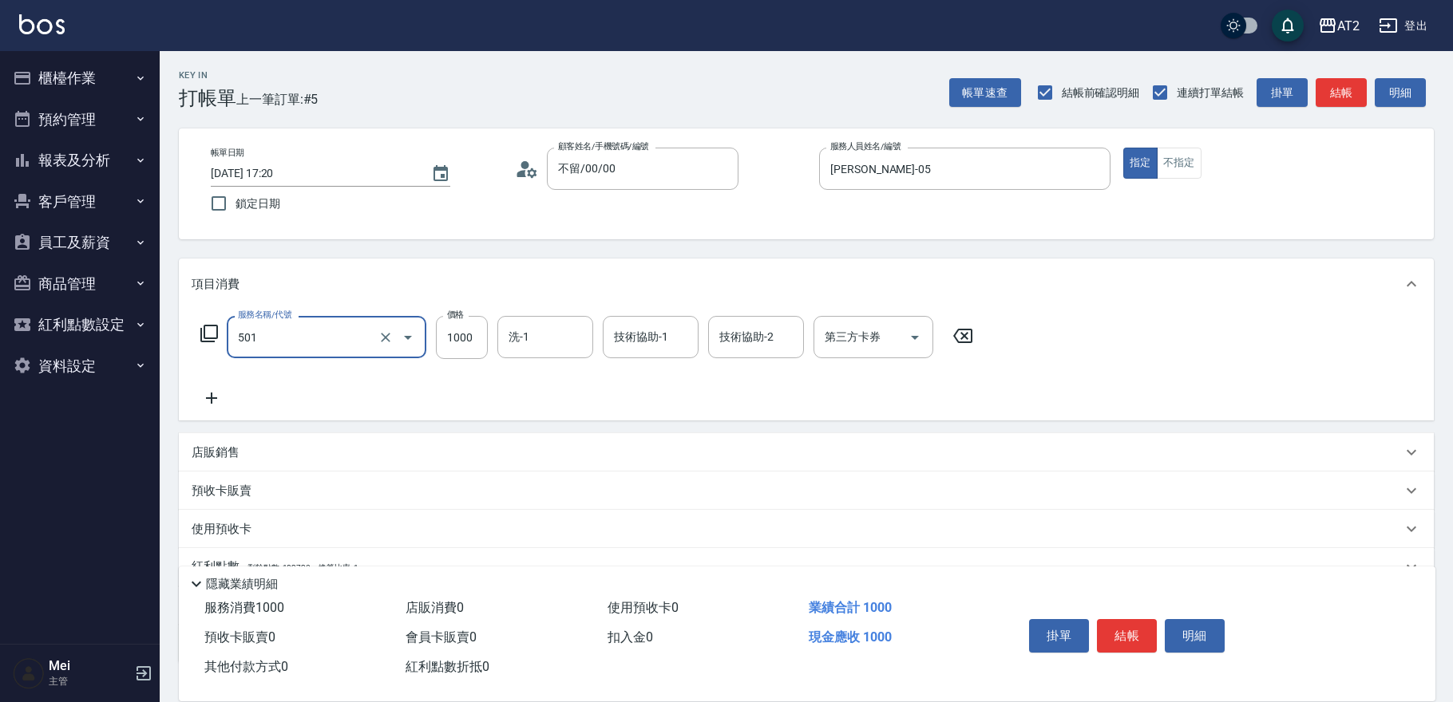
type input "染髮(501)"
type input "0"
type input "19"
type input "10"
type input "198"
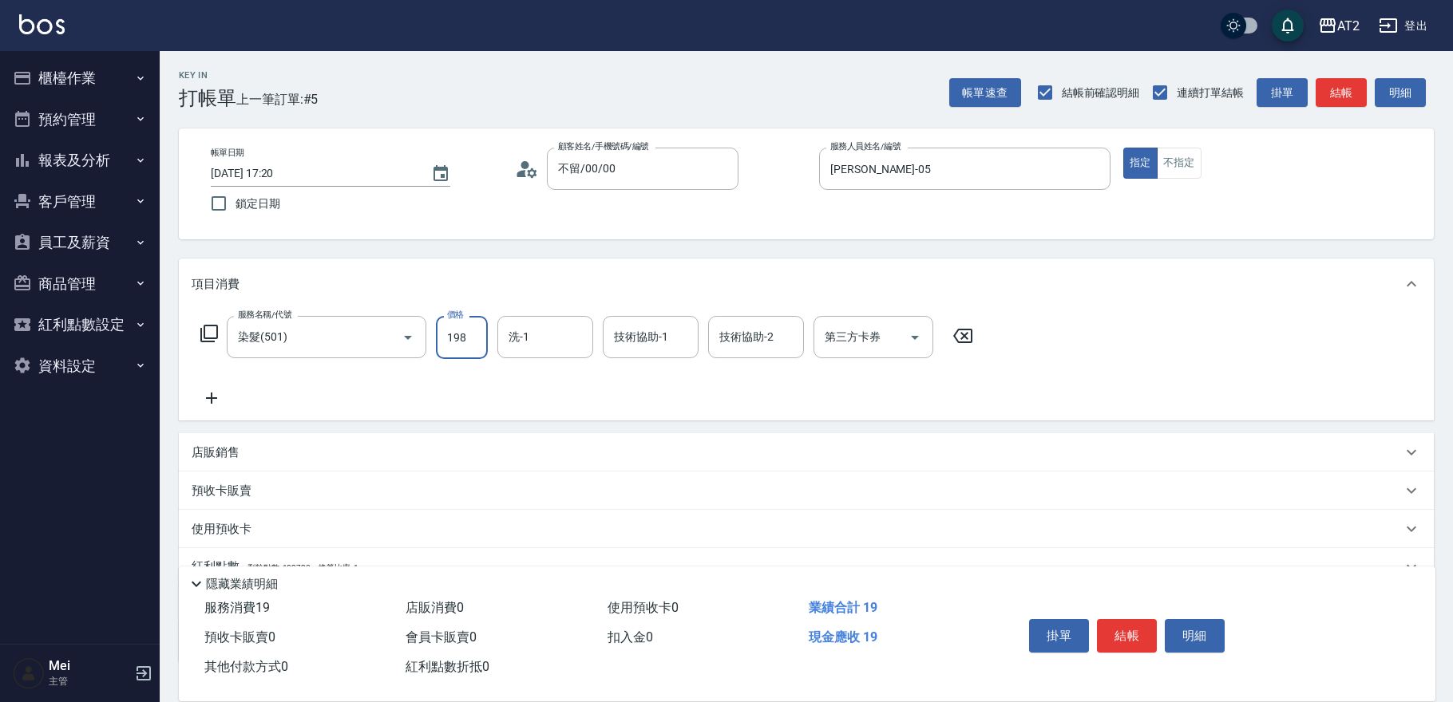
type input "190"
type input "1980"
type input "[PERSON_NAME]-32"
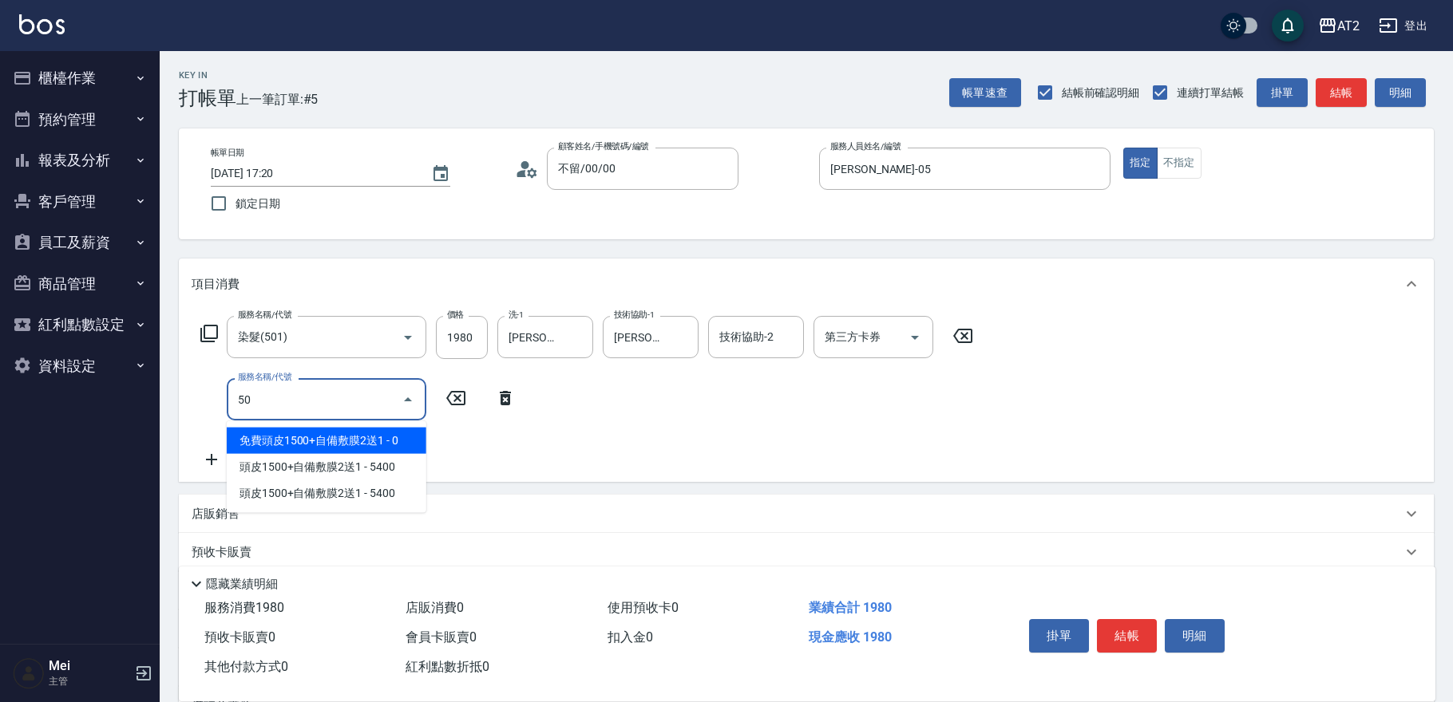
type input "502"
type input "240"
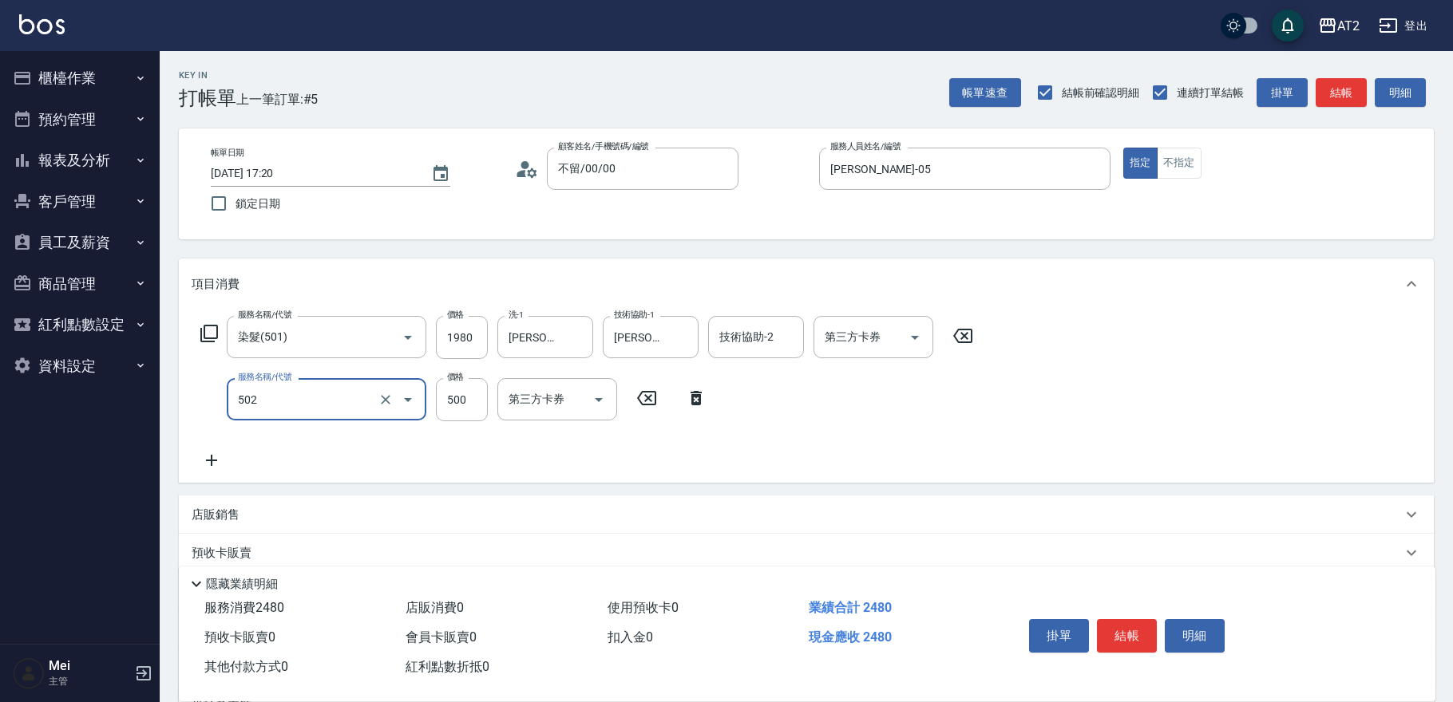
type input "漂髮(502)"
type input "190"
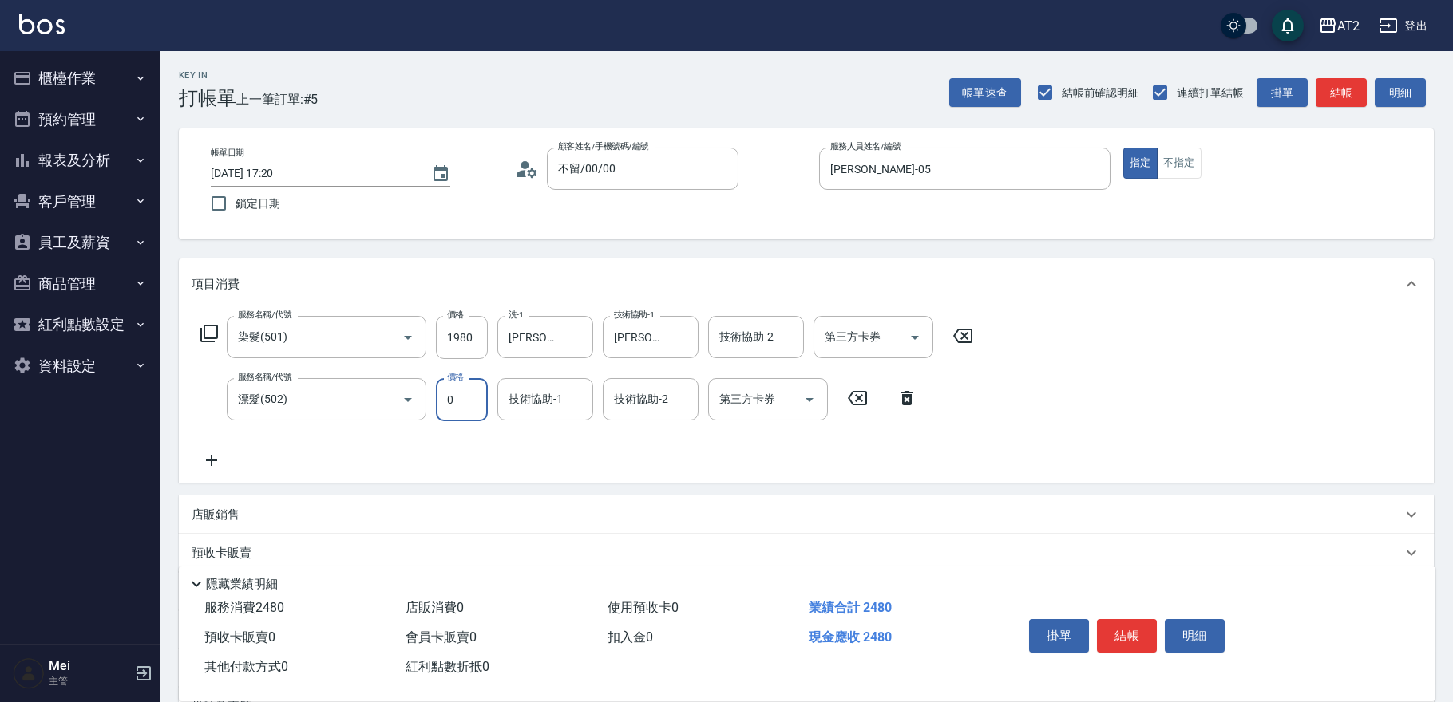
type input "0"
type input "[PERSON_NAME]-32"
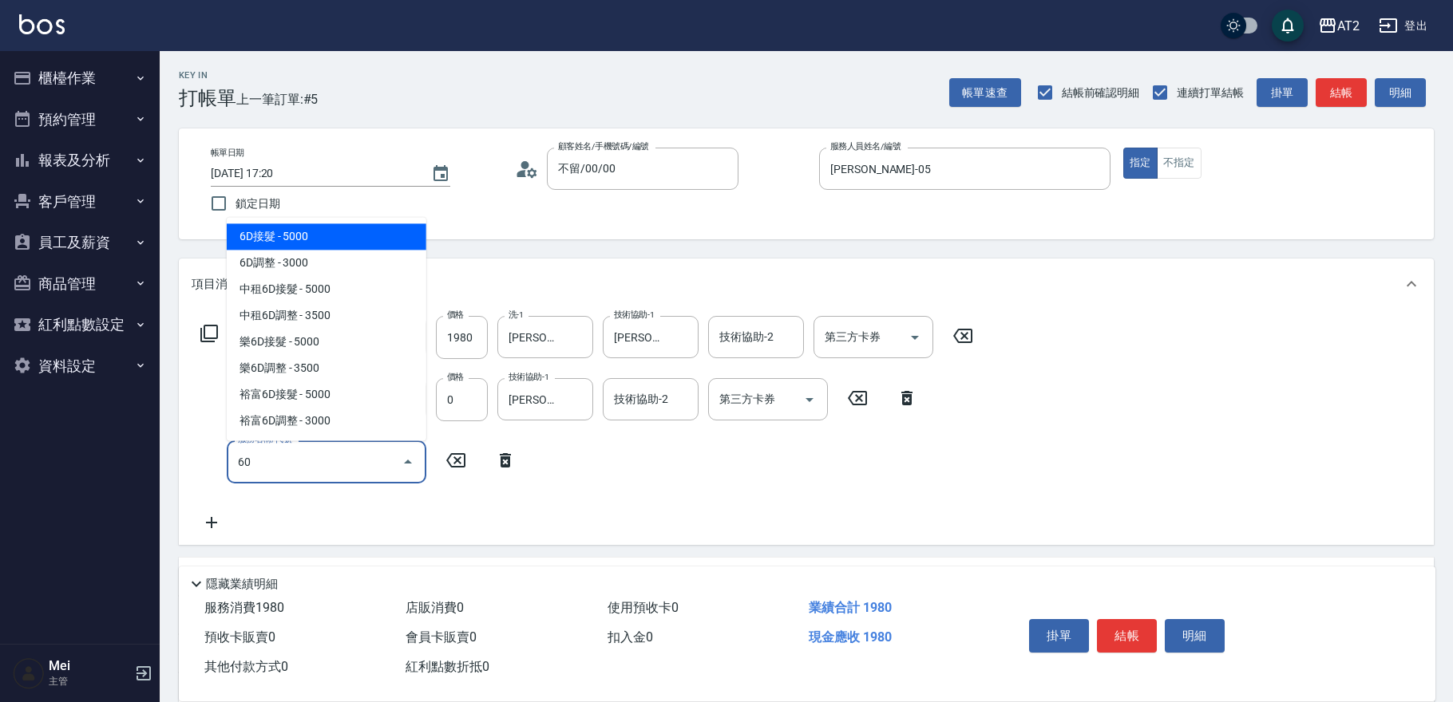
type input "601"
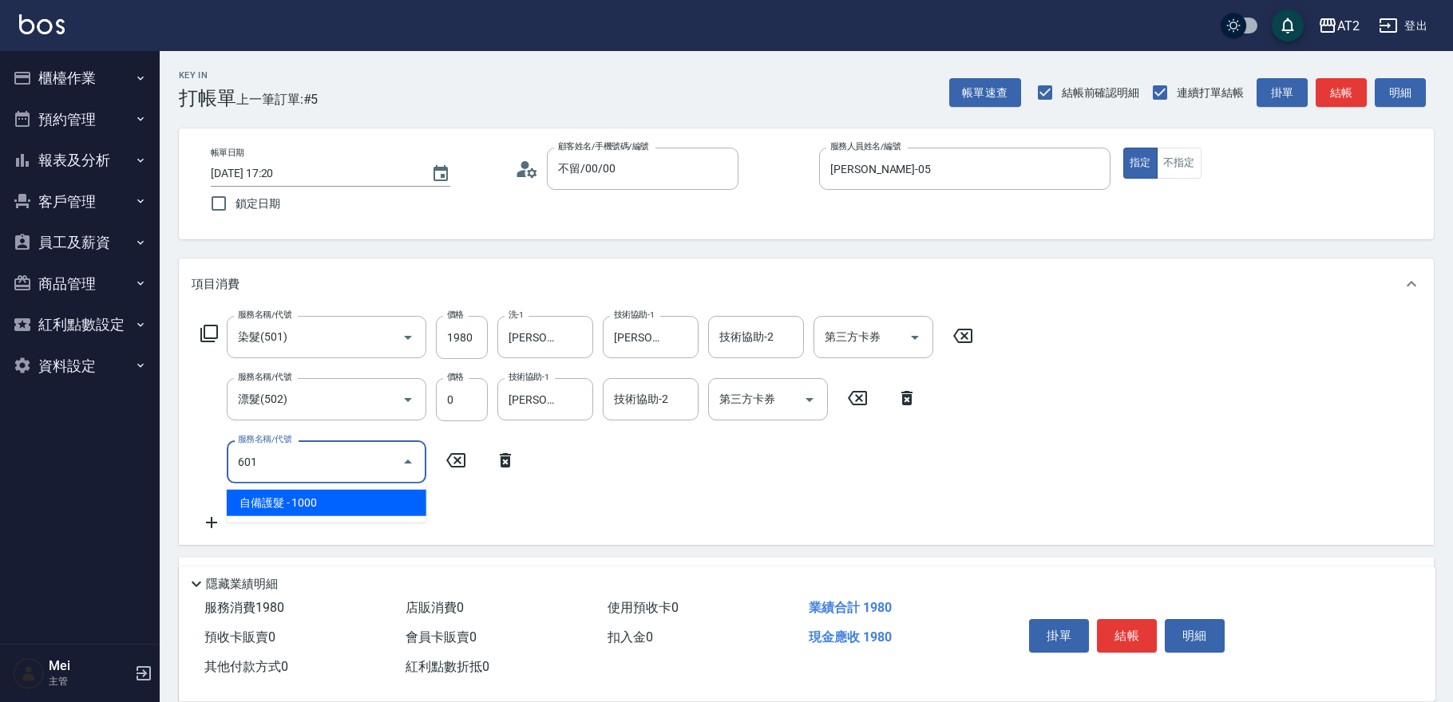
type input "290"
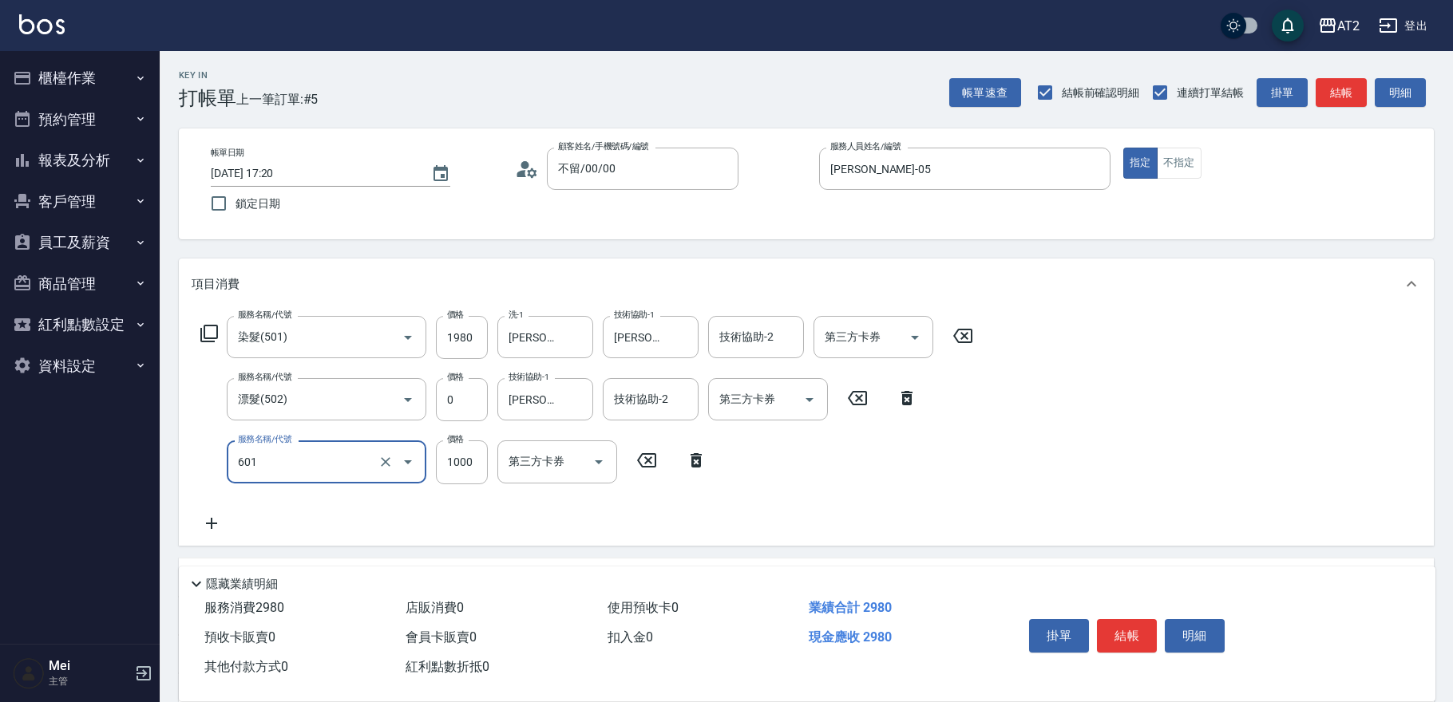
type input "自備護髮(601)"
type input "190"
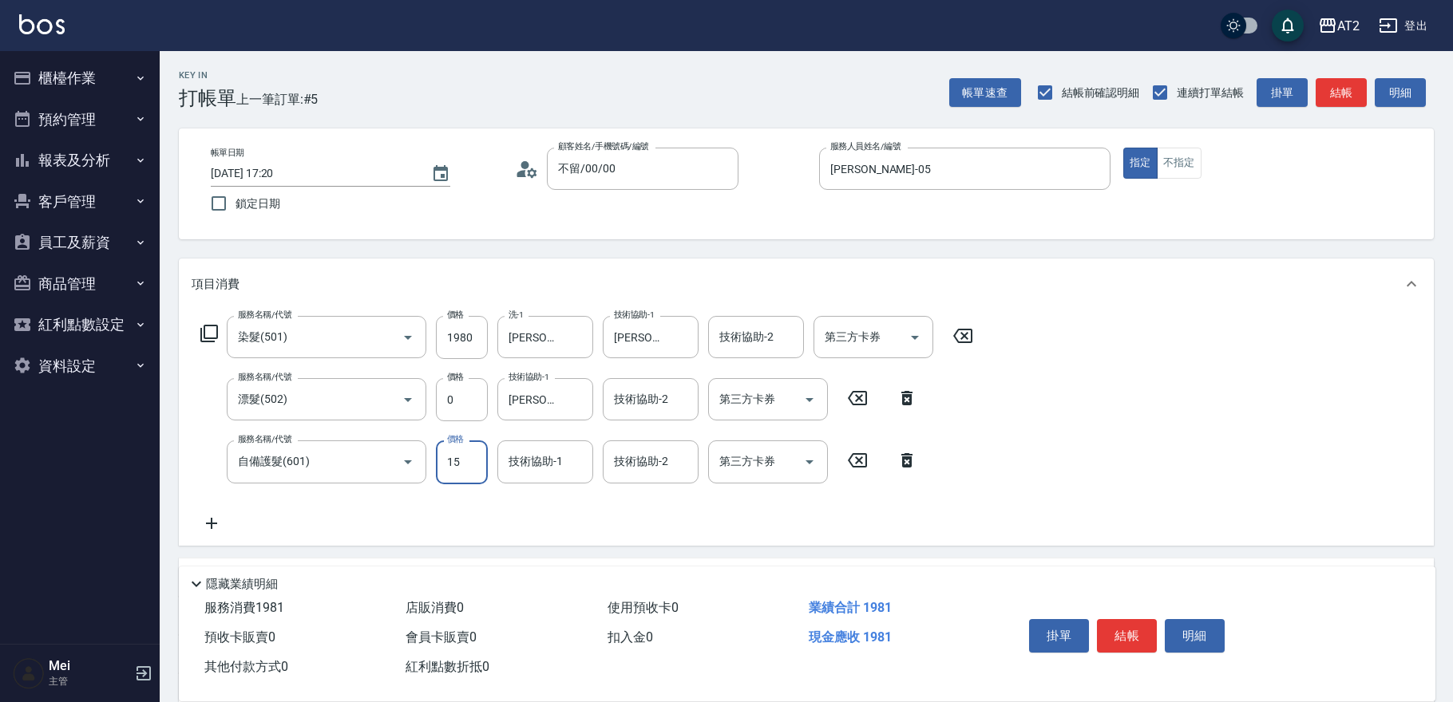
type input "150"
type input "340"
type input "1500"
type input "[PERSON_NAME]-32"
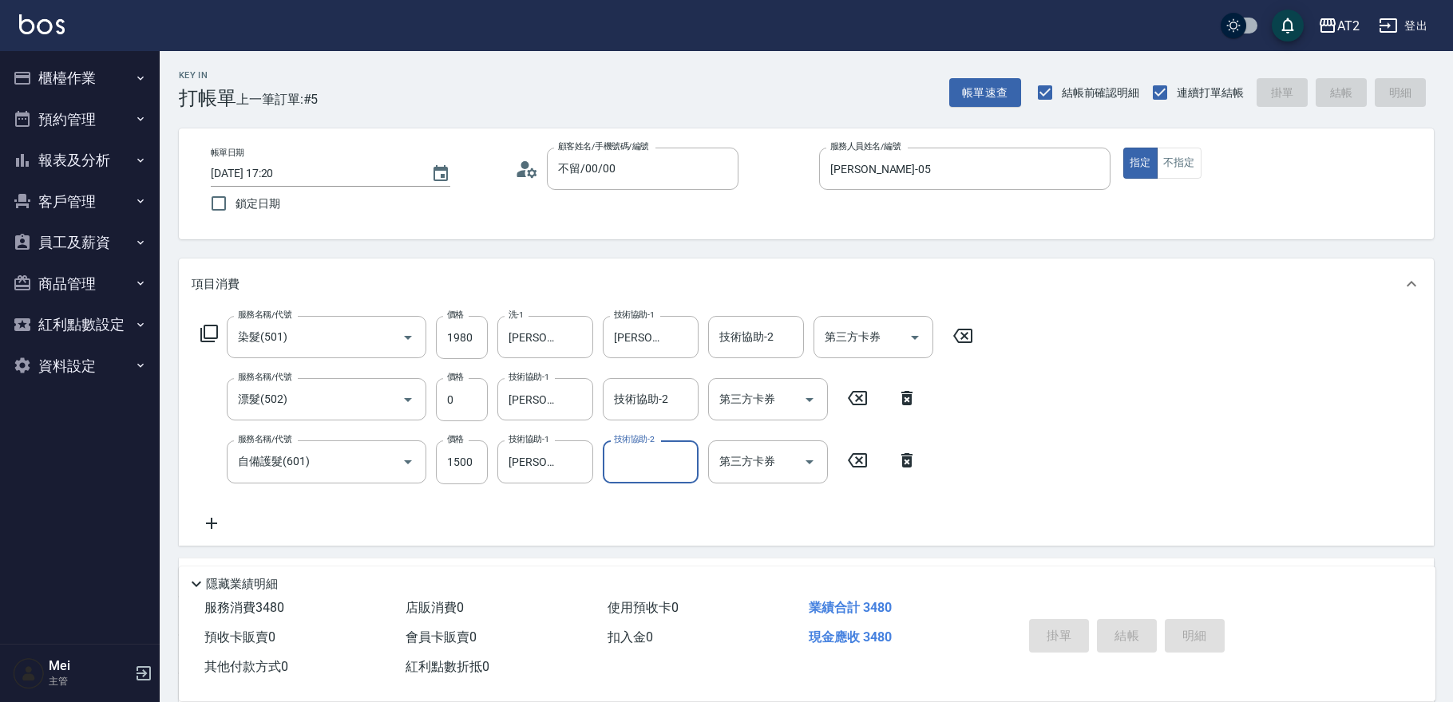
type input "[DATE] 17:21"
type input "0"
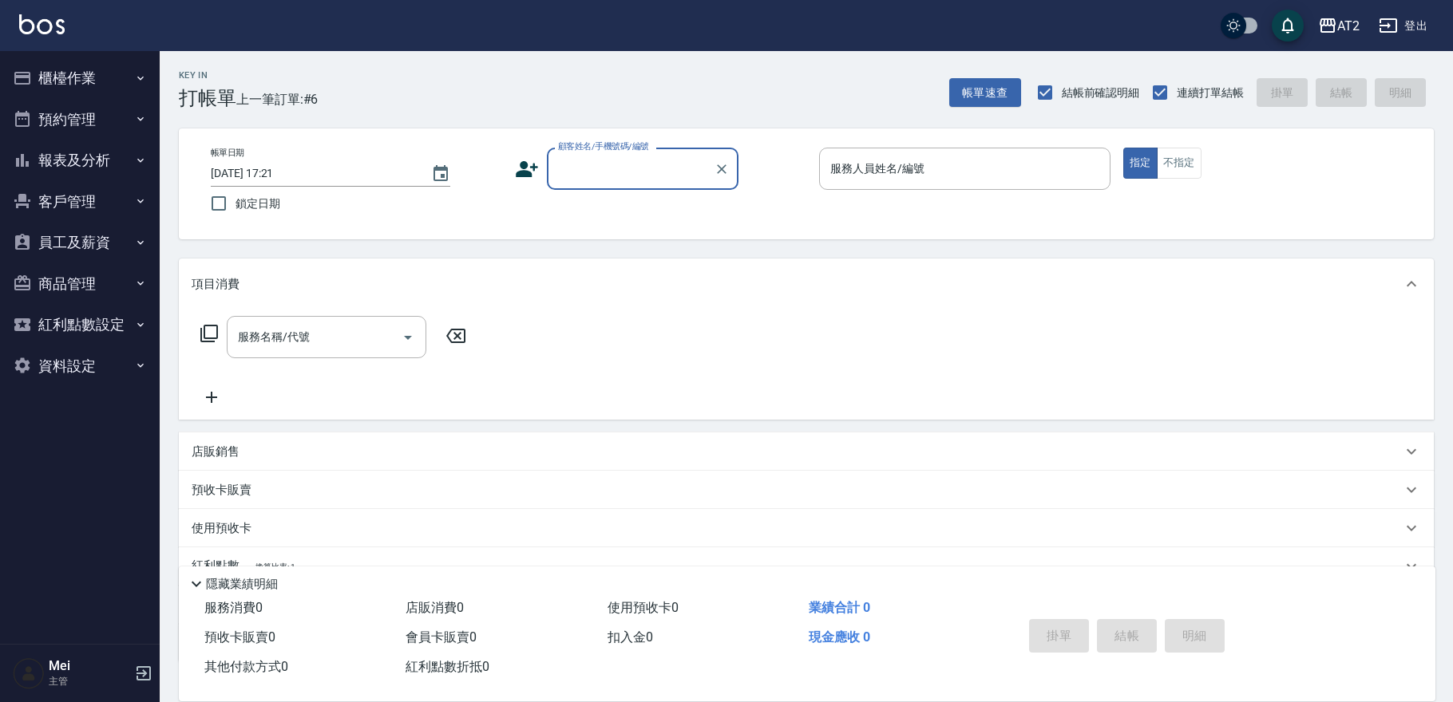
click at [97, 156] on button "報表及分析" at bounding box center [79, 161] width 147 height 42
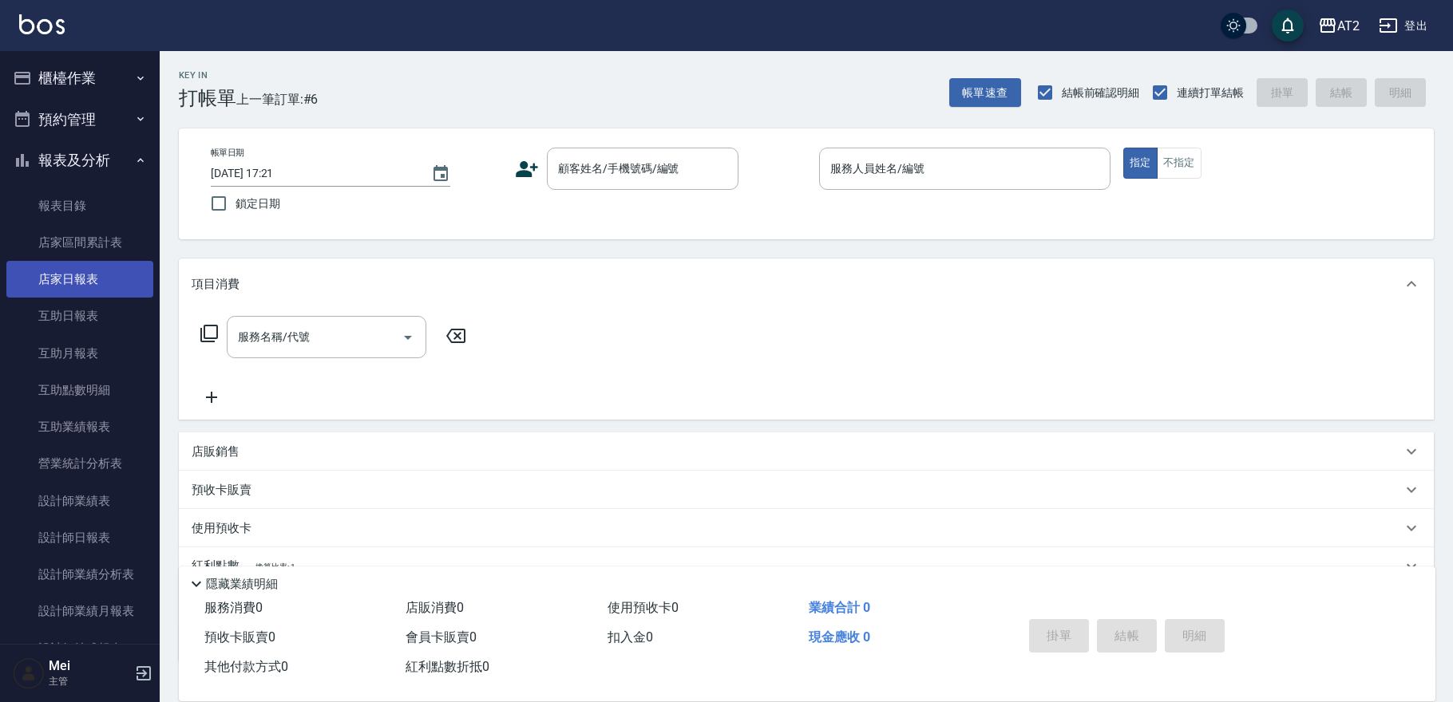
click at [100, 288] on link "店家日報表" at bounding box center [79, 279] width 147 height 37
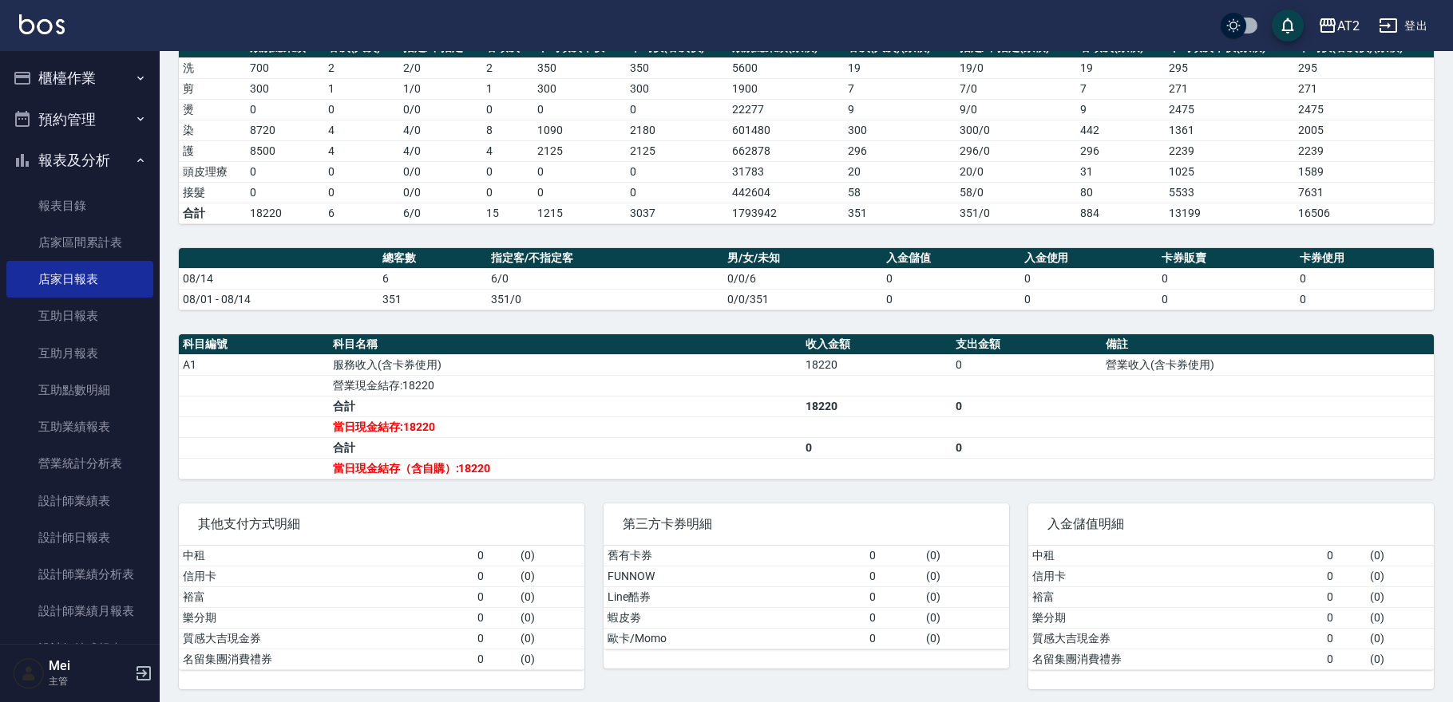
scroll to position [247, 0]
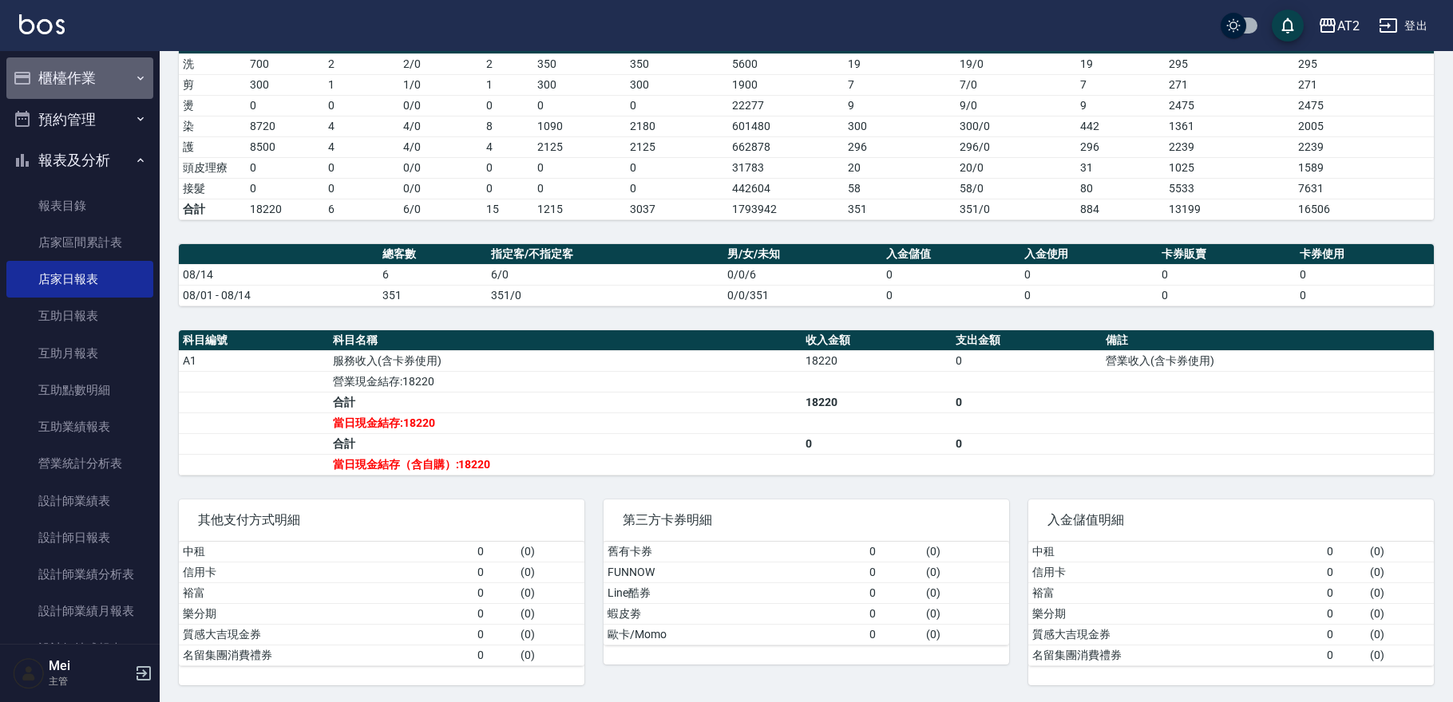
click at [80, 73] on button "櫃檯作業" at bounding box center [79, 78] width 147 height 42
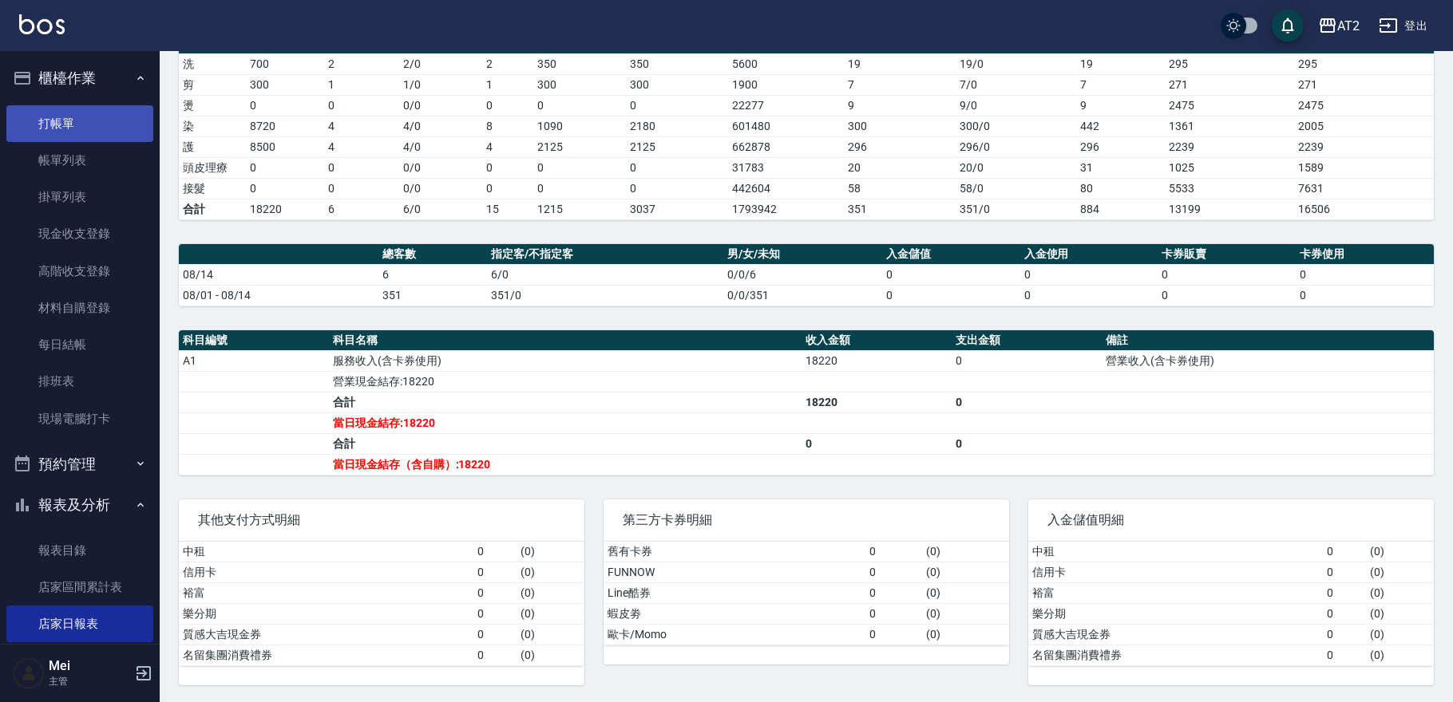
click at [102, 118] on link "打帳單" at bounding box center [79, 123] width 147 height 37
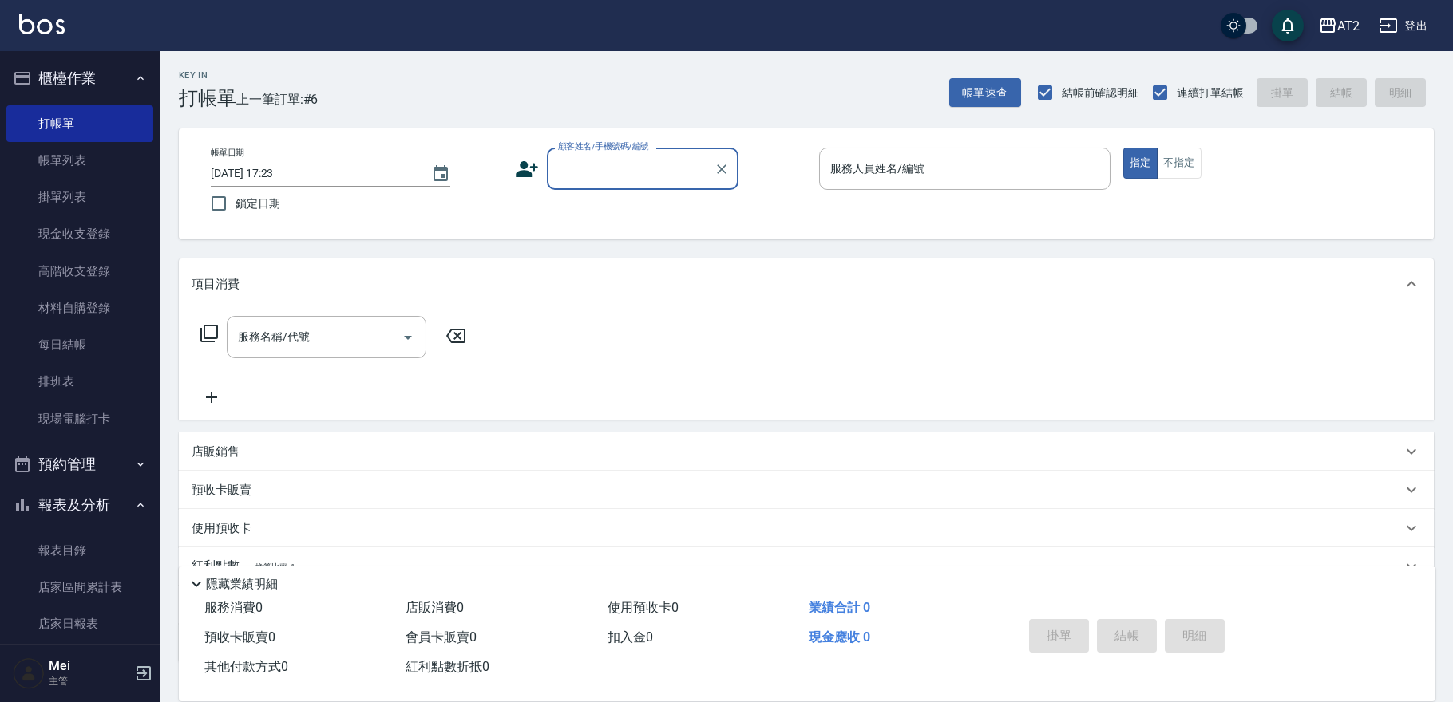
click at [590, 187] on div "顧客姓名/手機號碼/編號" at bounding box center [643, 169] width 192 height 42
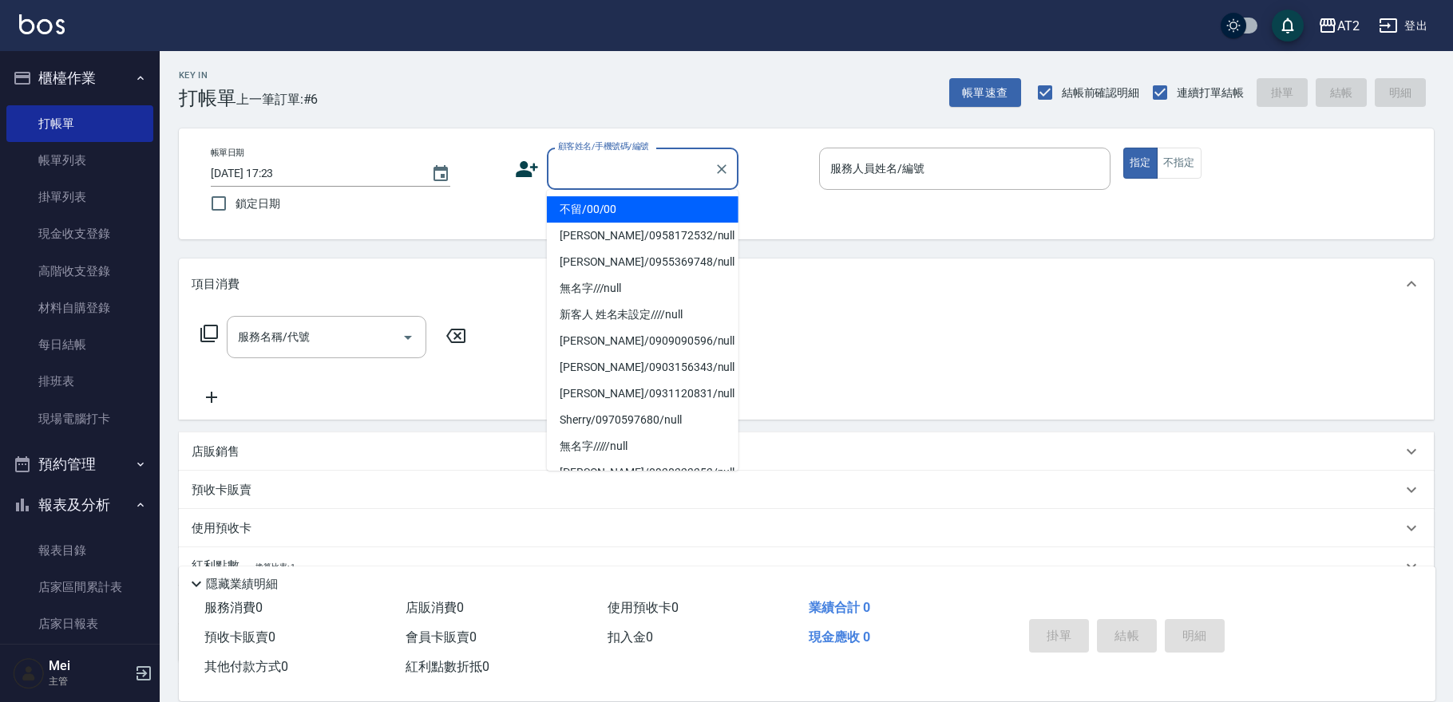
click at [592, 210] on li "不留/00/00" at bounding box center [643, 209] width 192 height 26
type input "不留/00/00"
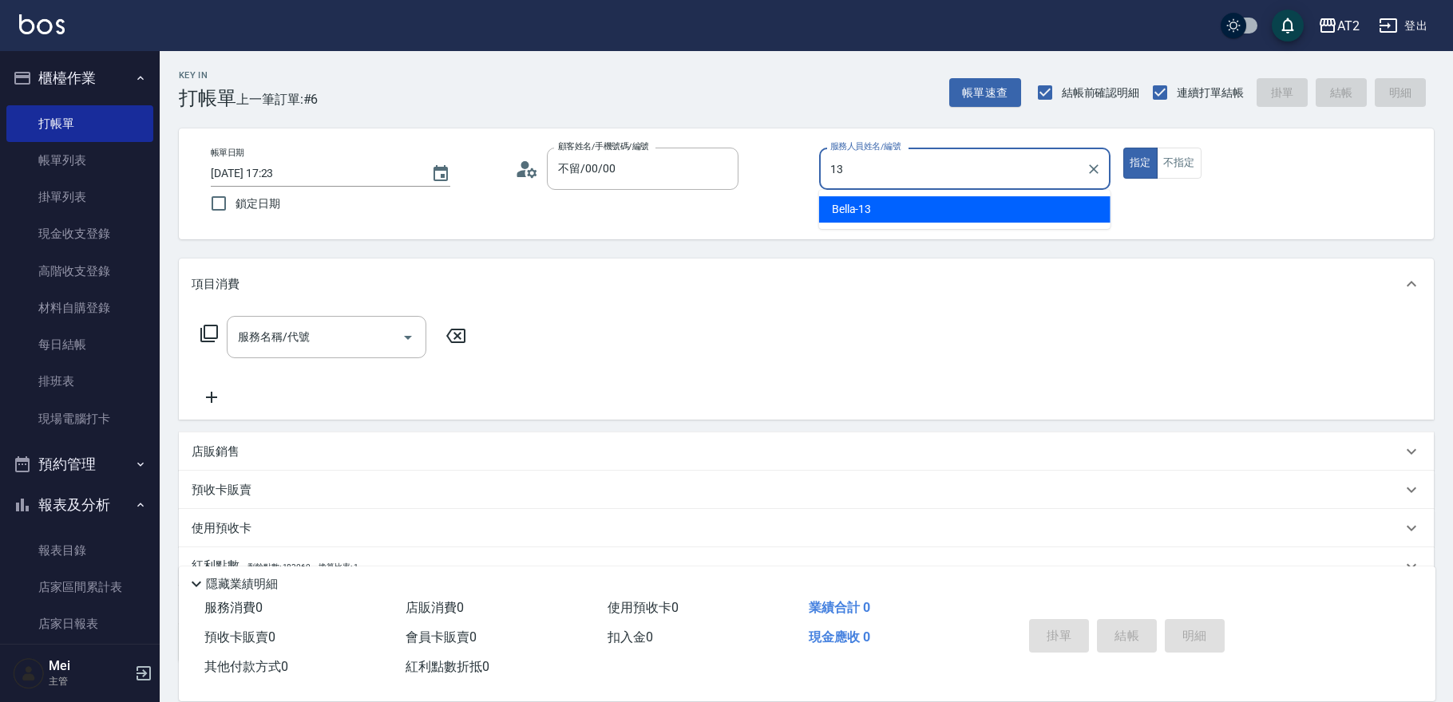
type input "Bella-13"
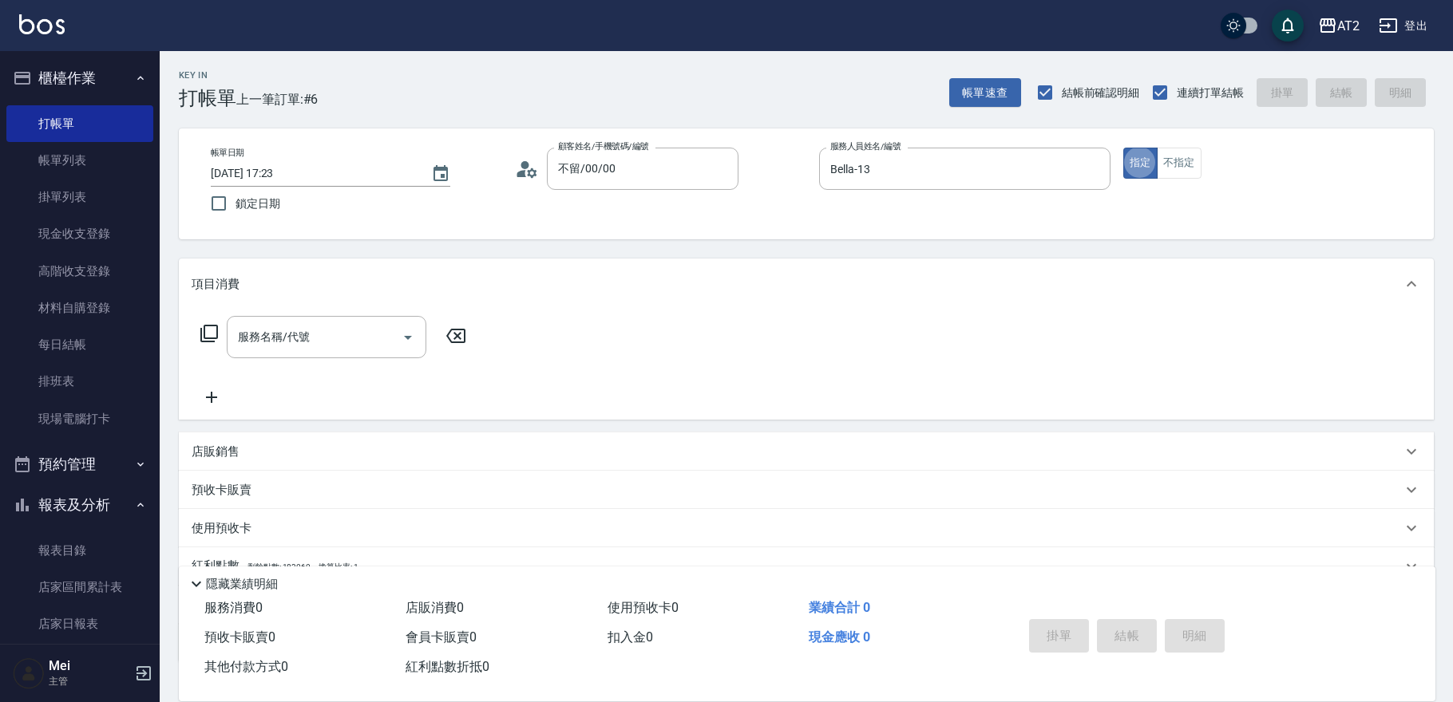
type button "true"
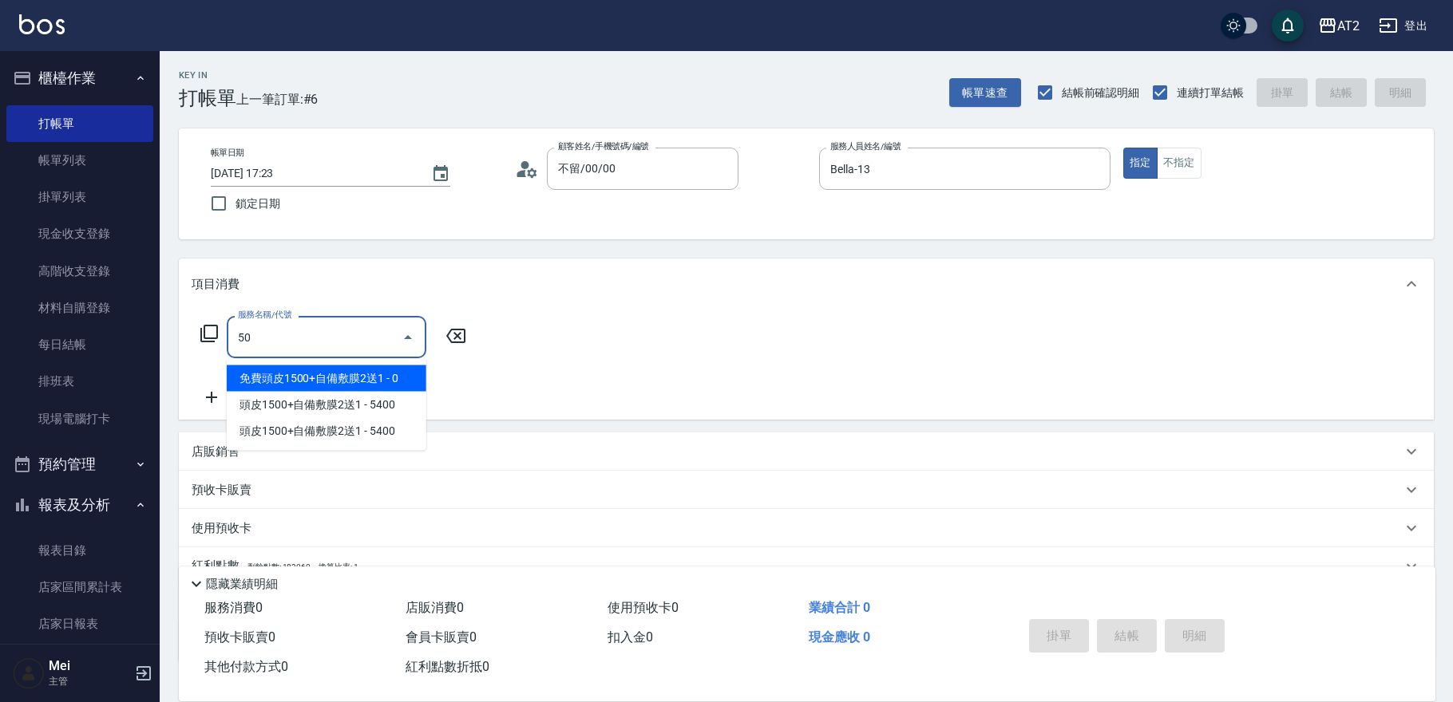
type input "501"
type input "100"
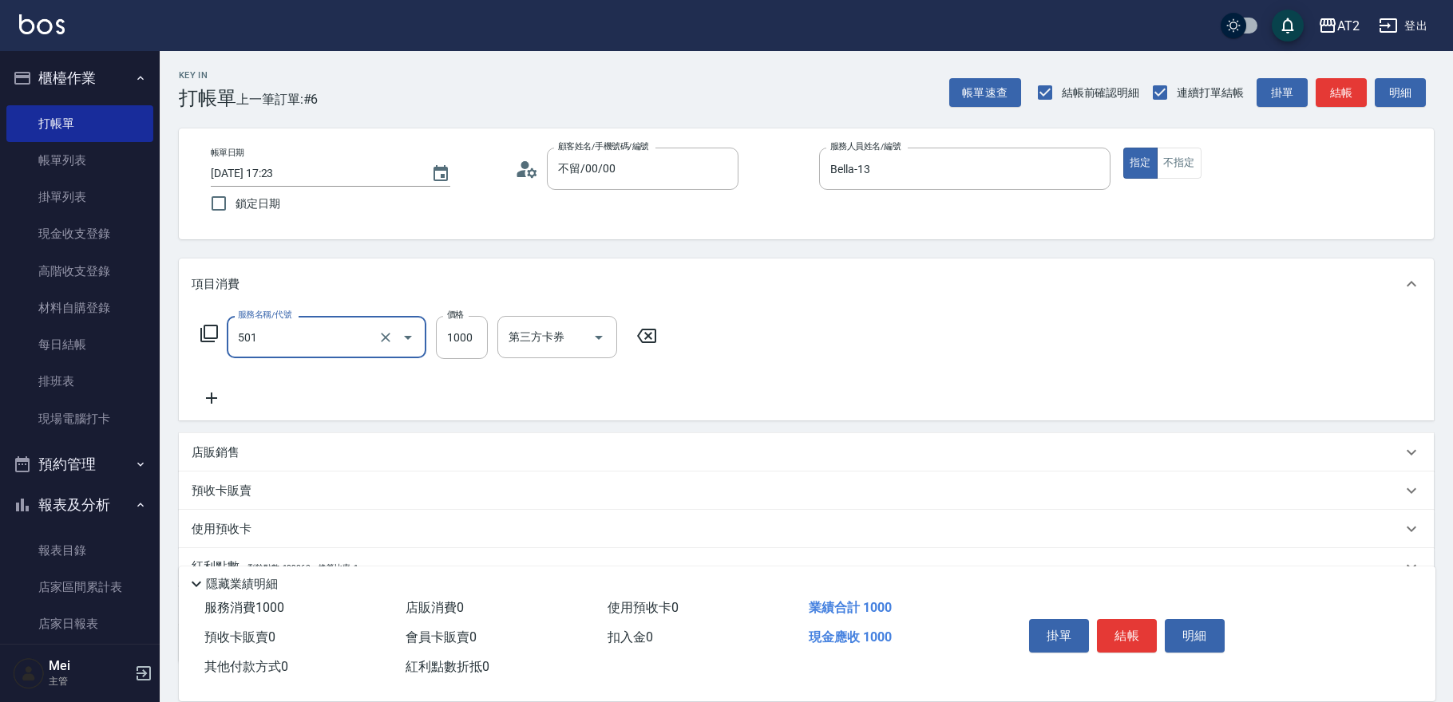
type input "染髮(501)"
type input "0"
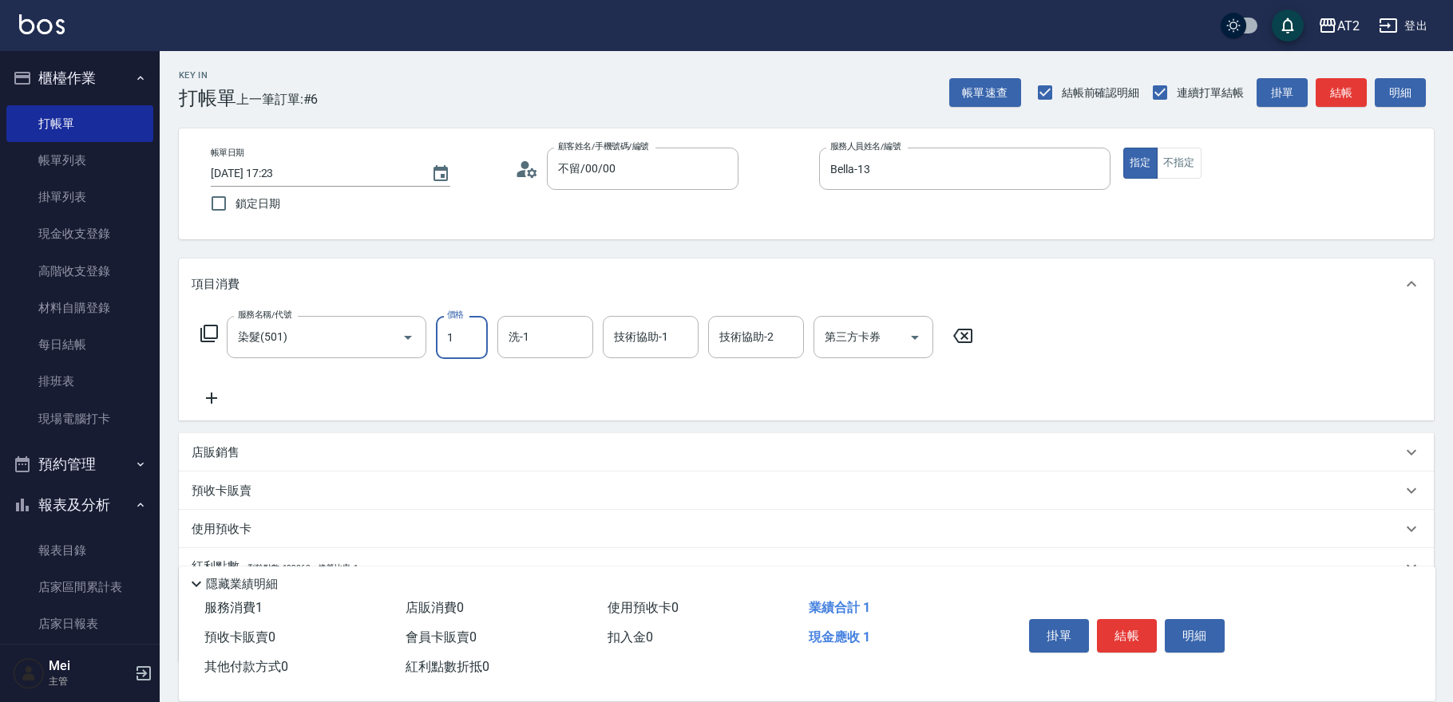
type input "15"
type input "10"
type input "1580"
type input "150"
type input "Ivy-48"
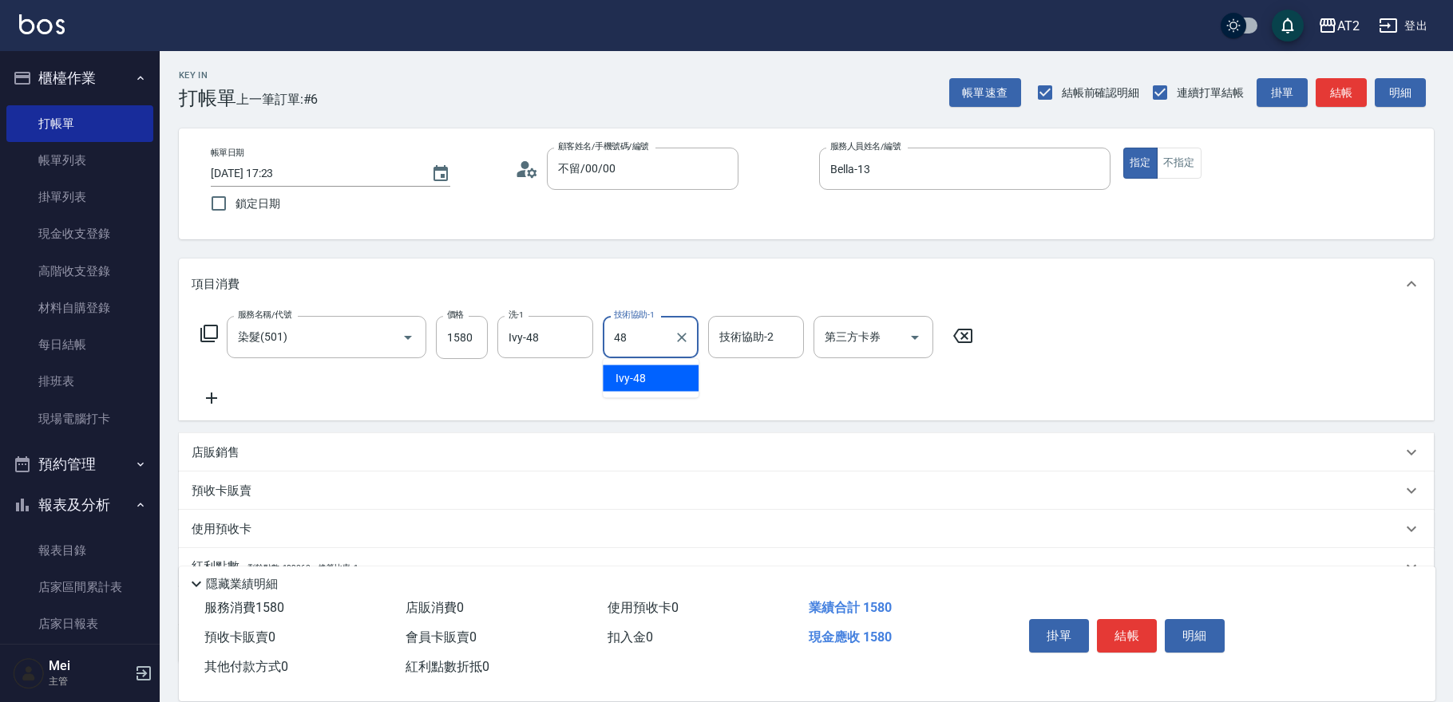
type input "Ivy-48"
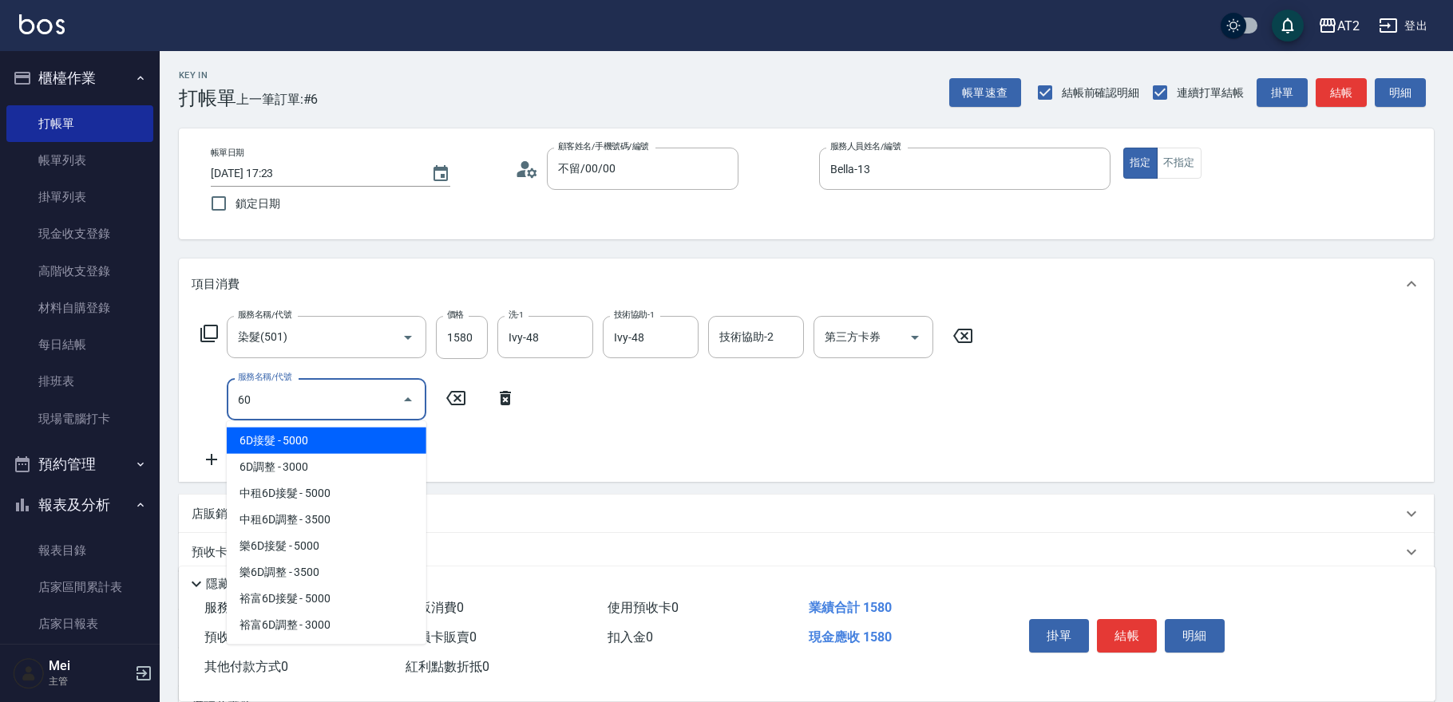
type input "601"
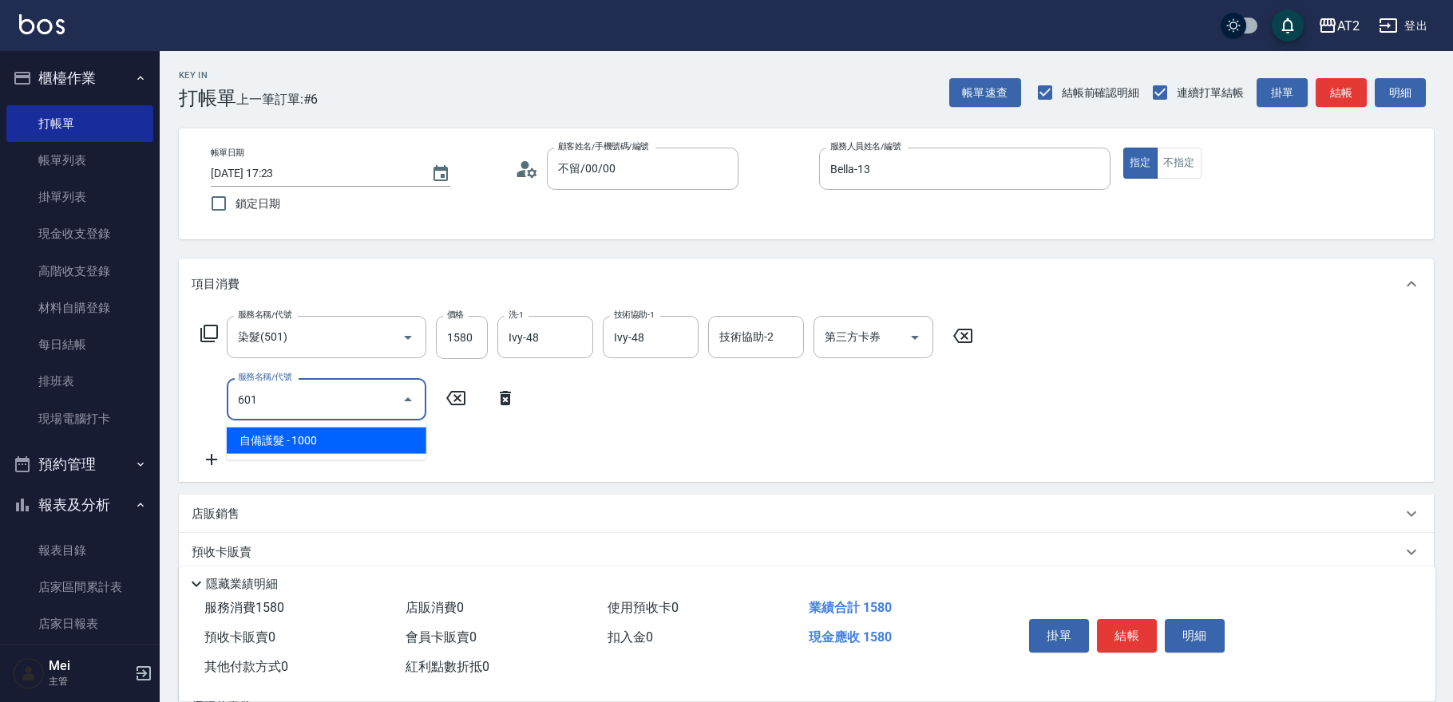
type input "250"
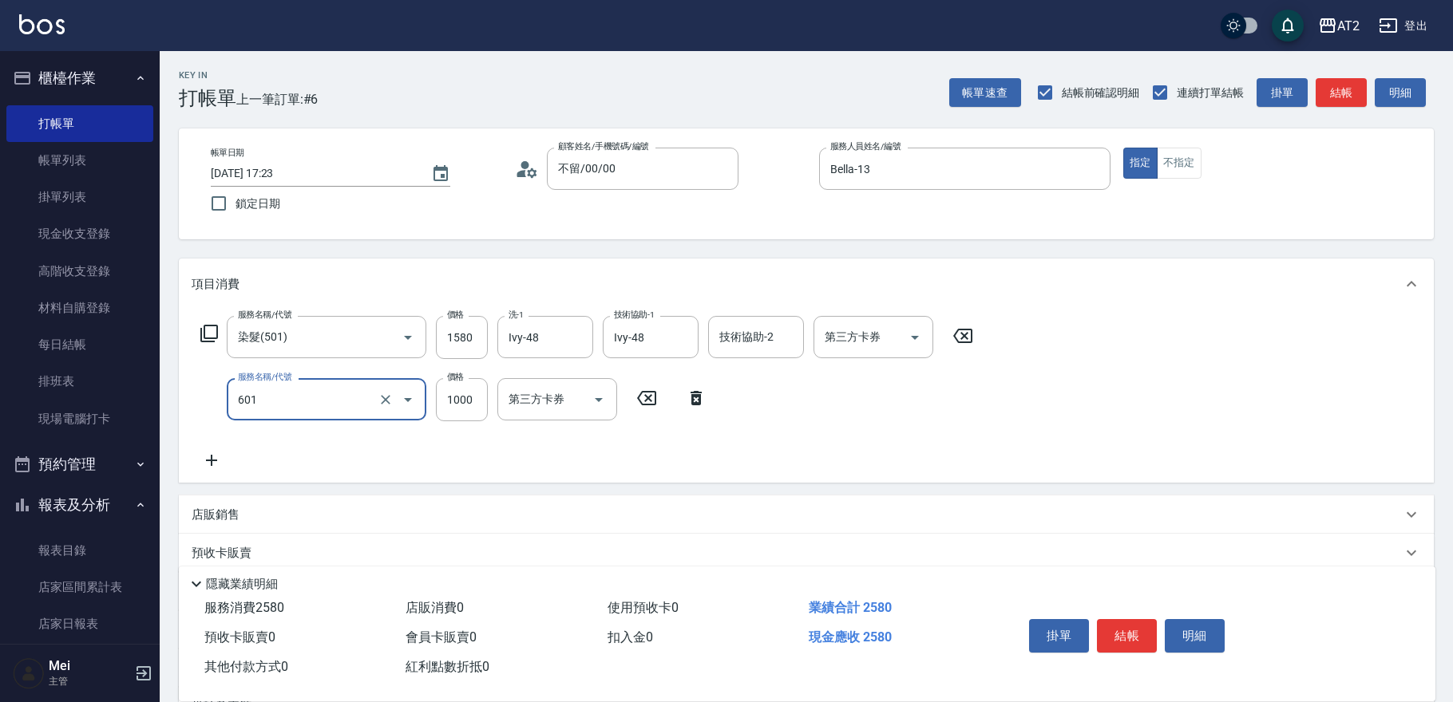
type input "自備護髮(601)"
type input "150"
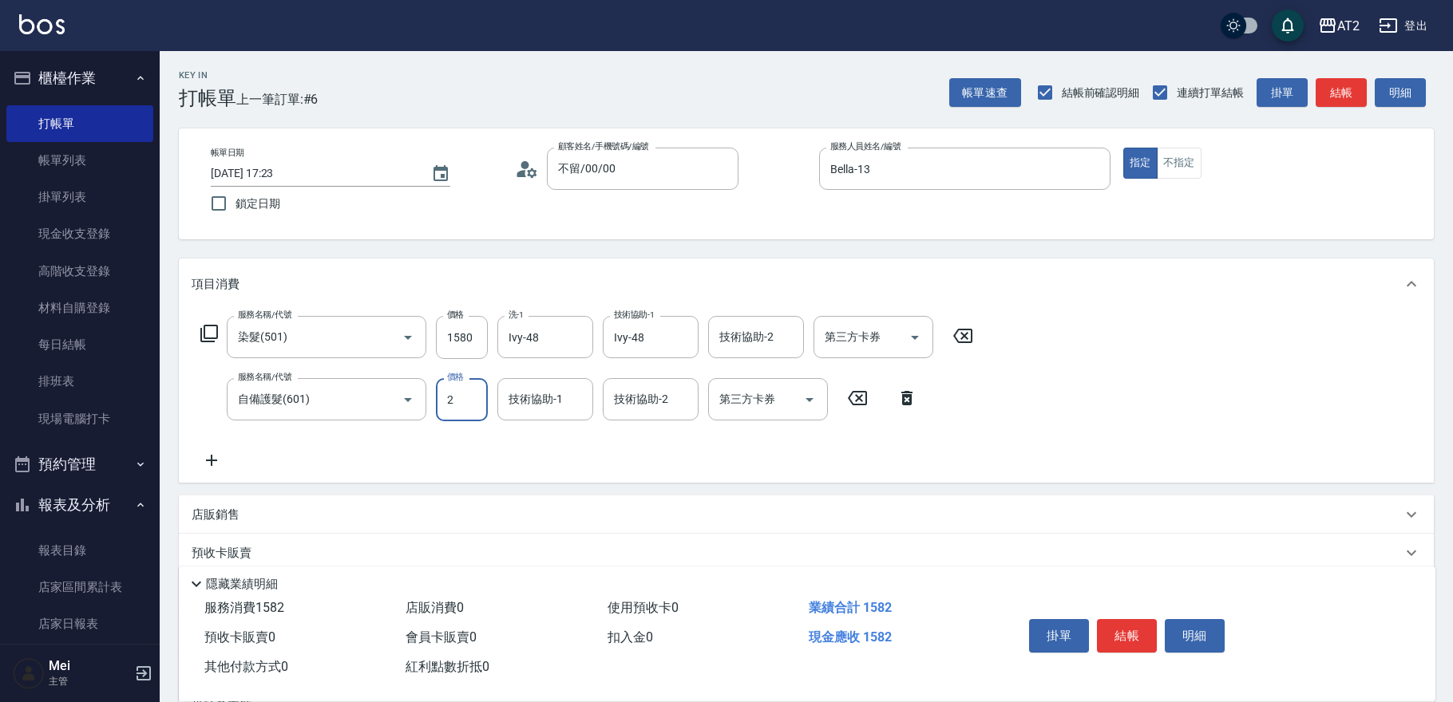
type input "20"
type input "170"
type input "2000"
type input "350"
type input "Ivy-48"
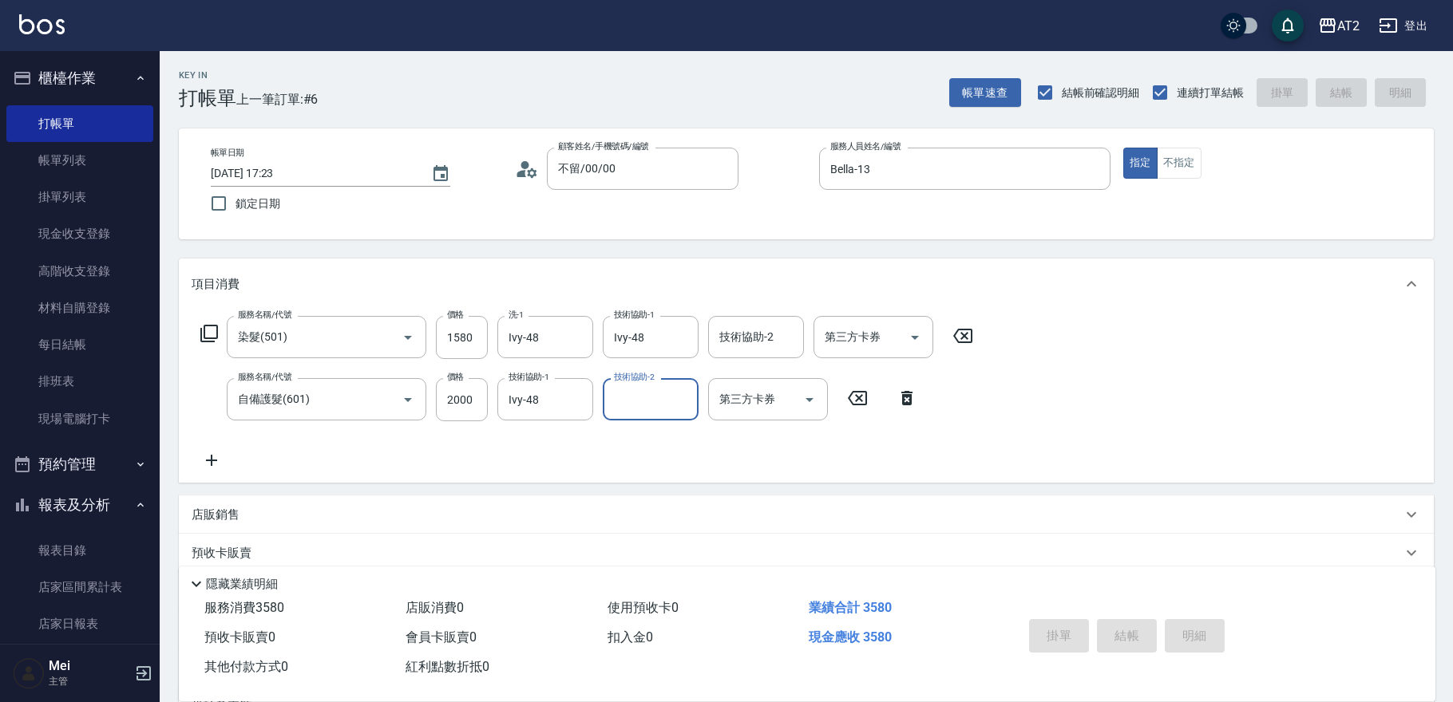
type input "0"
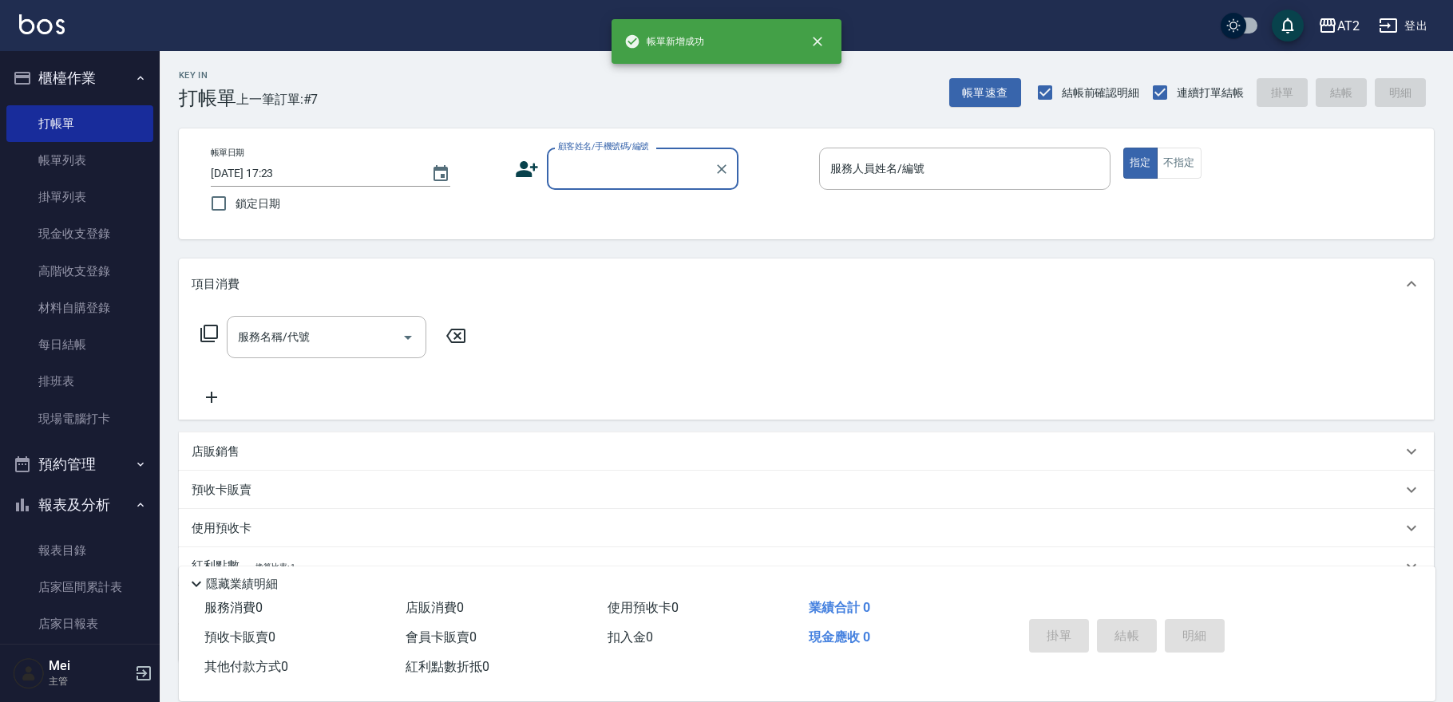
click at [606, 165] on input "顧客姓名/手機號碼/編號" at bounding box center [630, 169] width 153 height 28
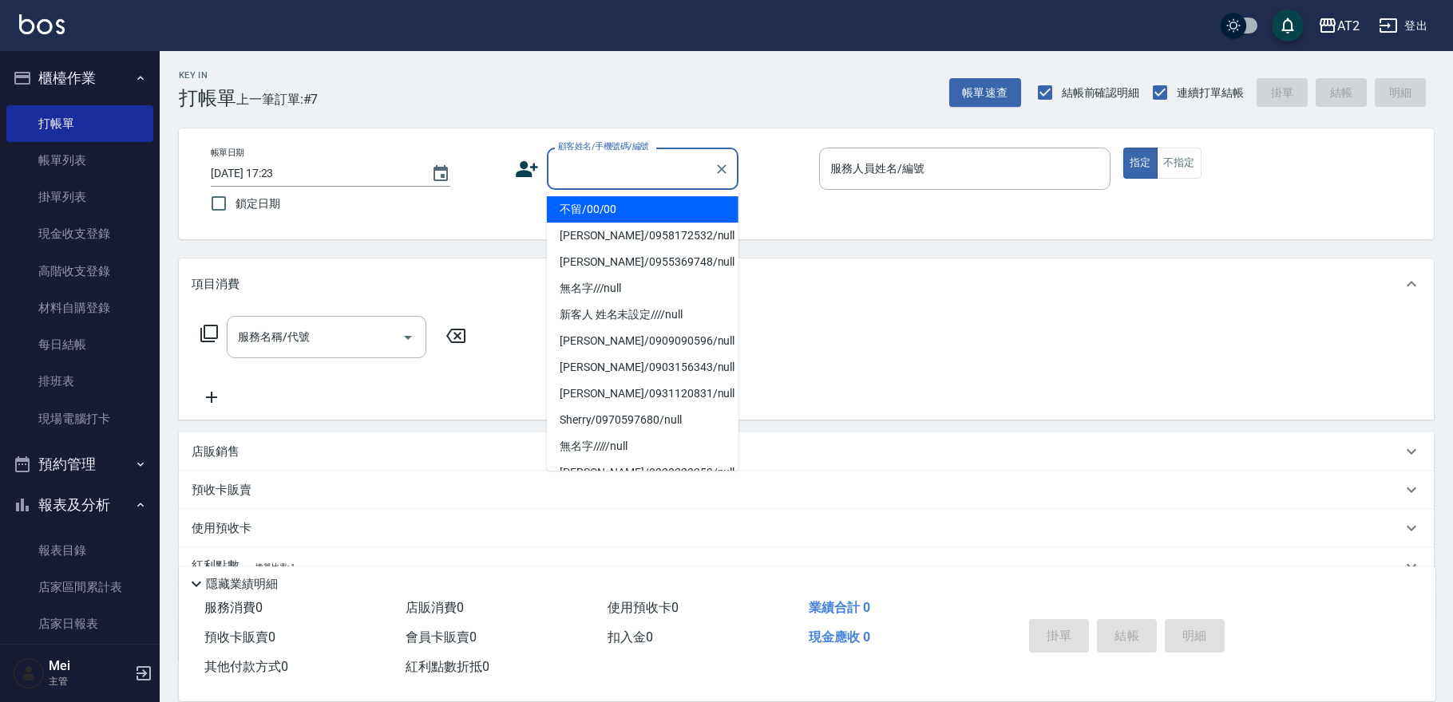
click at [598, 216] on li "不留/00/00" at bounding box center [643, 209] width 192 height 26
type input "不留/00/00"
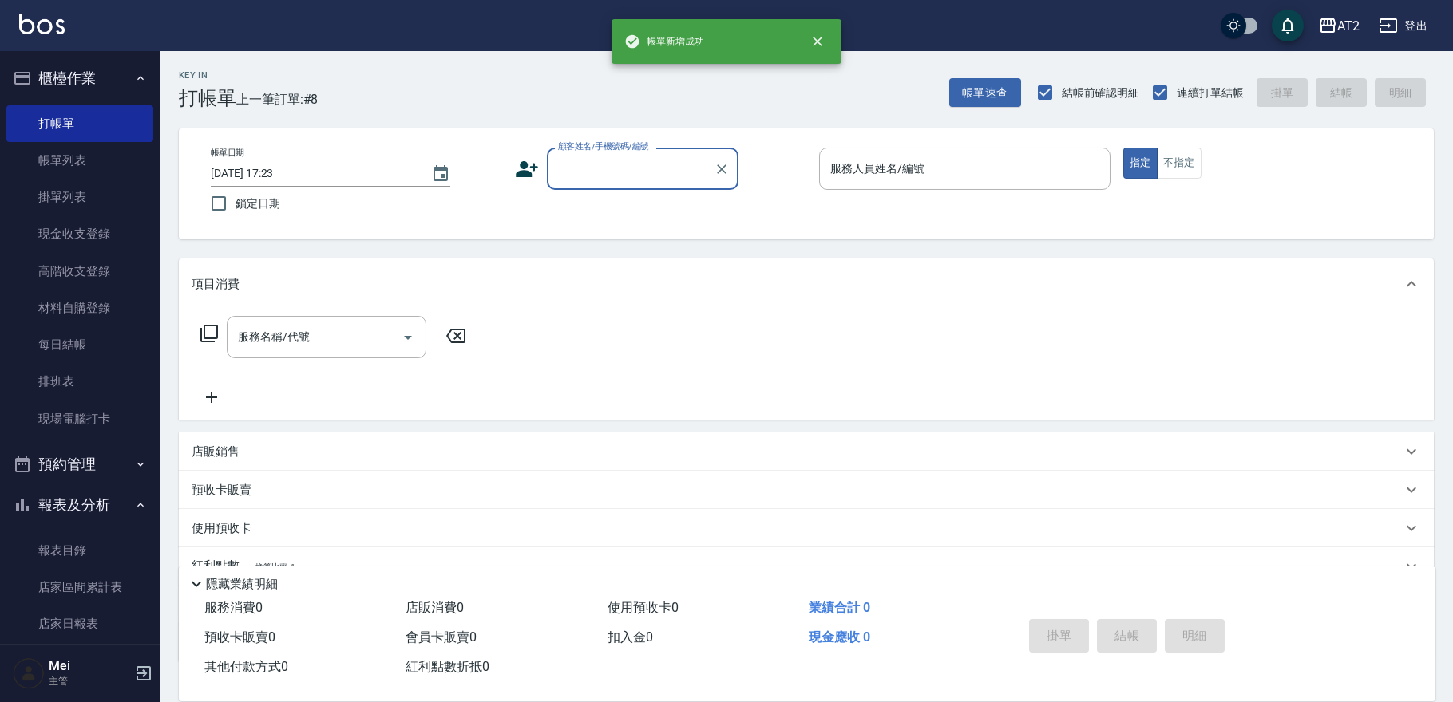
click at [578, 162] on input "顧客姓名/手機號碼/編號" at bounding box center [630, 169] width 153 height 28
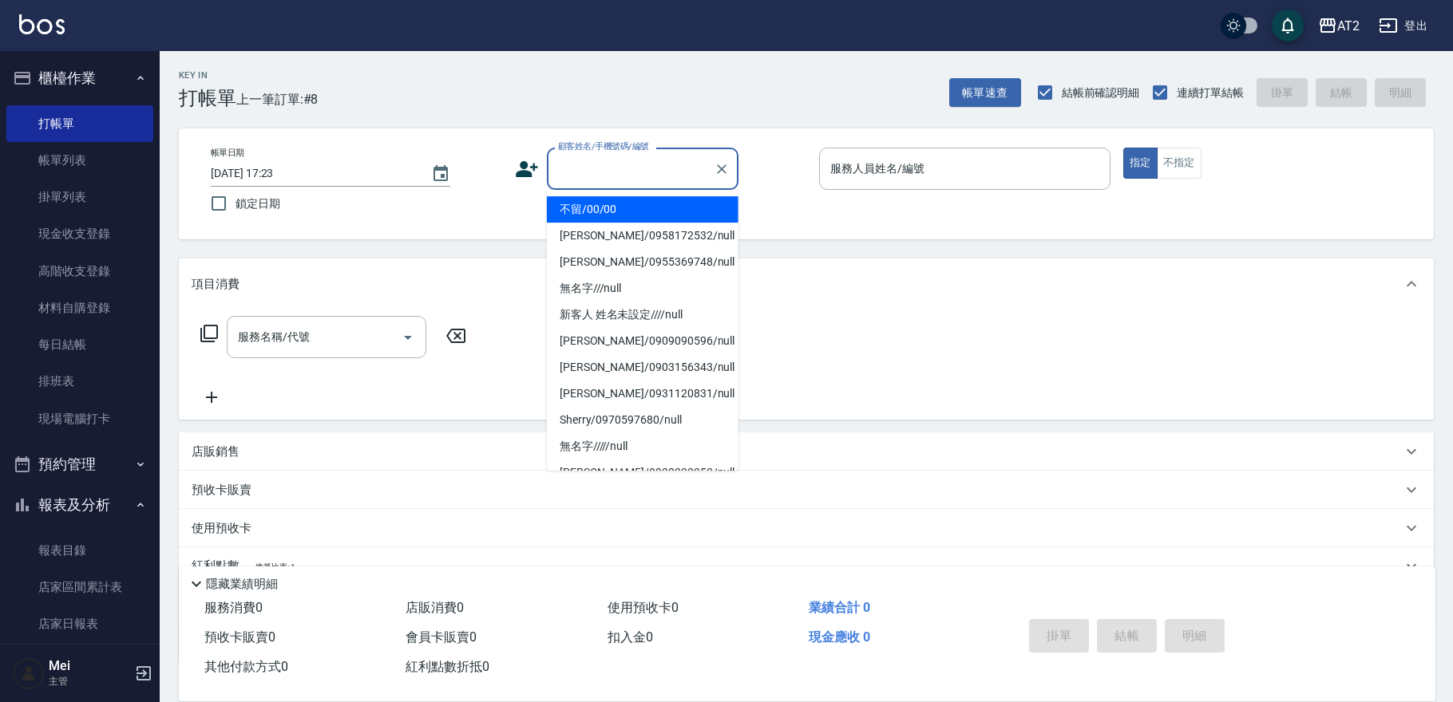
click at [592, 216] on li "不留/00/00" at bounding box center [643, 209] width 192 height 26
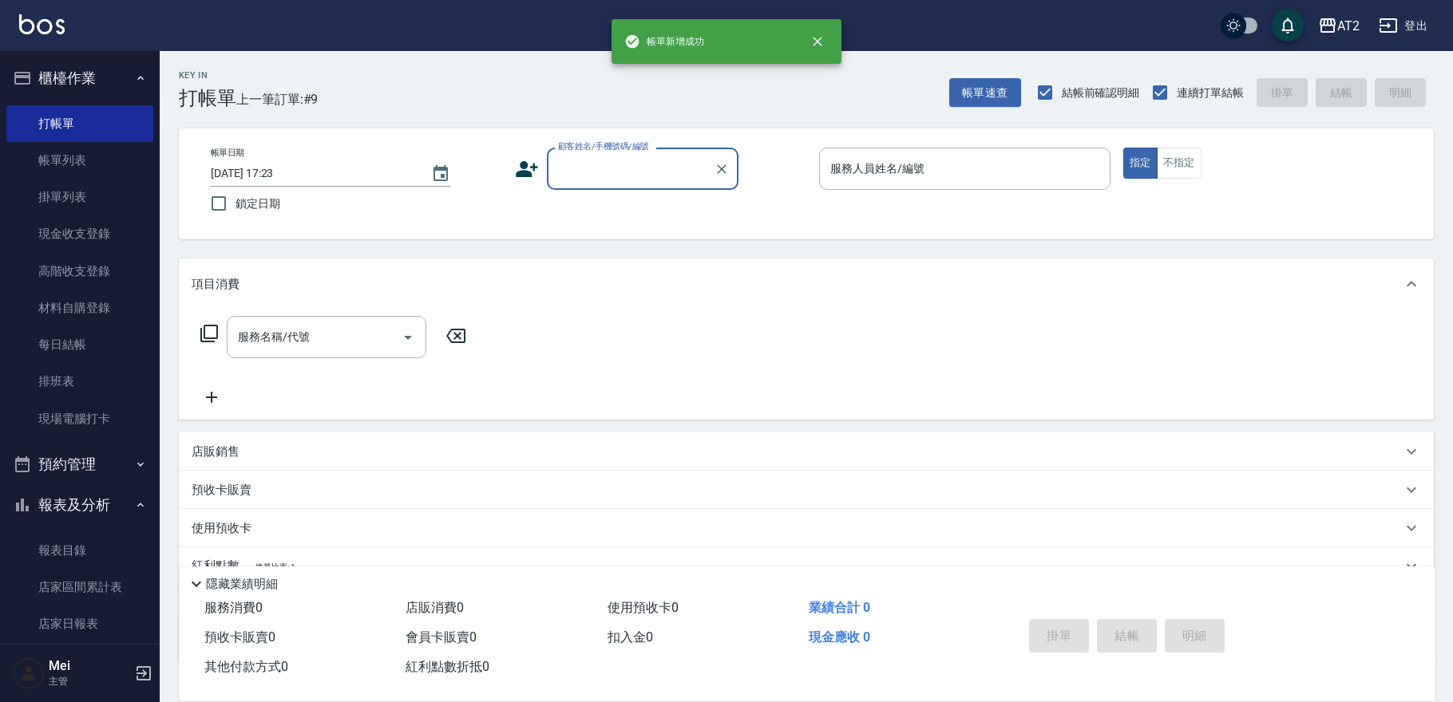
click at [607, 183] on div "顧客姓名/手機號碼/編號" at bounding box center [643, 169] width 192 height 42
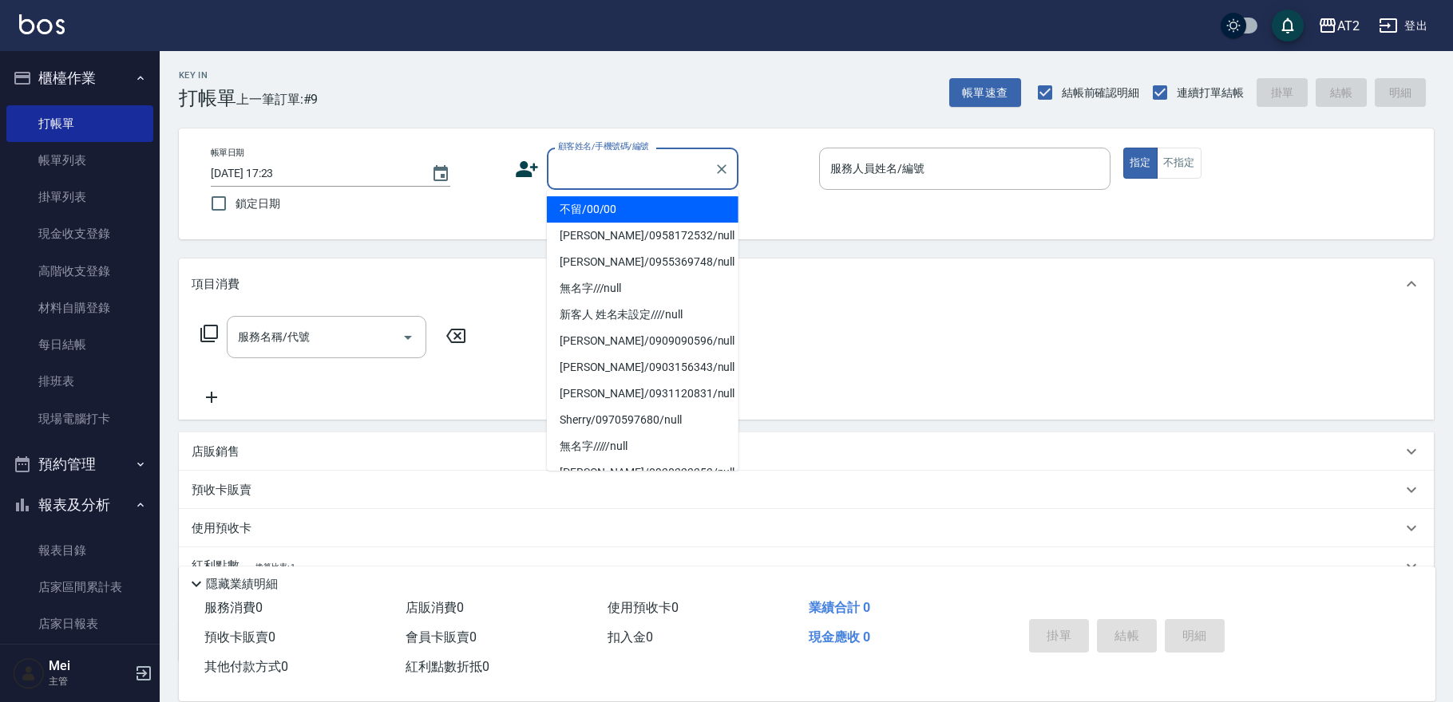
click at [606, 216] on li "不留/00/00" at bounding box center [643, 209] width 192 height 26
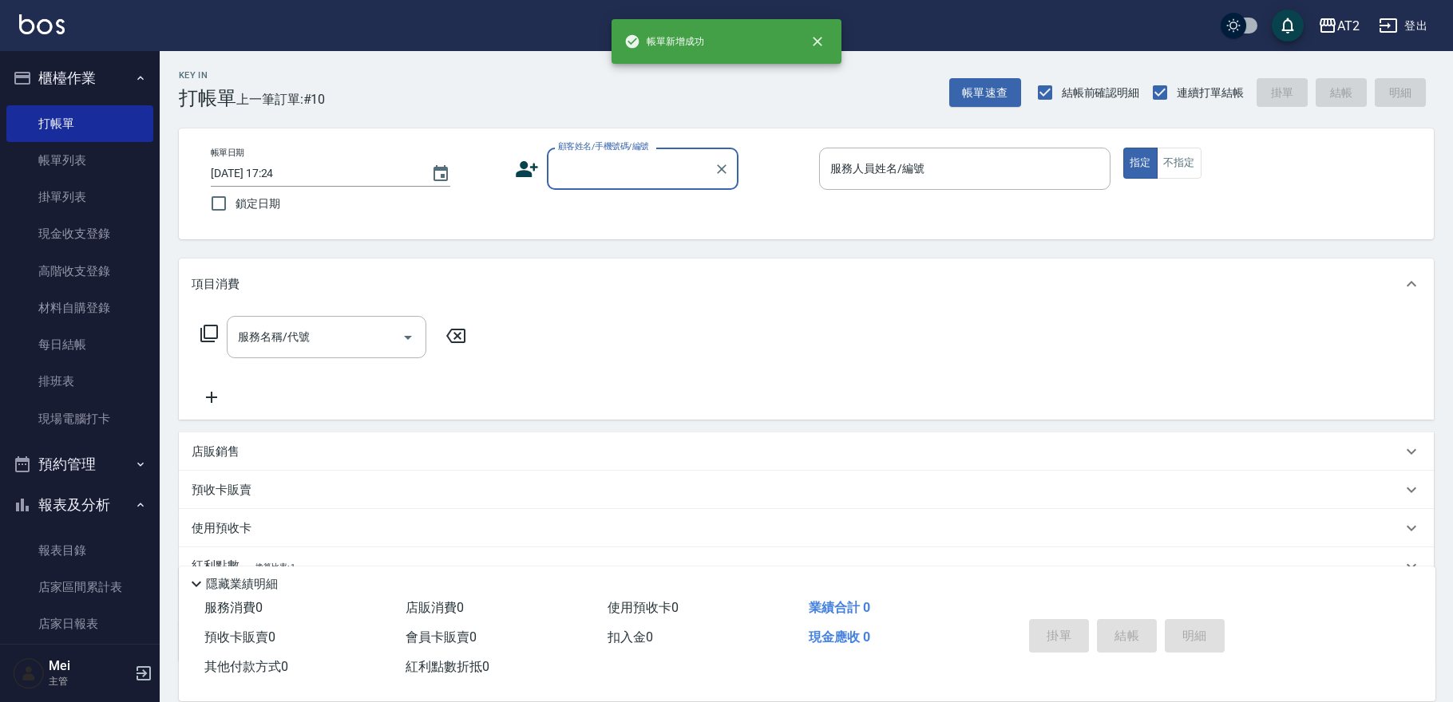
click at [602, 182] on input "顧客姓名/手機號碼/編號" at bounding box center [630, 169] width 153 height 28
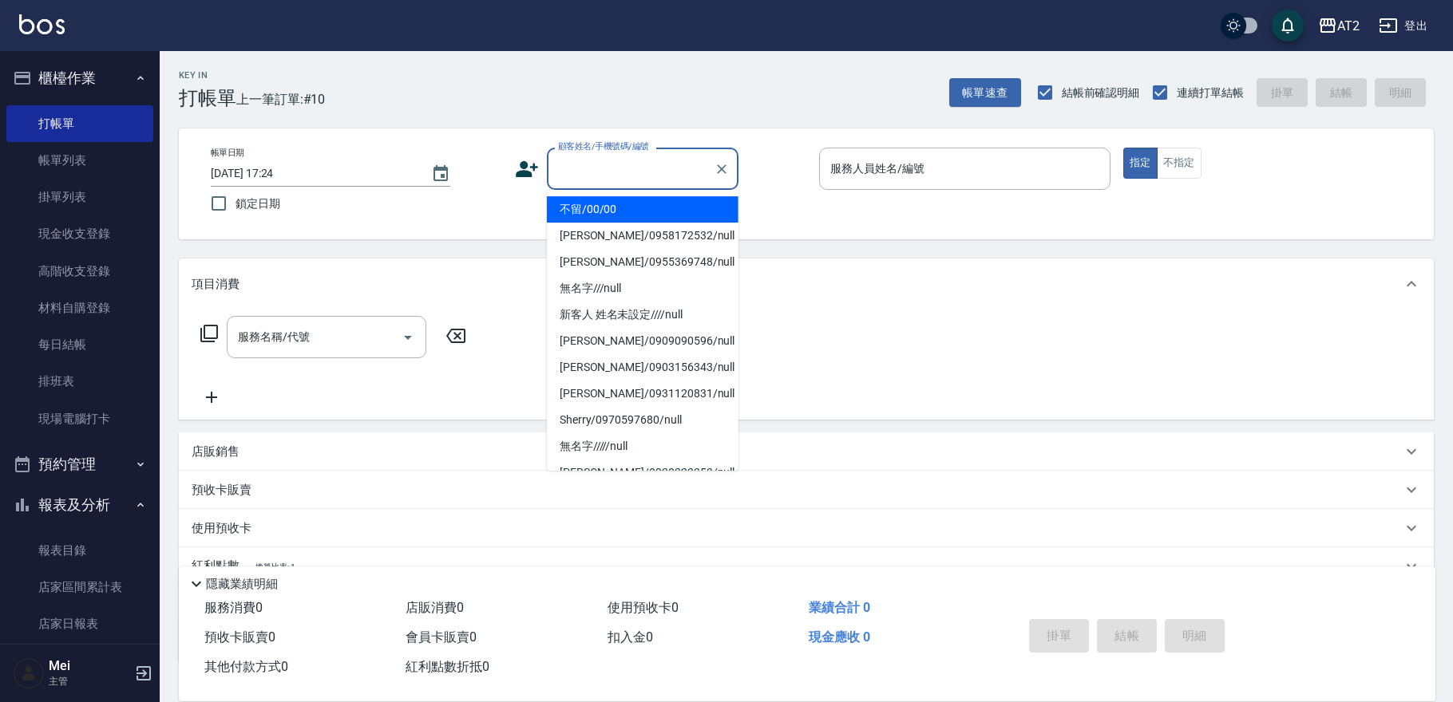
click at [588, 209] on li "不留/00/00" at bounding box center [643, 209] width 192 height 26
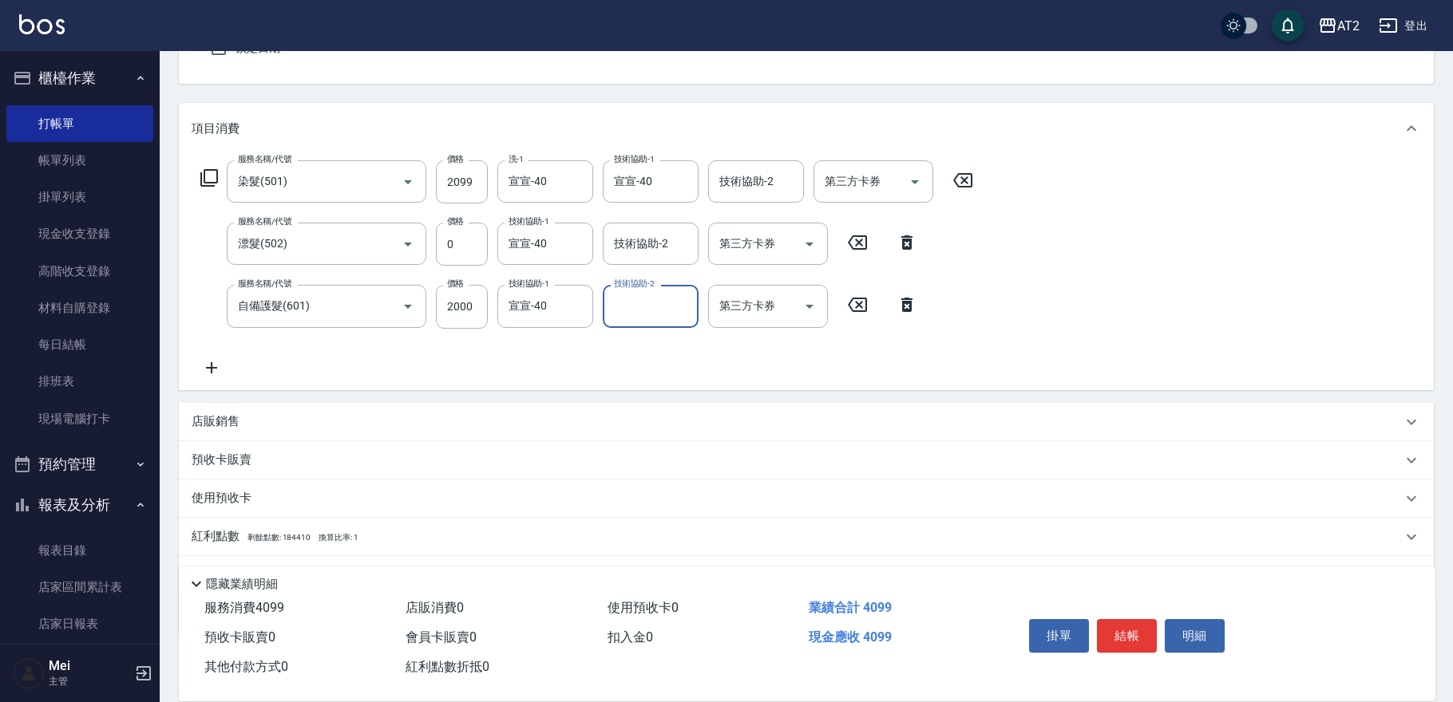
scroll to position [235, 0]
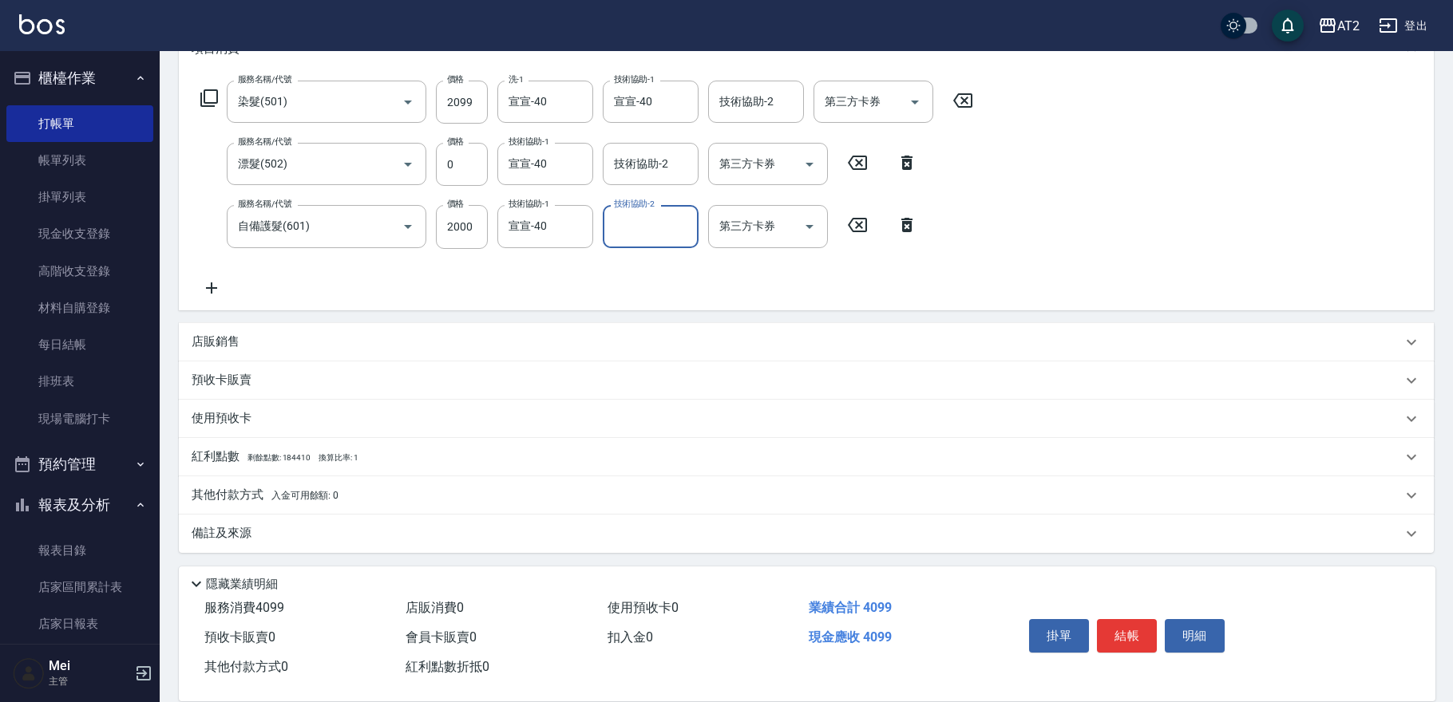
click at [279, 490] on span "入金可用餘額: 0" at bounding box center [305, 495] width 68 height 11
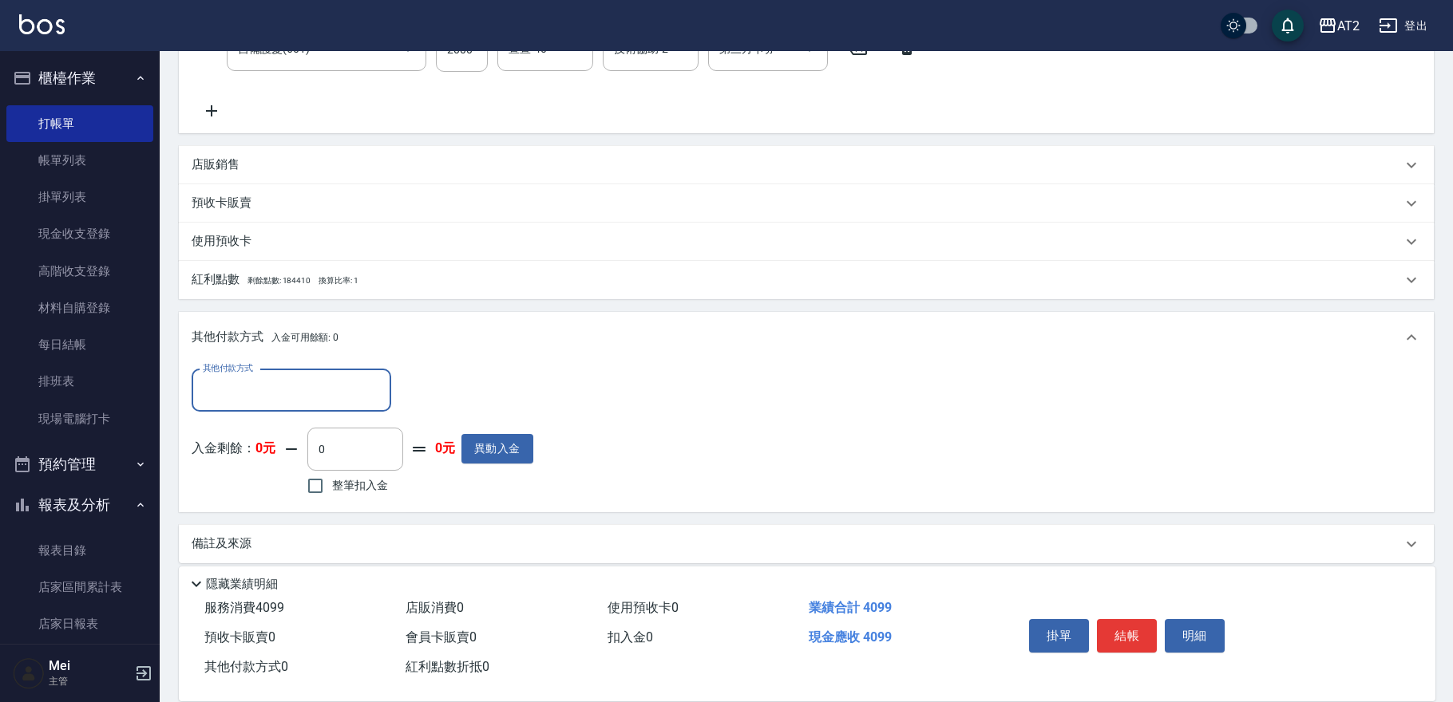
scroll to position [418, 0]
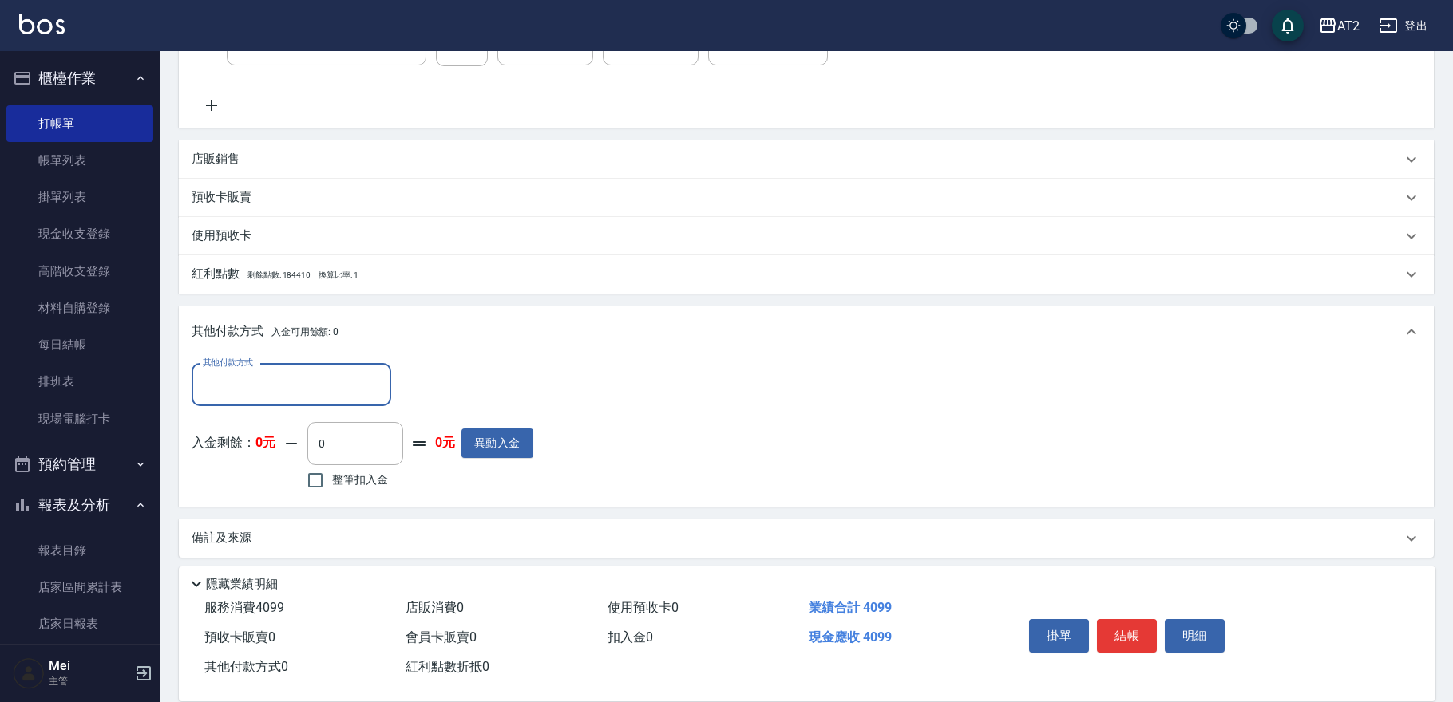
click at [290, 378] on input "其他付款方式" at bounding box center [291, 385] width 185 height 28
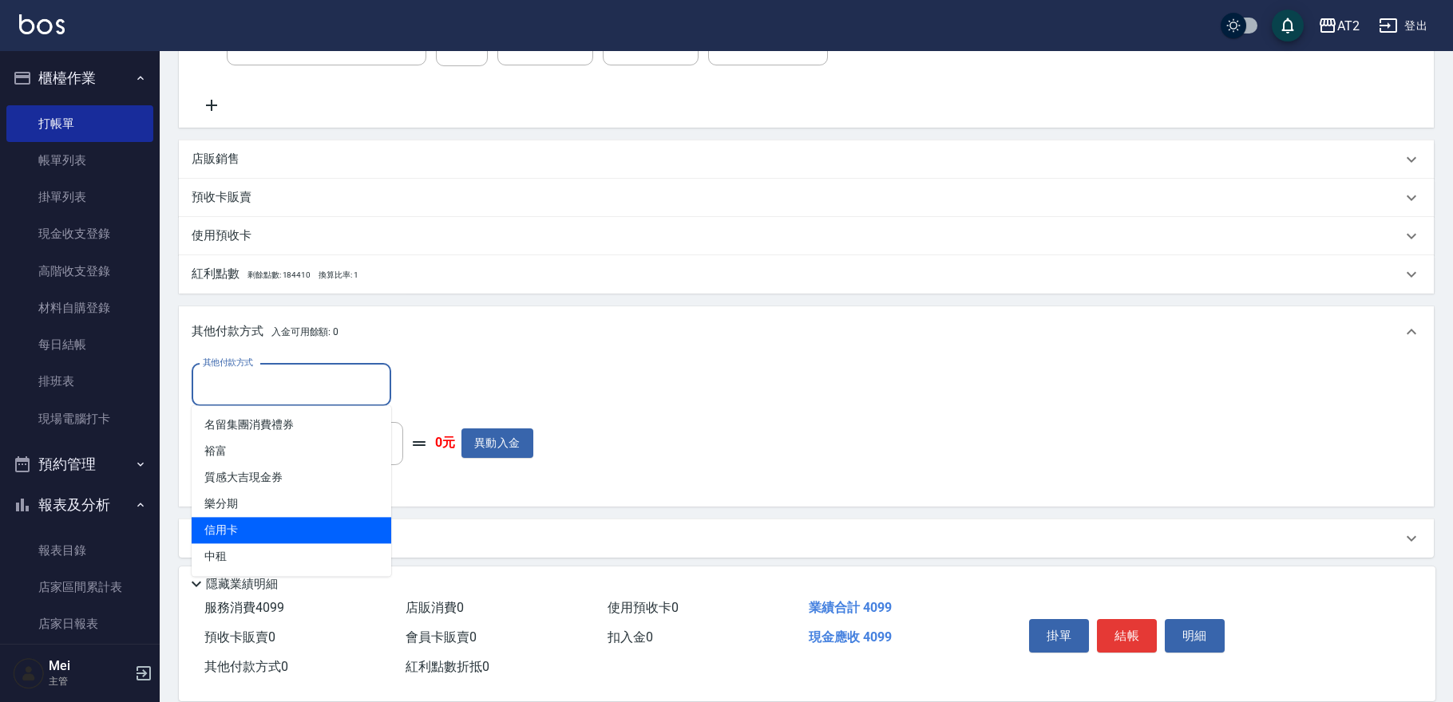
click at [292, 524] on span "信用卡" at bounding box center [292, 530] width 200 height 26
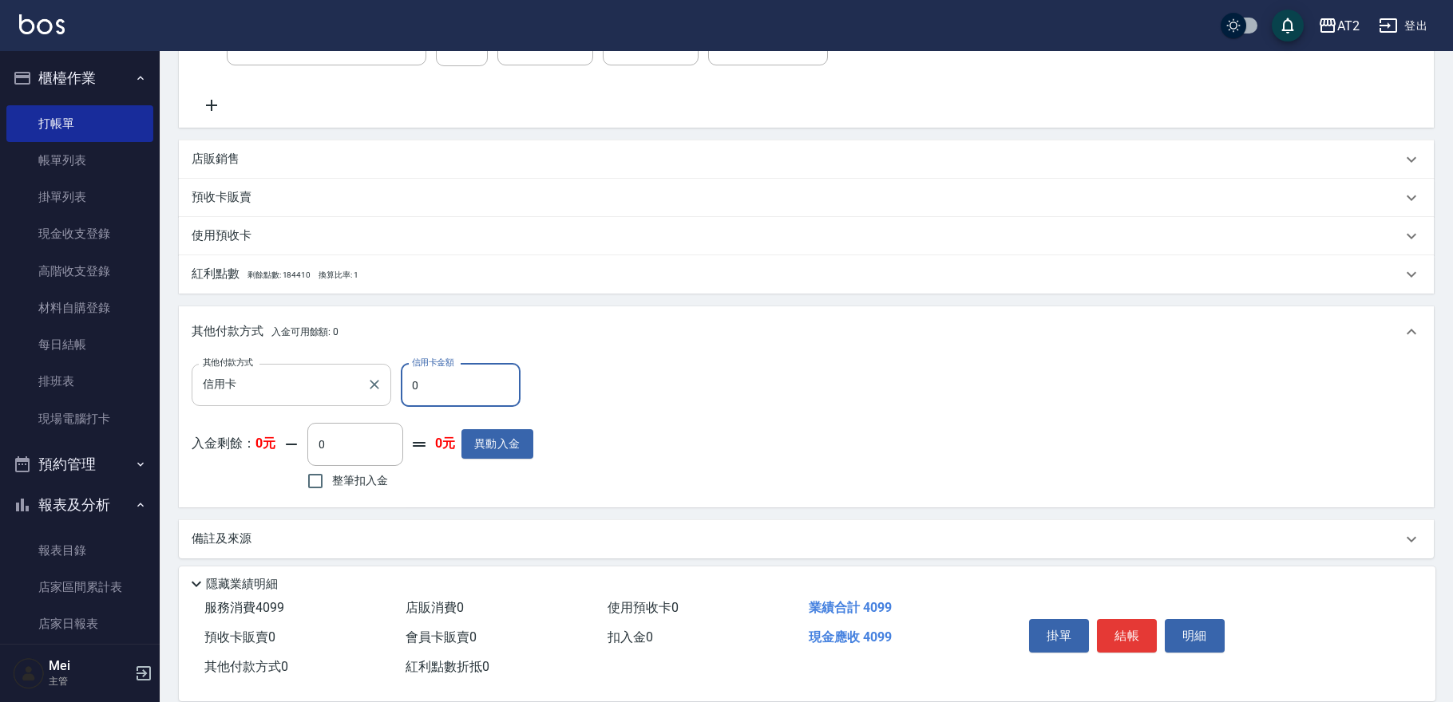
drag, startPoint x: 426, startPoint y: 396, endPoint x: 220, endPoint y: 396, distance: 206.8
click at [237, 396] on div "其他付款方式 信用卡 其他付款方式 信用卡金額 0 信用卡金額" at bounding box center [363, 385] width 342 height 43
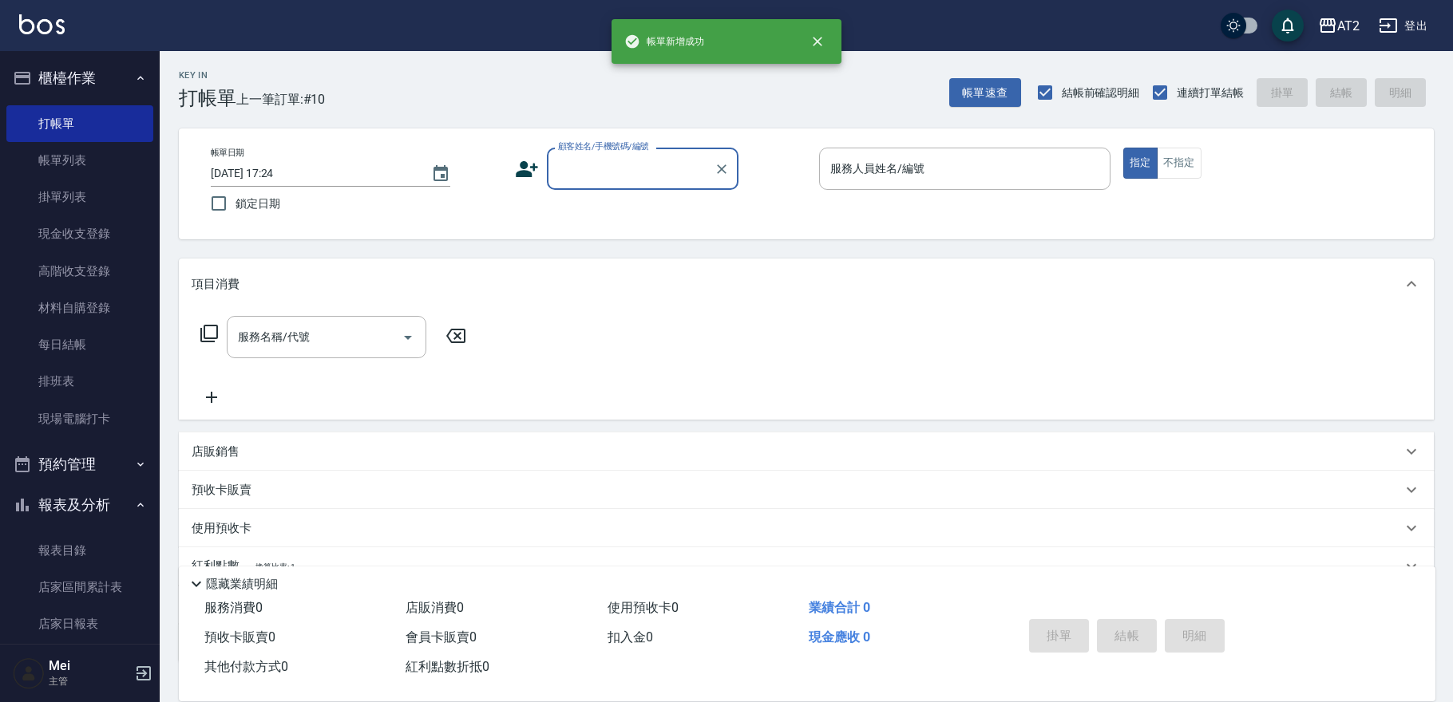
scroll to position [0, 0]
drag, startPoint x: 607, startPoint y: 148, endPoint x: 611, endPoint y: 167, distance: 18.8
click at [610, 152] on label "顧客姓名/手機號碼/編號" at bounding box center [603, 146] width 91 height 12
click at [610, 155] on input "顧客姓名/手機號碼/編號" at bounding box center [630, 169] width 153 height 28
click at [614, 169] on input "顧客姓名/手機號碼/編號" at bounding box center [630, 169] width 153 height 28
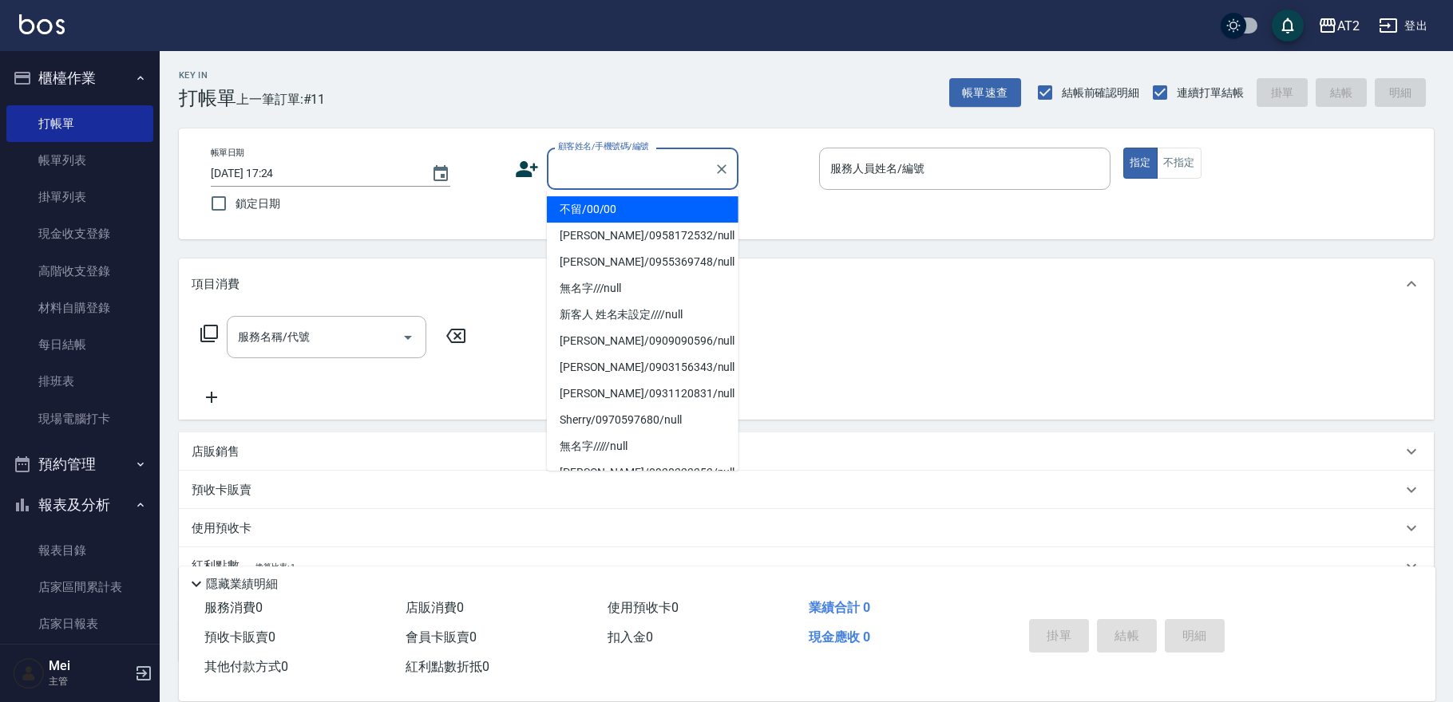
click at [608, 216] on li "不留/00/00" at bounding box center [643, 209] width 192 height 26
